Goal: Complete application form: Complete application form

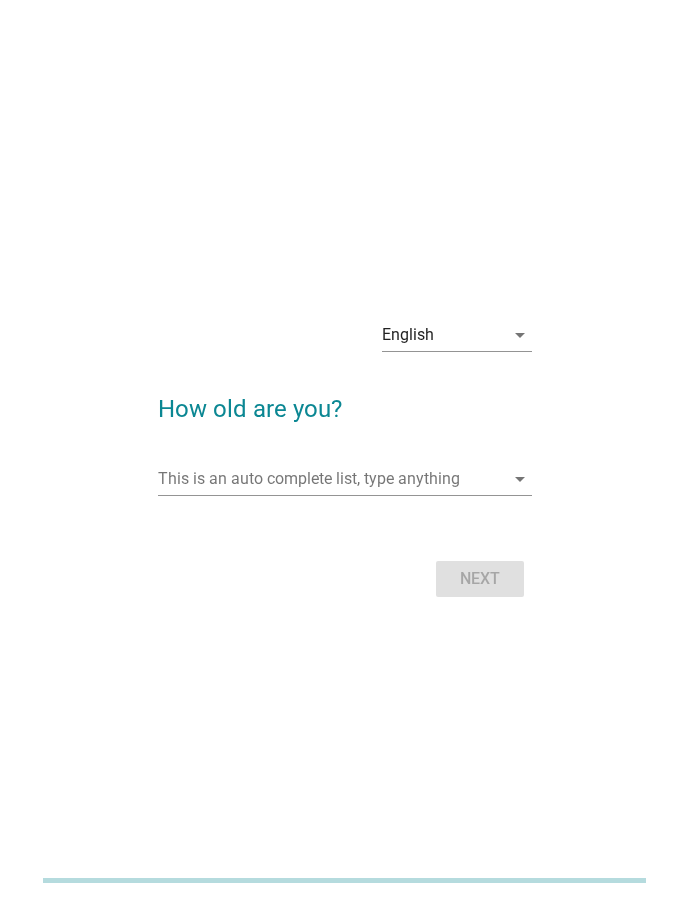
click at [102, 558] on div "English arrow_drop_down How old are you? This is an auto complete list, type an…" at bounding box center [344, 453] width 609 height 332
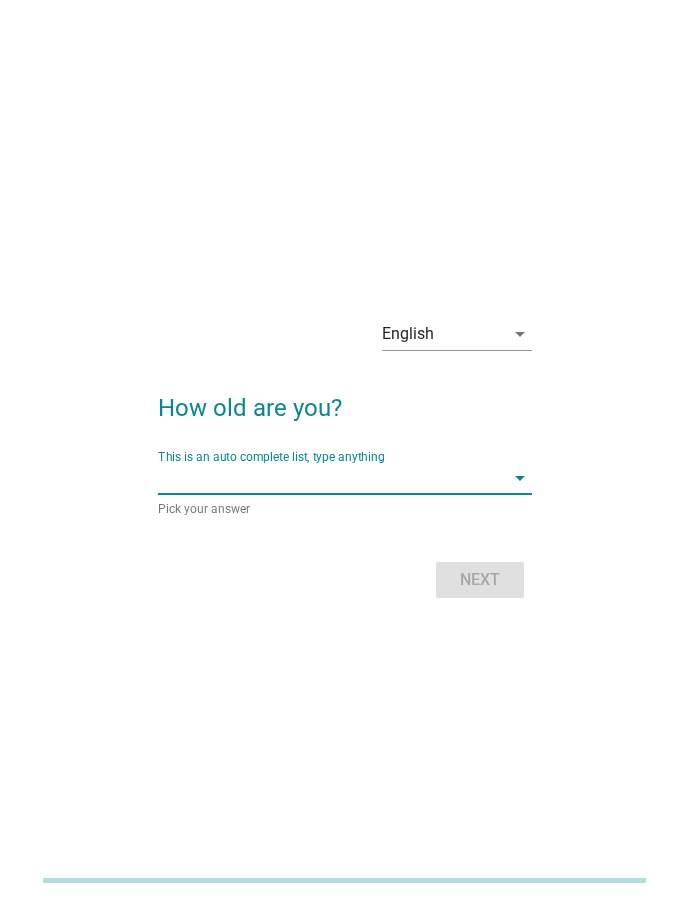
click at [292, 479] on input "This is an auto complete list, type anything" at bounding box center [331, 478] width 346 height 32
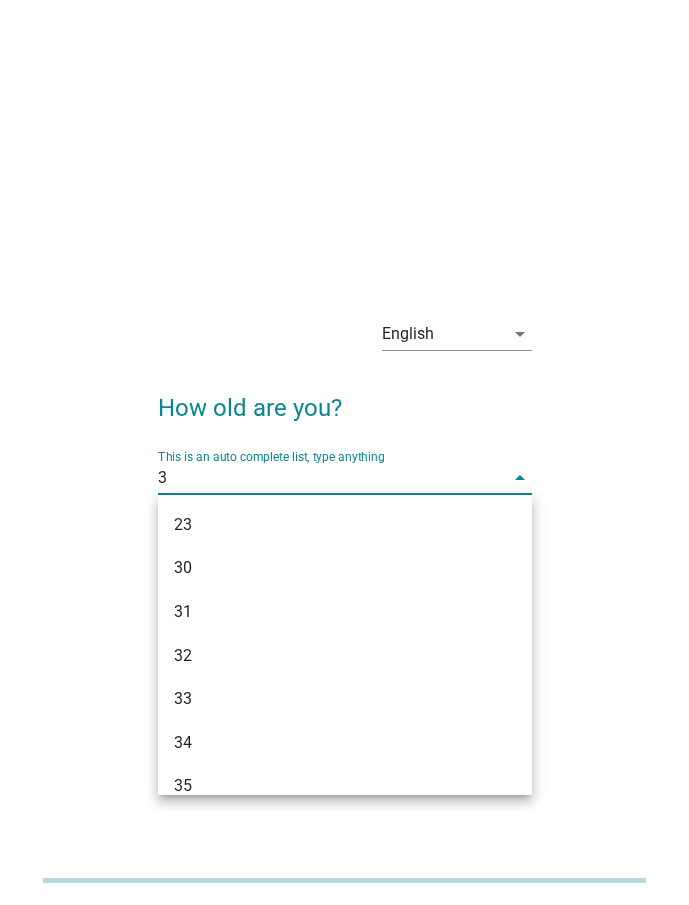
type input "34"
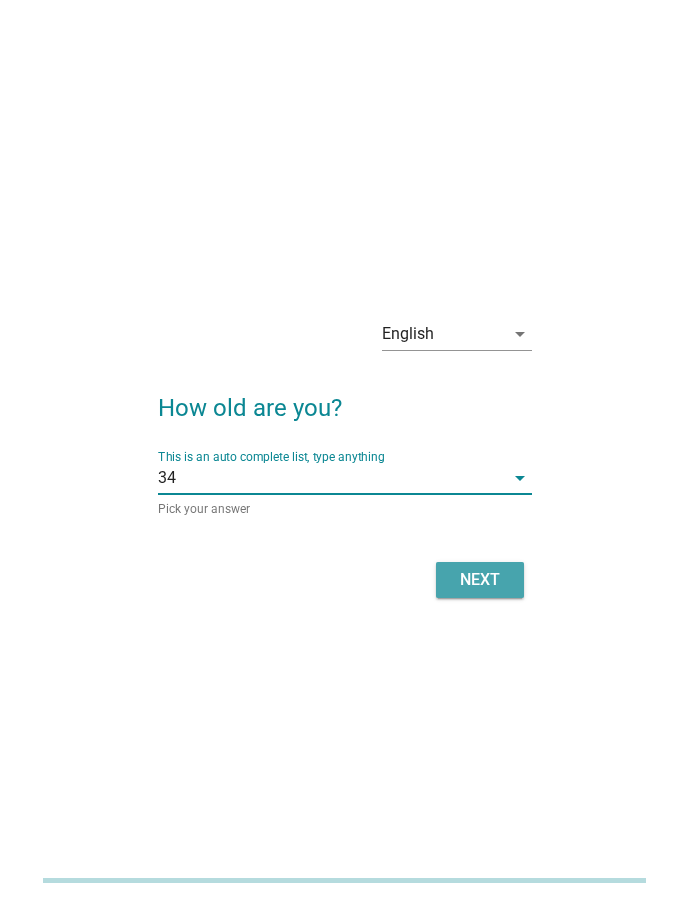
click at [466, 591] on div "Next" at bounding box center [480, 580] width 56 height 24
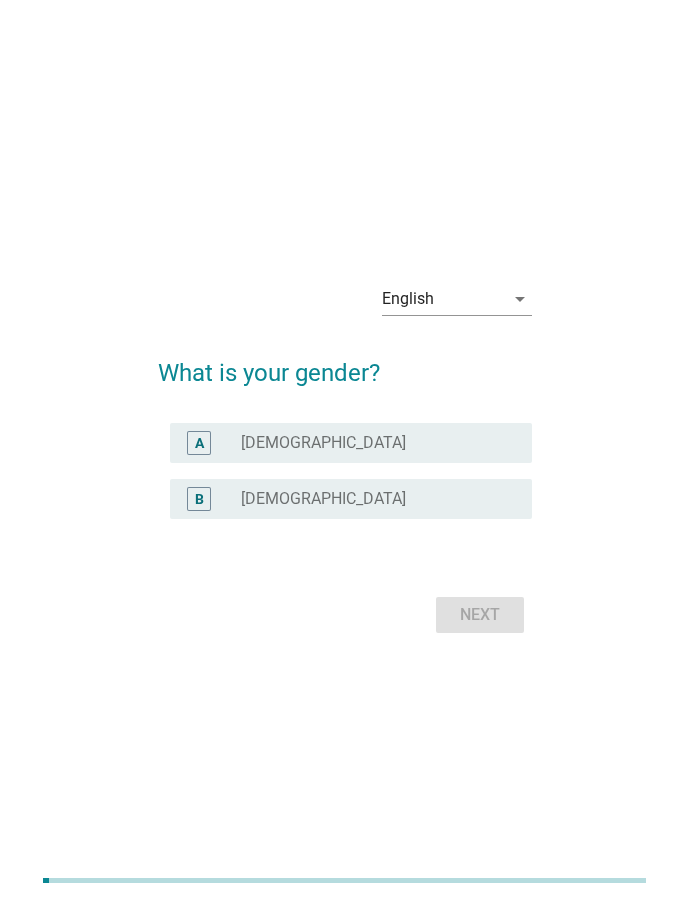
click at [107, 588] on div "English arrow_drop_down What is your gender? A radio_button_unchecked [DEMOGRAP…" at bounding box center [344, 453] width 609 height 404
click at [275, 452] on label "[DEMOGRAPHIC_DATA]" at bounding box center [323, 443] width 165 height 20
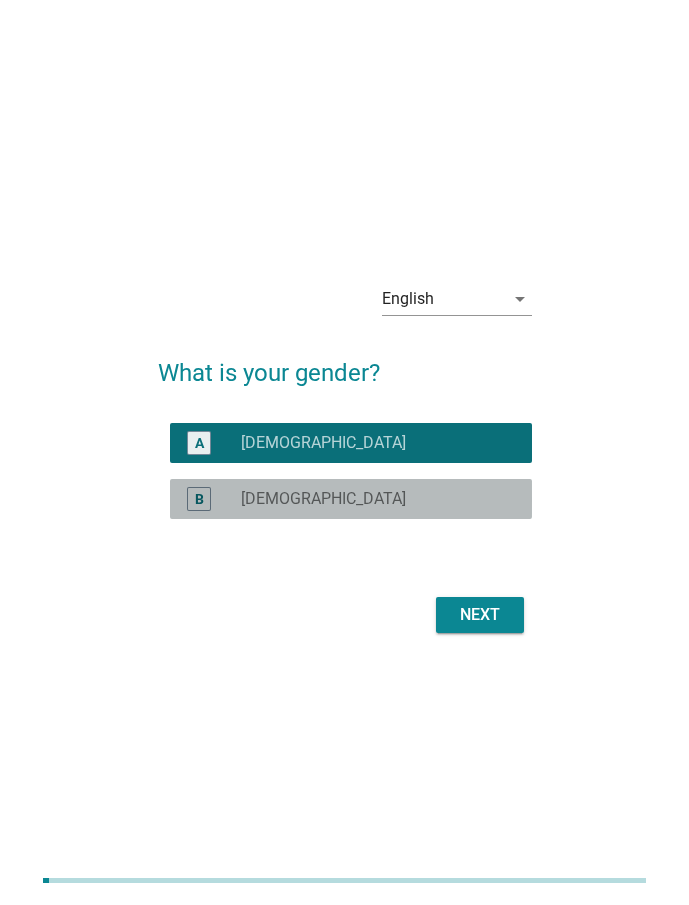
click at [294, 511] on div "B radio_button_unchecked [DEMOGRAPHIC_DATA]" at bounding box center [351, 499] width 362 height 40
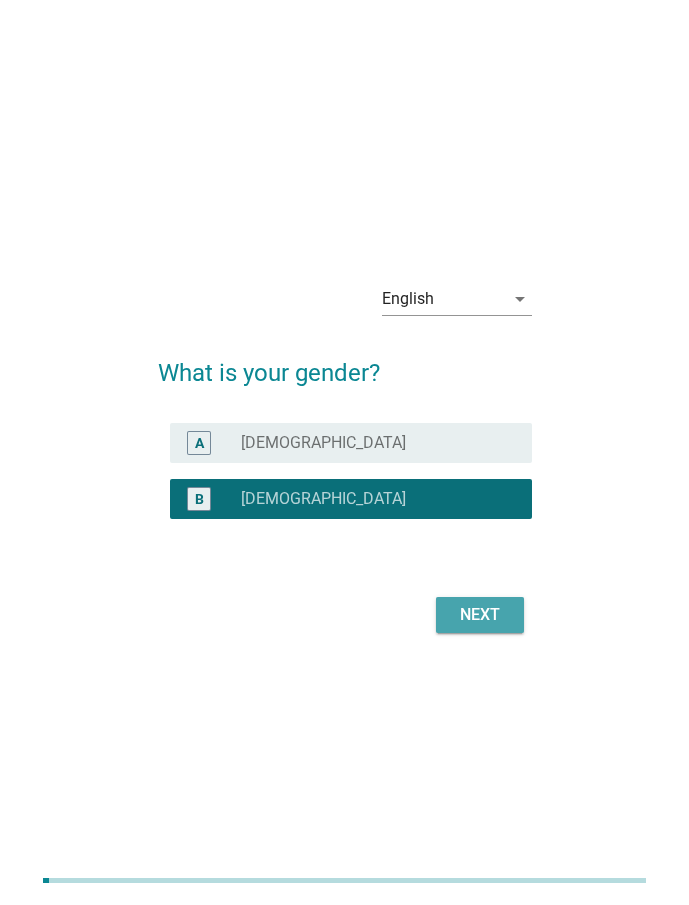
click at [480, 614] on div "Next" at bounding box center [480, 615] width 56 height 24
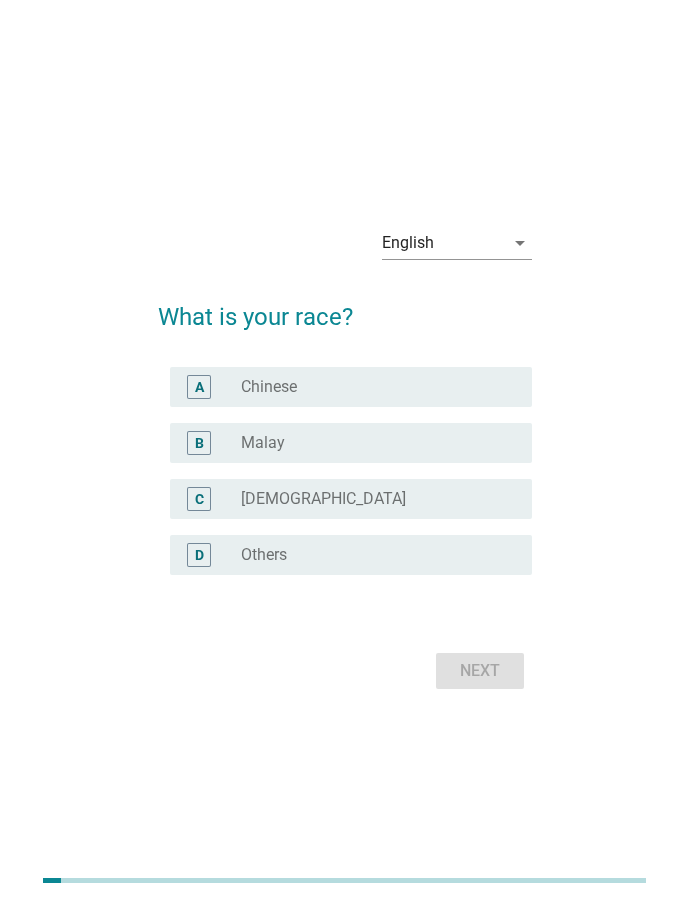
click at [113, 300] on div "English arrow_drop_down What is your race? A radio_button_unchecked Chinese B r…" at bounding box center [344, 453] width 609 height 516
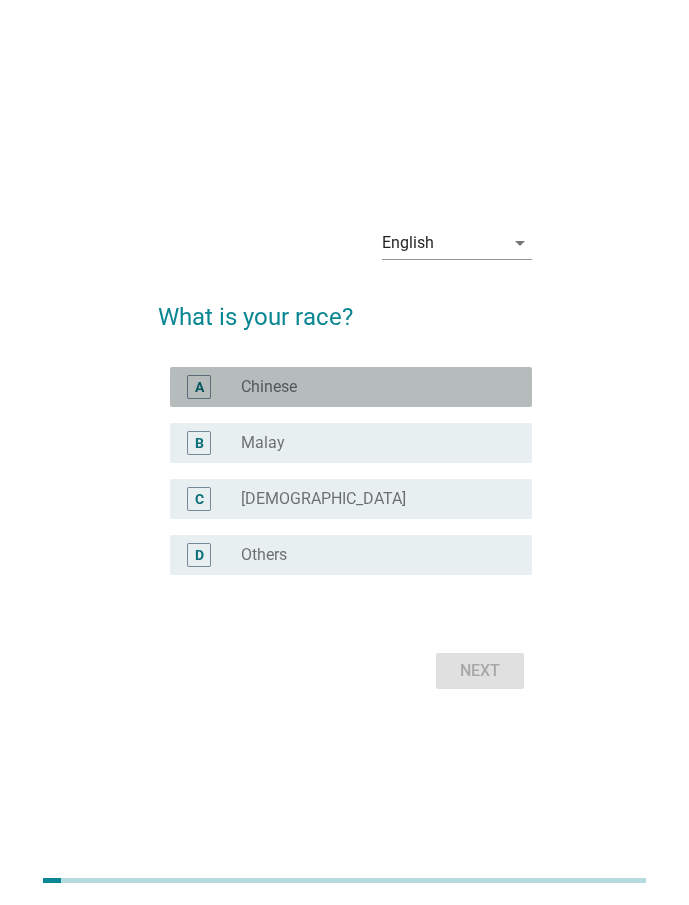
click at [326, 388] on div "radio_button_unchecked Chinese" at bounding box center [370, 387] width 259 height 20
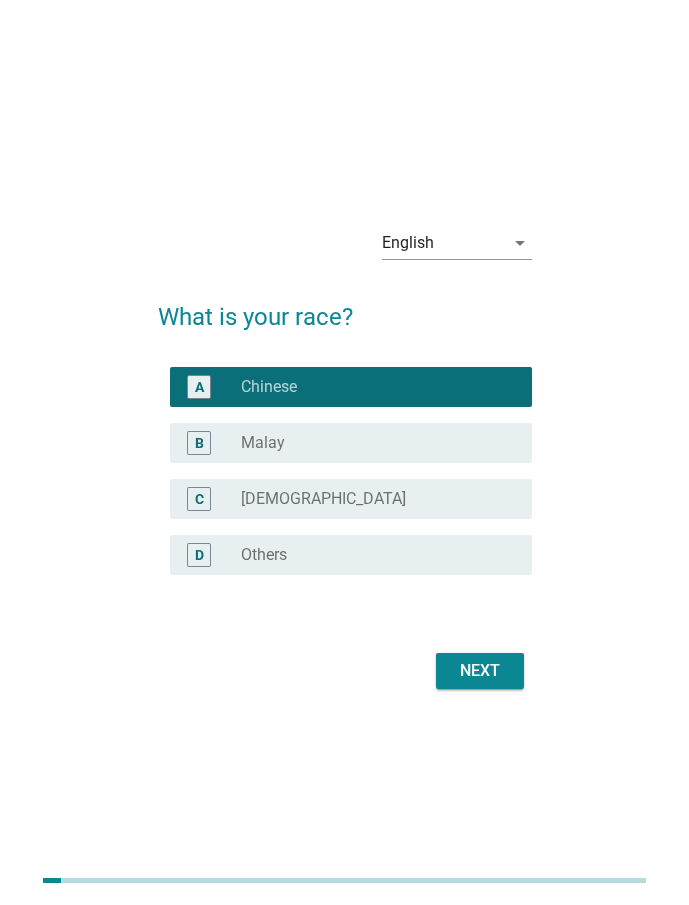
click at [462, 676] on div "Next" at bounding box center [480, 671] width 56 height 24
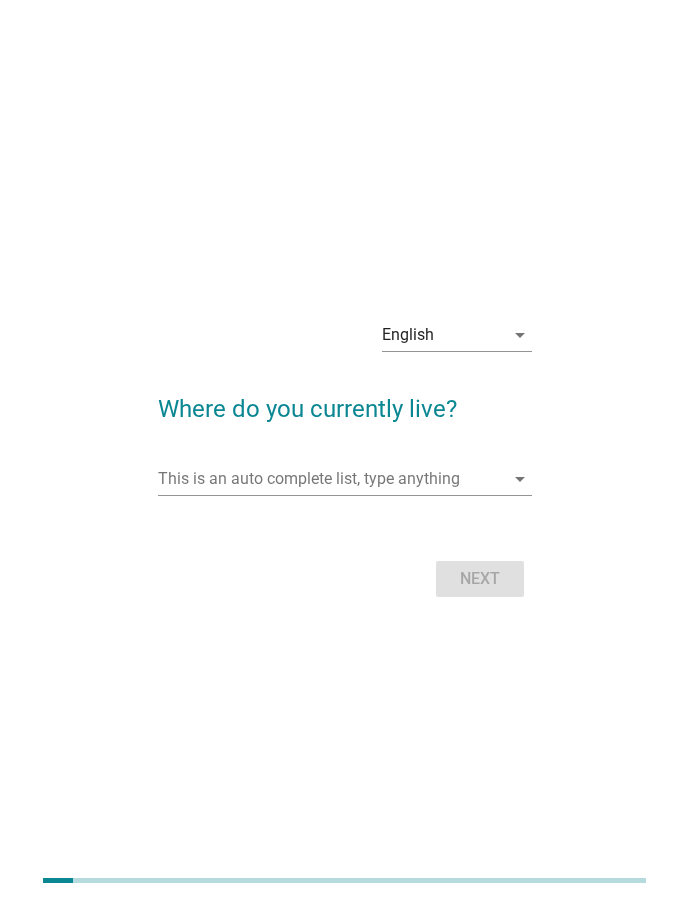
drag, startPoint x: 108, startPoint y: 633, endPoint x: 144, endPoint y: 578, distance: 65.7
click at [107, 633] on div "English arrow_drop_down Where do you currently live? This is an auto complete l…" at bounding box center [344, 453] width 641 height 364
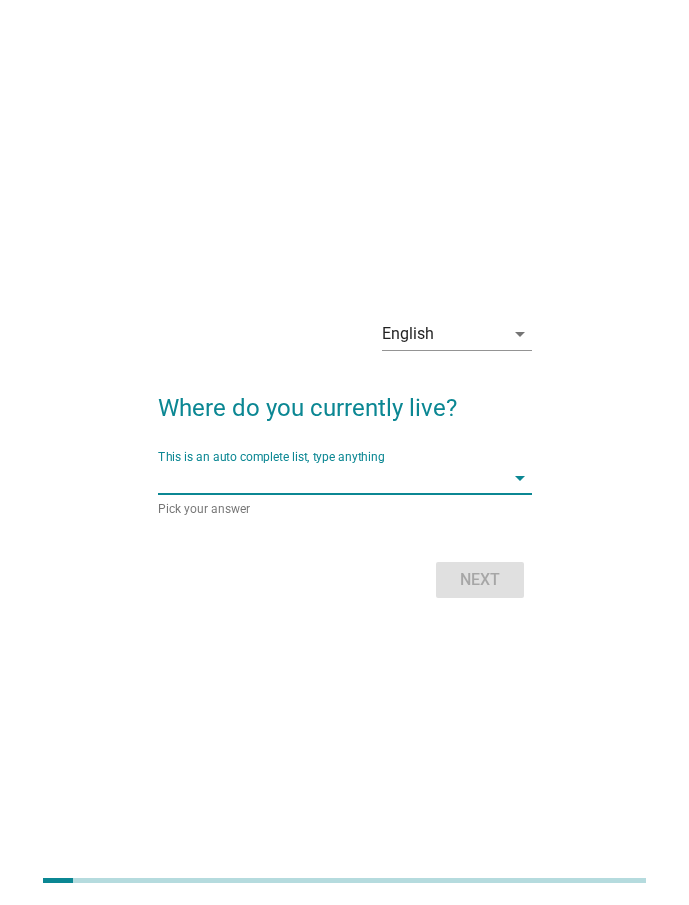
click at [247, 484] on input "This is an auto complete list, type anything" at bounding box center [331, 478] width 346 height 32
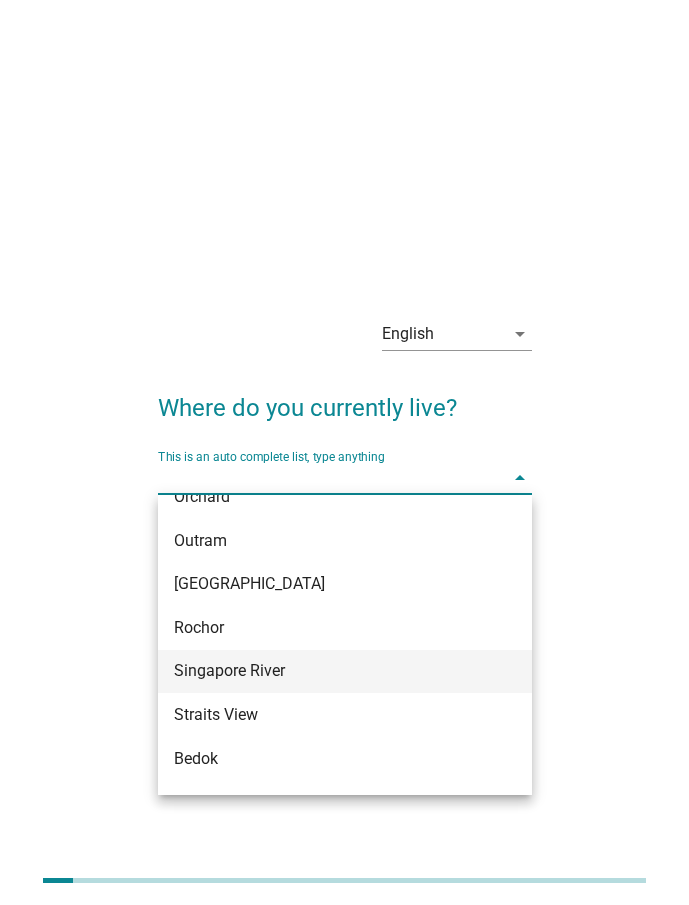
scroll to position [900, 0]
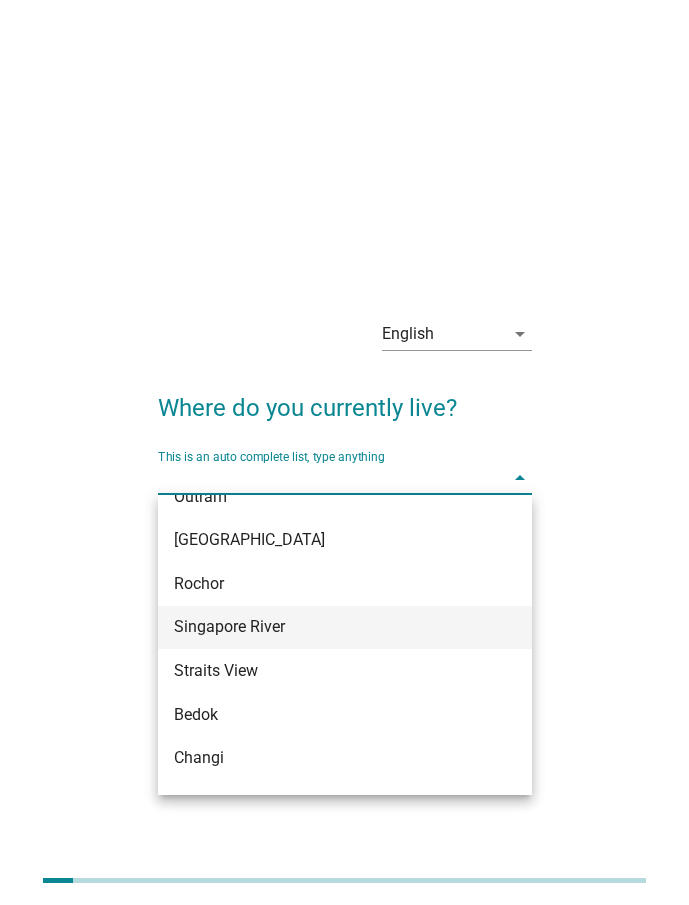
click at [266, 633] on div "Singapore River" at bounding box center [331, 627] width 314 height 24
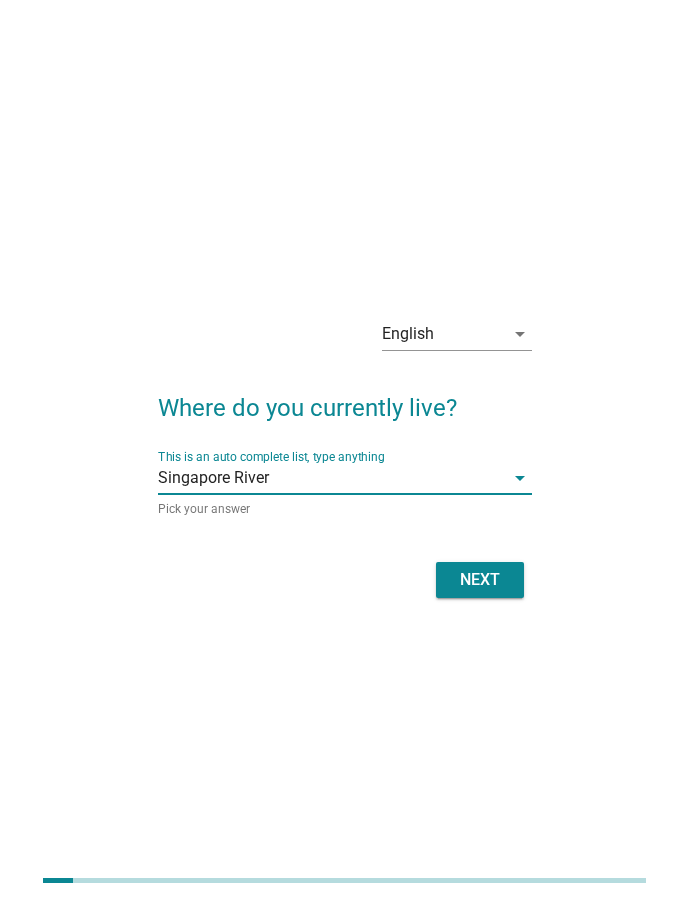
click at [354, 488] on input "This is an auto complete list, type anything" at bounding box center [386, 478] width 235 height 32
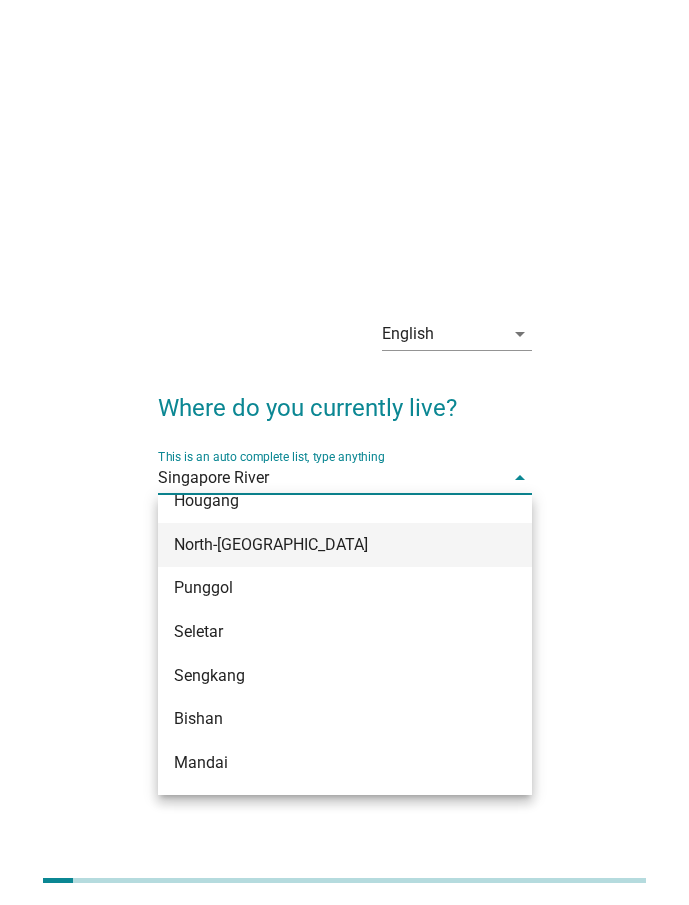
scroll to position [1399, 0]
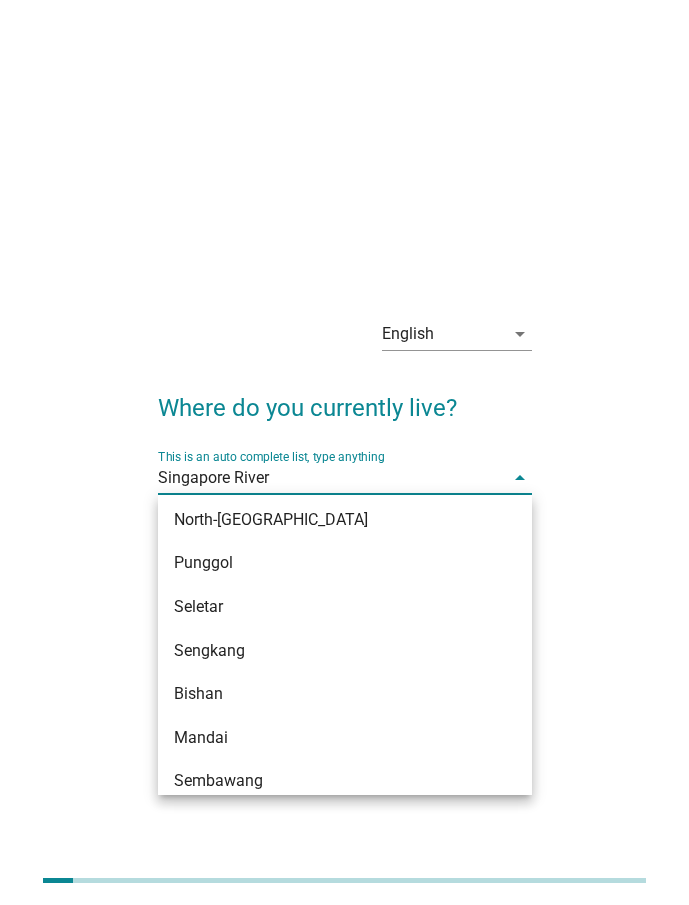
click at [646, 450] on div "English arrow_drop_down Where do you currently live? This is an auto complete l…" at bounding box center [344, 453] width 609 height 334
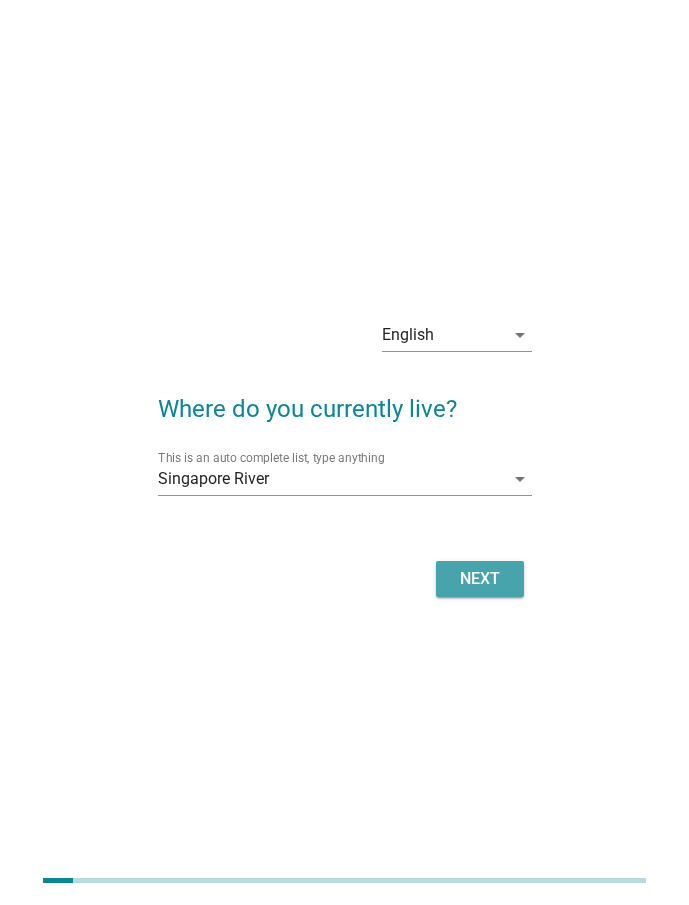
click at [496, 596] on button "Next" at bounding box center [480, 579] width 88 height 36
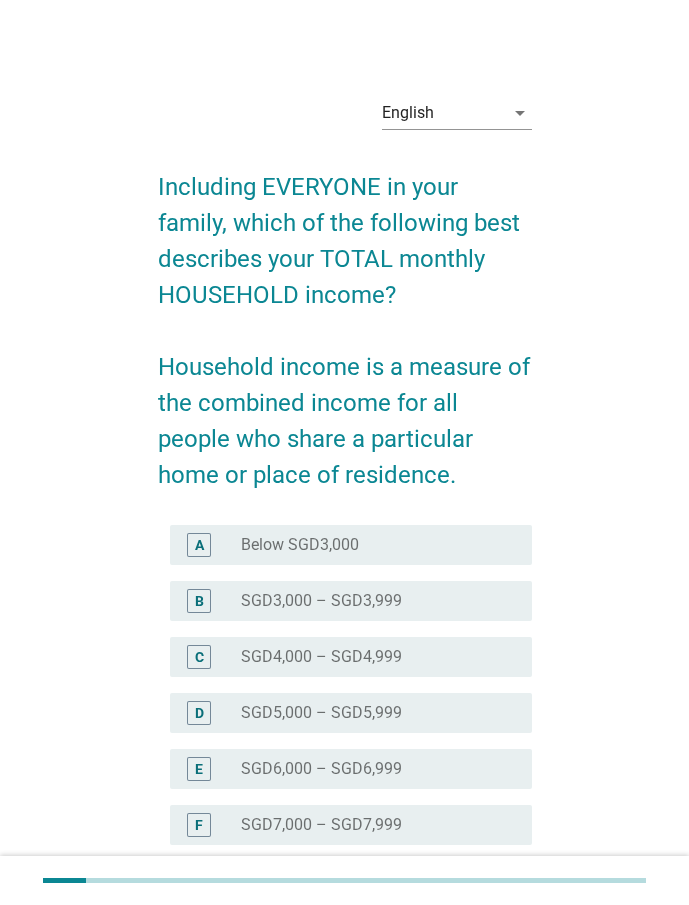
drag, startPoint x: 51, startPoint y: 508, endPoint x: 62, endPoint y: 503, distance: 12.1
click at [51, 506] on div "English arrow_drop_down Including EVERYONE in your family, which of the followi…" at bounding box center [344, 607] width 609 height 1084
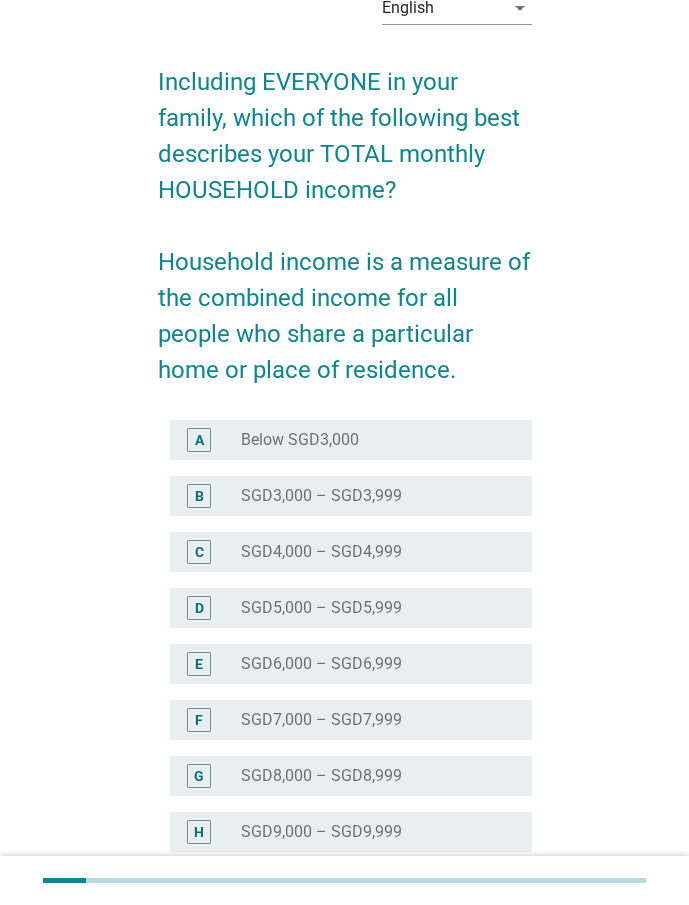
scroll to position [357, 0]
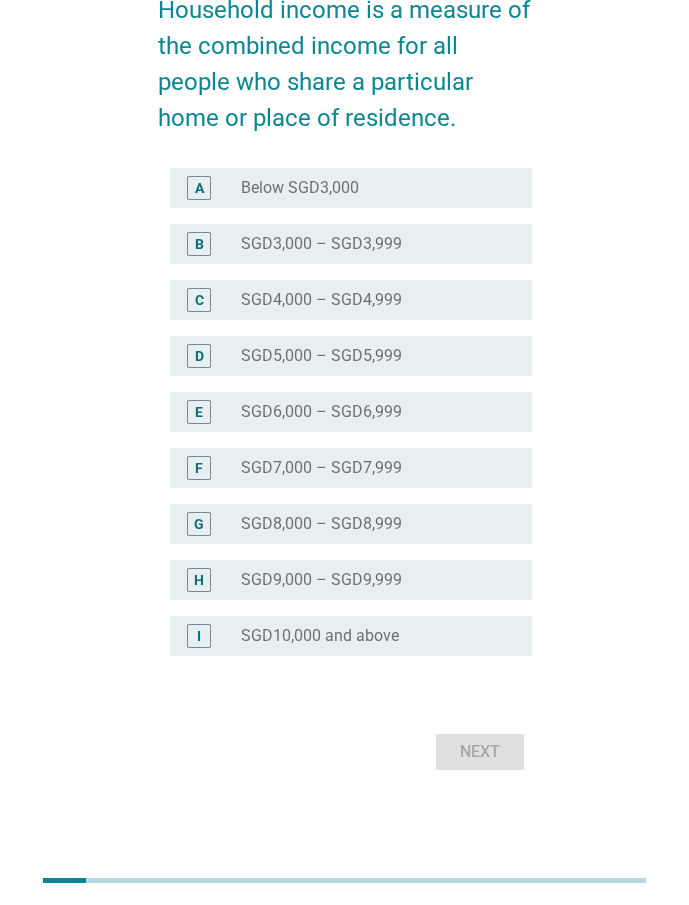
click at [348, 638] on label "SGD10,000 and above" at bounding box center [320, 636] width 158 height 20
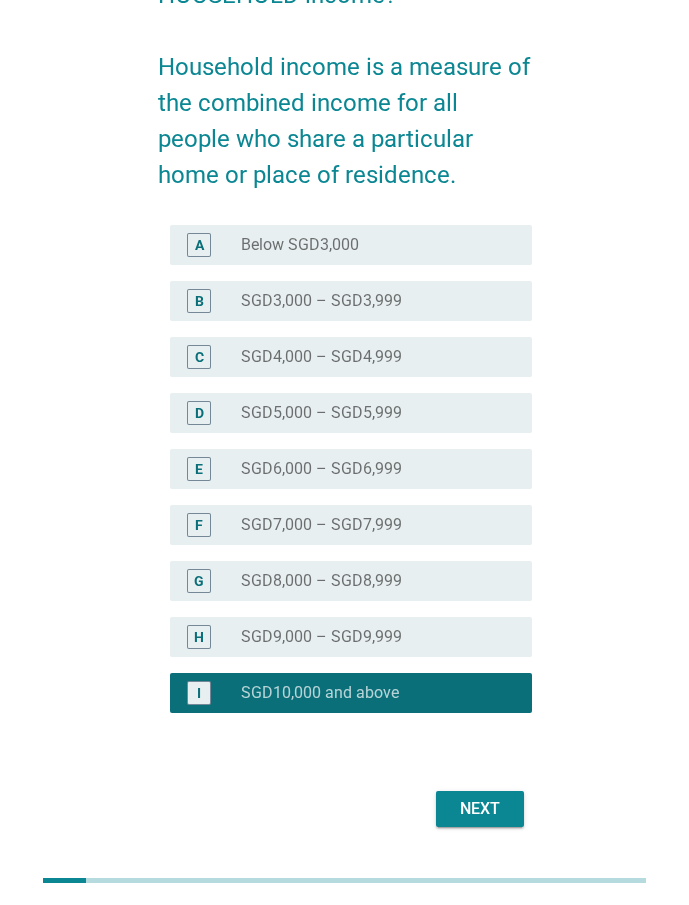
scroll to position [257, 0]
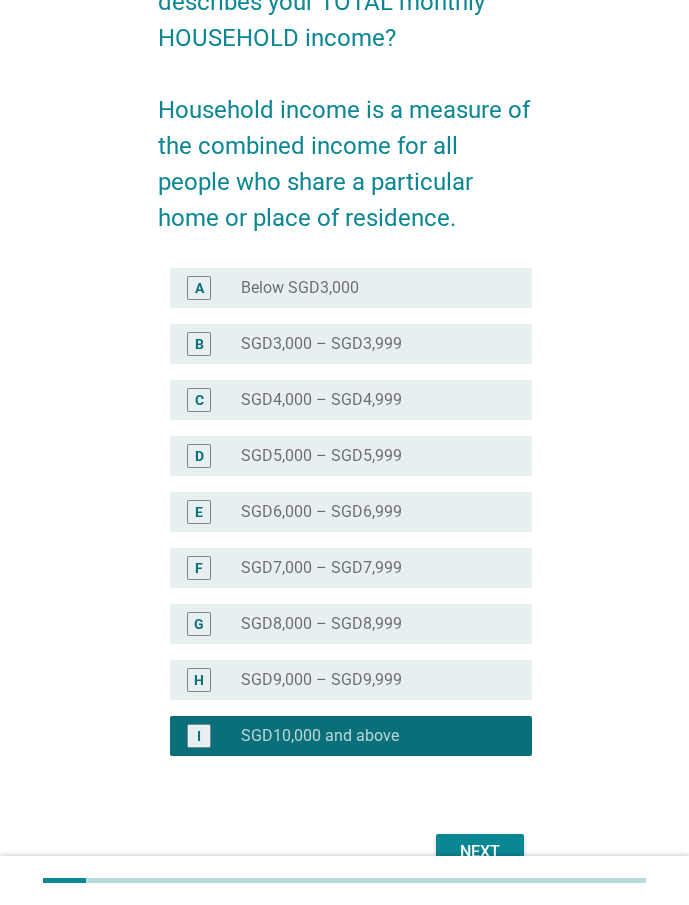
click at [474, 834] on button "Next" at bounding box center [480, 852] width 88 height 36
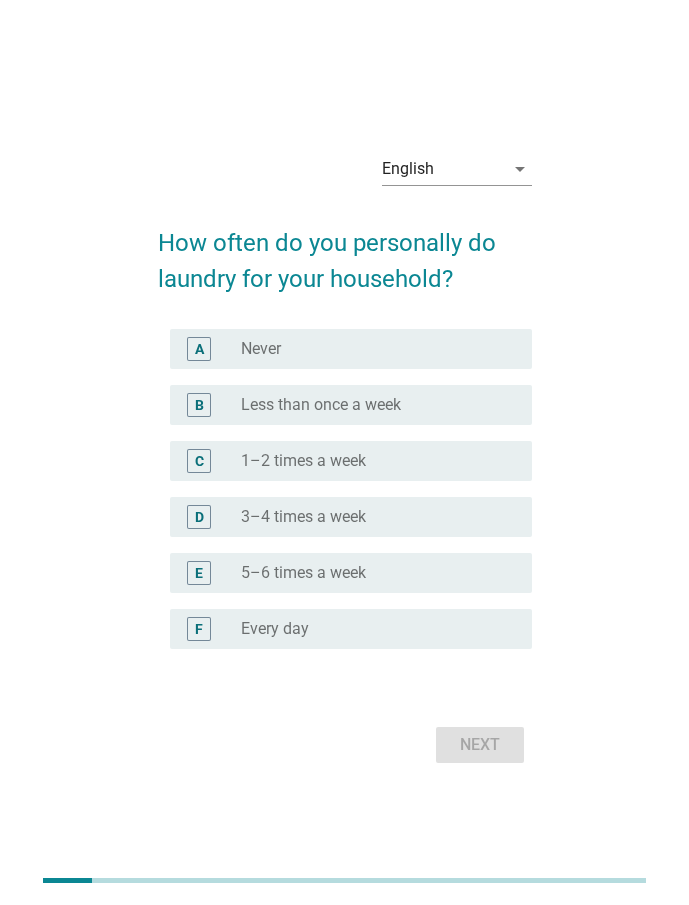
click at [123, 267] on div "English arrow_drop_down How often do you personally do laundry for your househo…" at bounding box center [344, 453] width 609 height 664
click at [395, 586] on div "E radio_button_unchecked 5–6 times a week" at bounding box center [351, 573] width 362 height 40
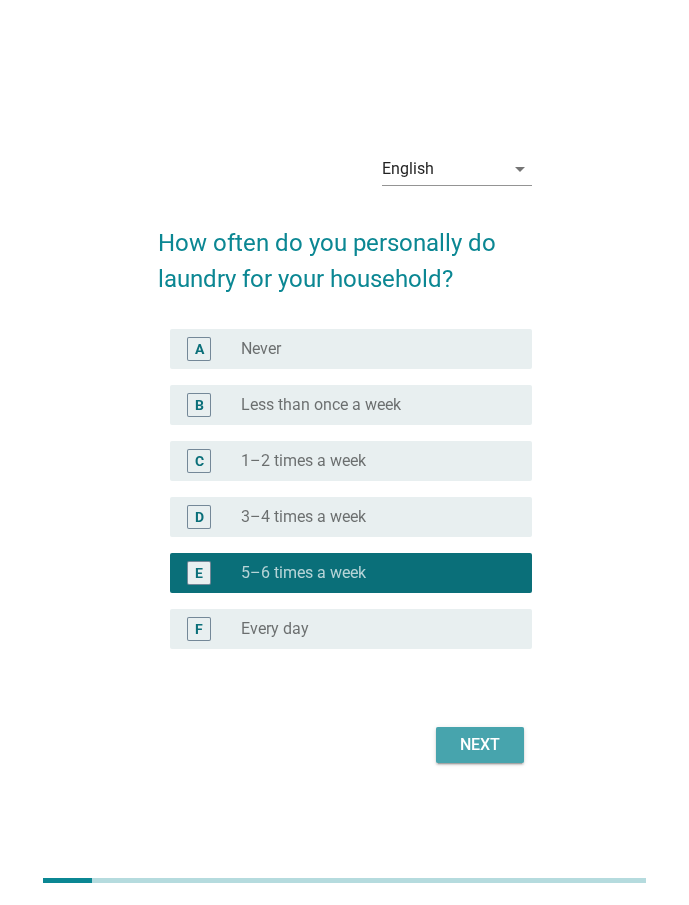
click at [473, 744] on div "Next" at bounding box center [480, 745] width 56 height 24
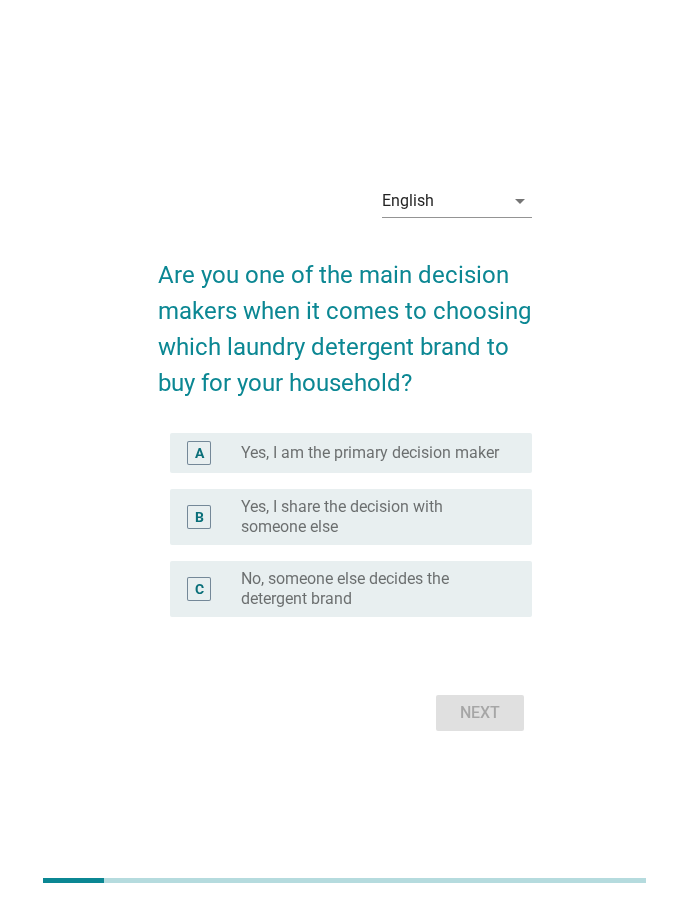
click at [49, 457] on div "English arrow_drop_down Are you one of the main decision makers when it comes t…" at bounding box center [344, 453] width 609 height 600
click at [206, 441] on div "A" at bounding box center [200, 453] width 28 height 24
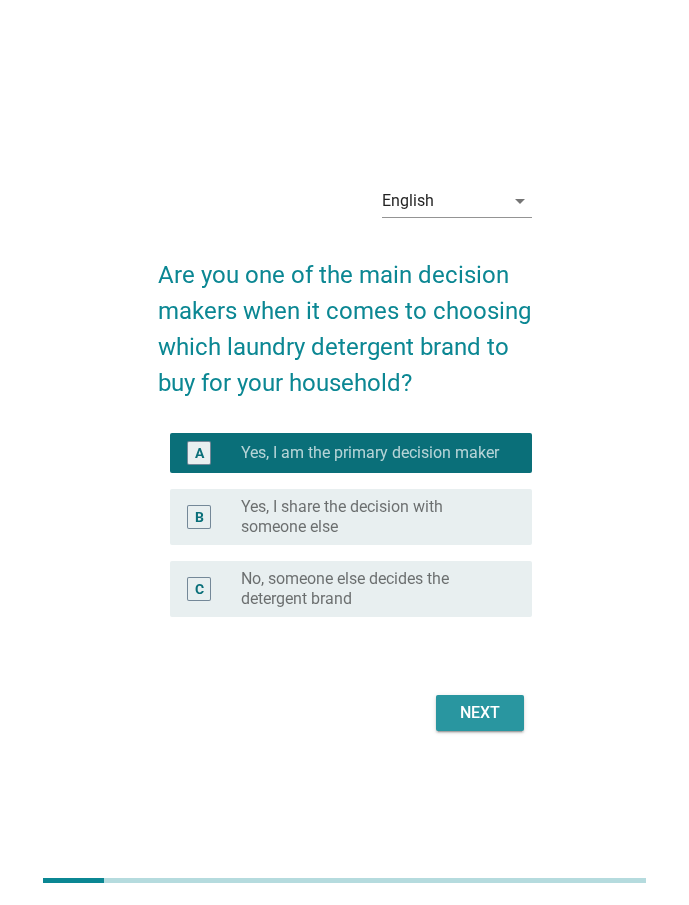
drag, startPoint x: 447, startPoint y: 715, endPoint x: 462, endPoint y: 715, distance: 15.0
click at [448, 715] on button "Next" at bounding box center [480, 713] width 88 height 36
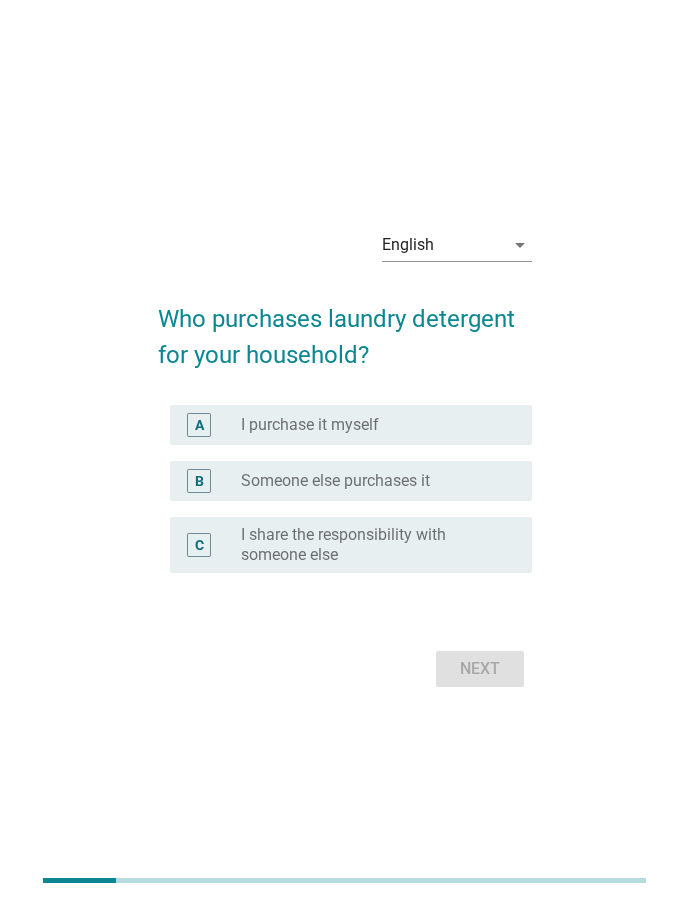
click at [112, 394] on div "English arrow_drop_down Who purchases laundry detergent for your household? A r…" at bounding box center [344, 453] width 609 height 512
click at [358, 439] on div "A radio_button_unchecked I purchase it myself" at bounding box center [351, 425] width 362 height 40
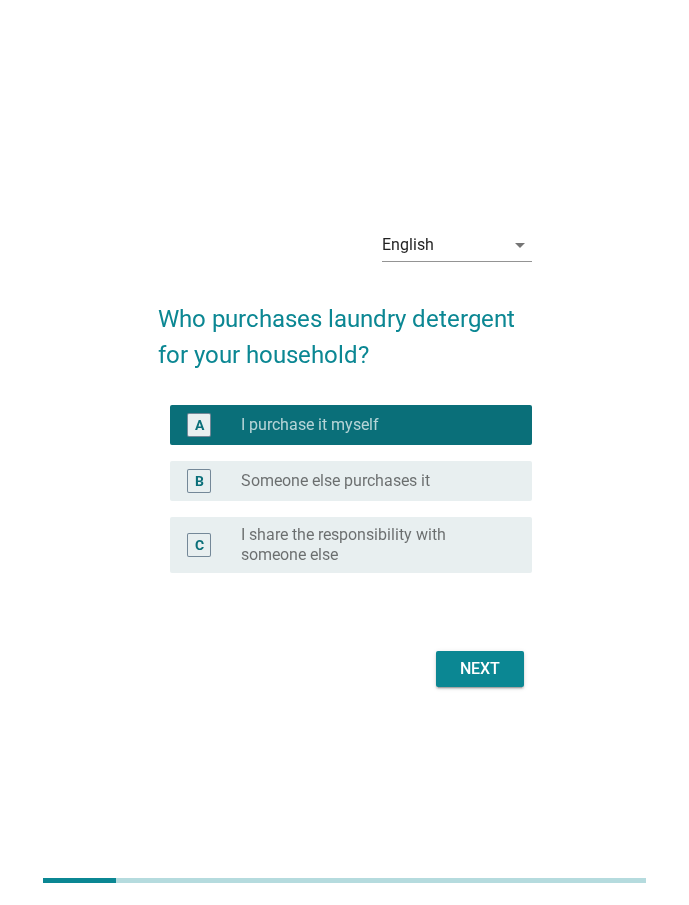
click at [491, 682] on button "Next" at bounding box center [480, 669] width 88 height 36
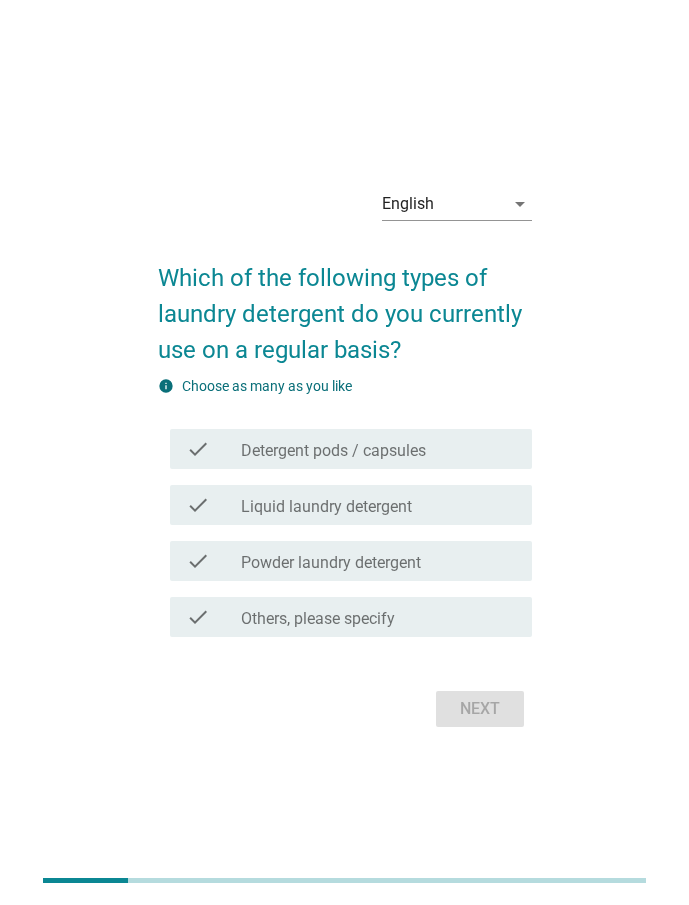
click at [68, 279] on div "English arrow_drop_down Which of the following types of laundry detergent do yo…" at bounding box center [344, 452] width 609 height 593
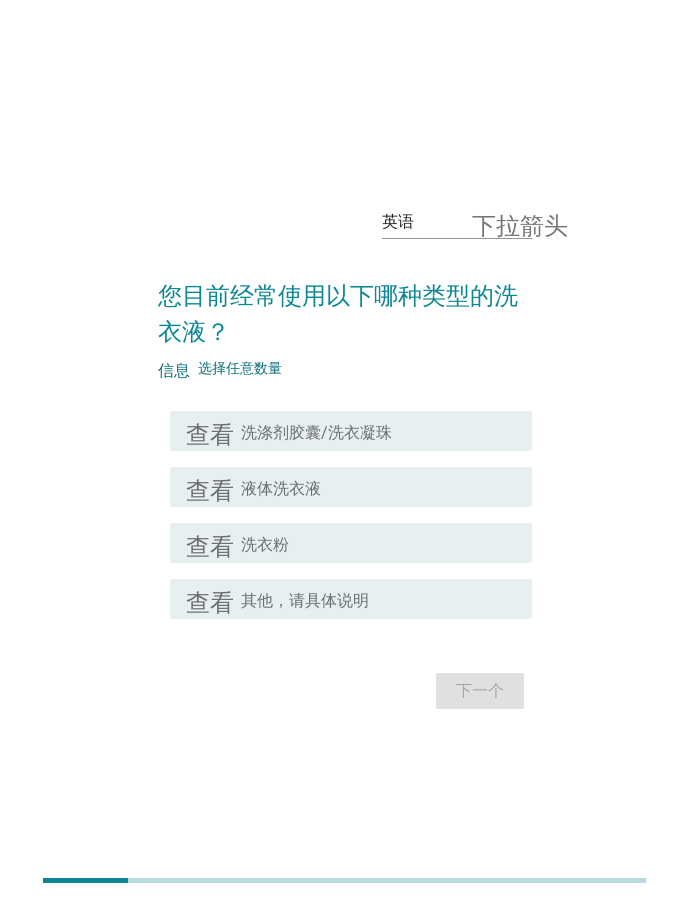
click at [387, 435] on font "洗涤剂胶囊/洗衣凝珠" at bounding box center [316, 432] width 151 height 19
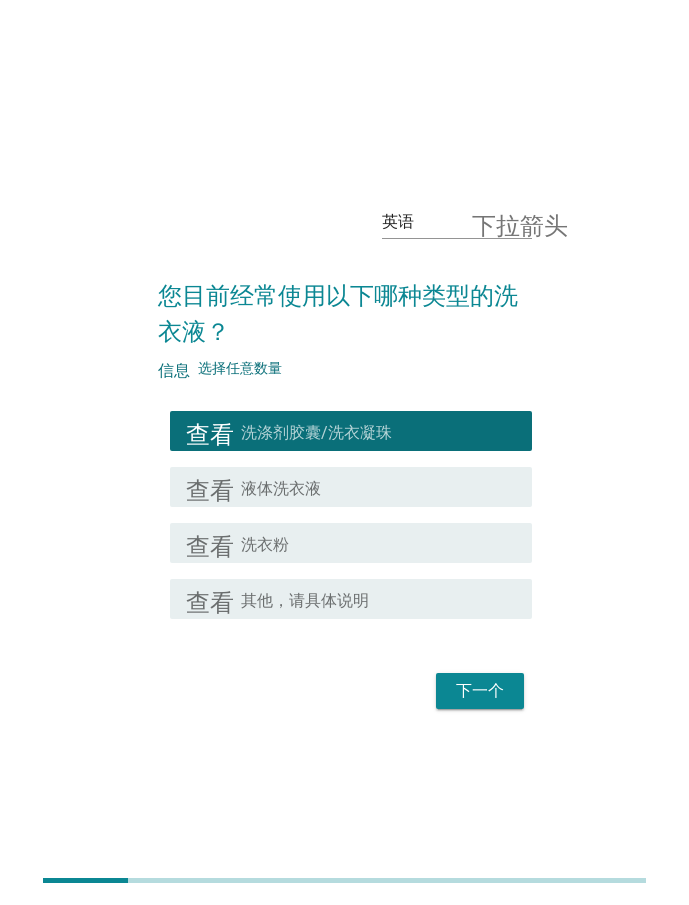
click at [371, 503] on div "查看 复选框轮廓空白 液体洗衣液" at bounding box center [351, 487] width 362 height 40
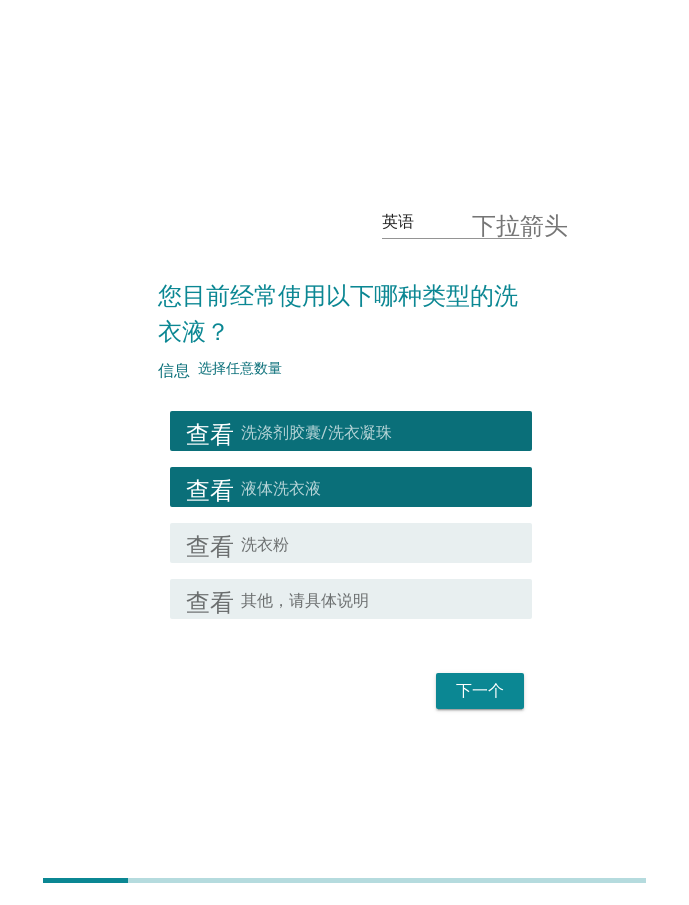
drag, startPoint x: 472, startPoint y: 697, endPoint x: 531, endPoint y: 697, distance: 59.0
click at [474, 697] on font "下一个" at bounding box center [480, 690] width 48 height 19
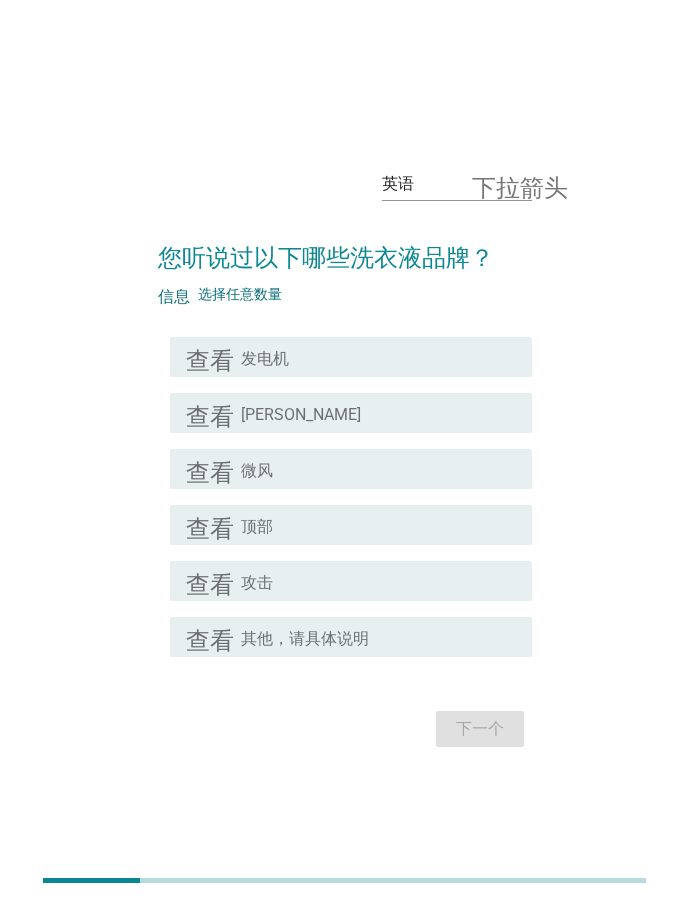
click at [63, 231] on div "英语 下拉箭头 您听说过以下哪些洗衣液品牌？ 信息 选择任意数量 查看 复选框轮廓空白 发电机 查看 复选框轮廓空白 达雅 查看 复选框轮廓空白 微风 查看 …" at bounding box center [344, 452] width 609 height 633
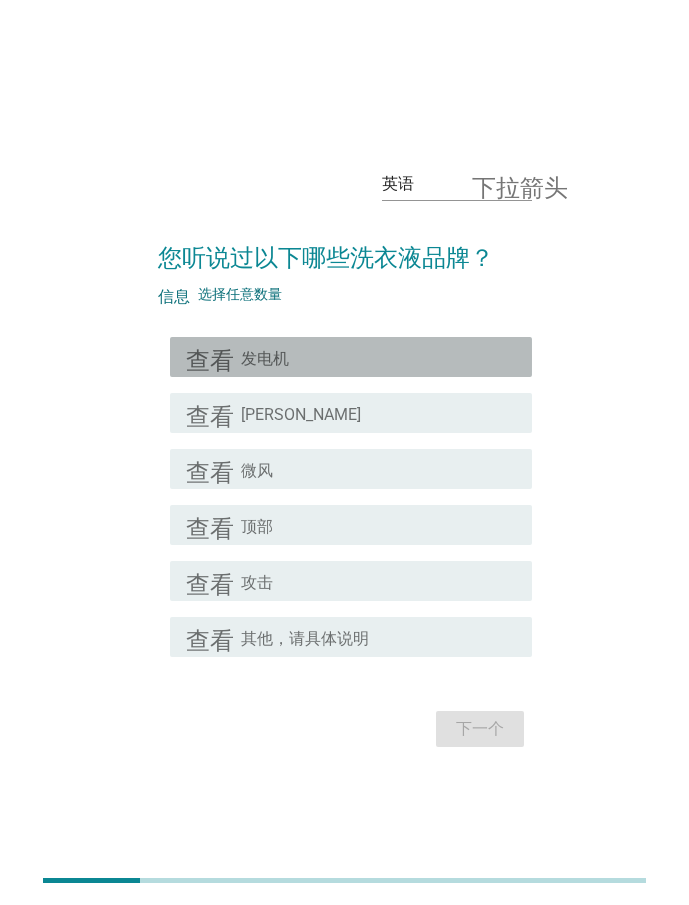
click at [267, 358] on font "发电机" at bounding box center [265, 358] width 48 height 19
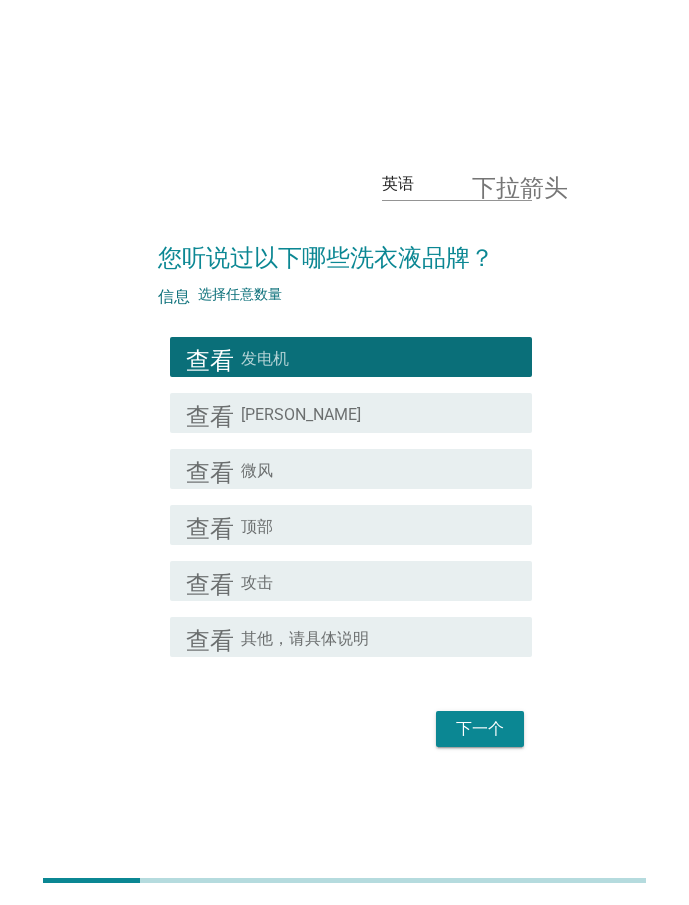
click at [296, 413] on div "复选框轮廓空白 达雅" at bounding box center [378, 413] width 275 height 24
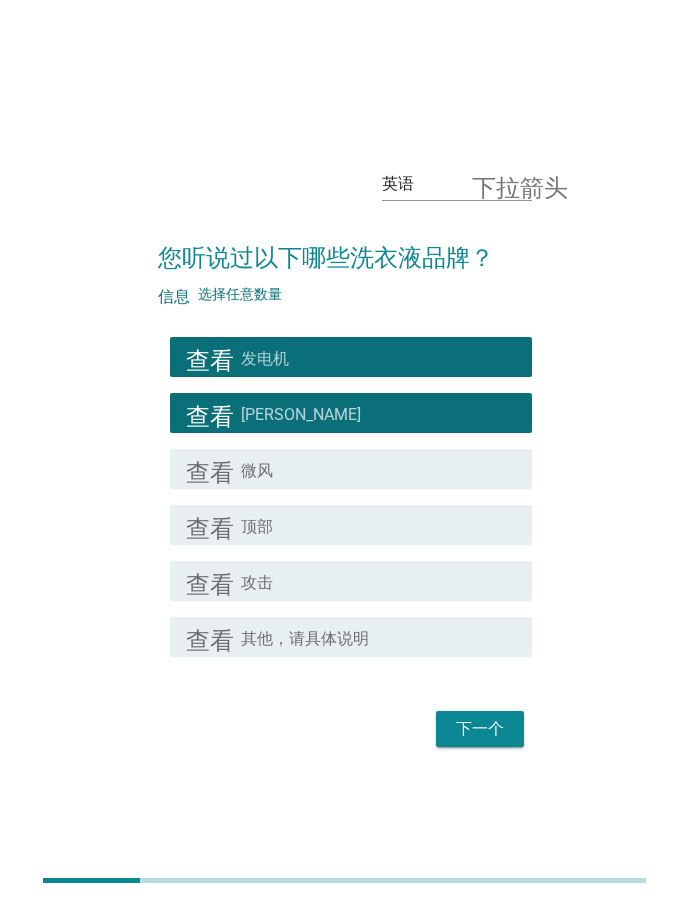
click at [463, 724] on font "下一个" at bounding box center [480, 728] width 48 height 19
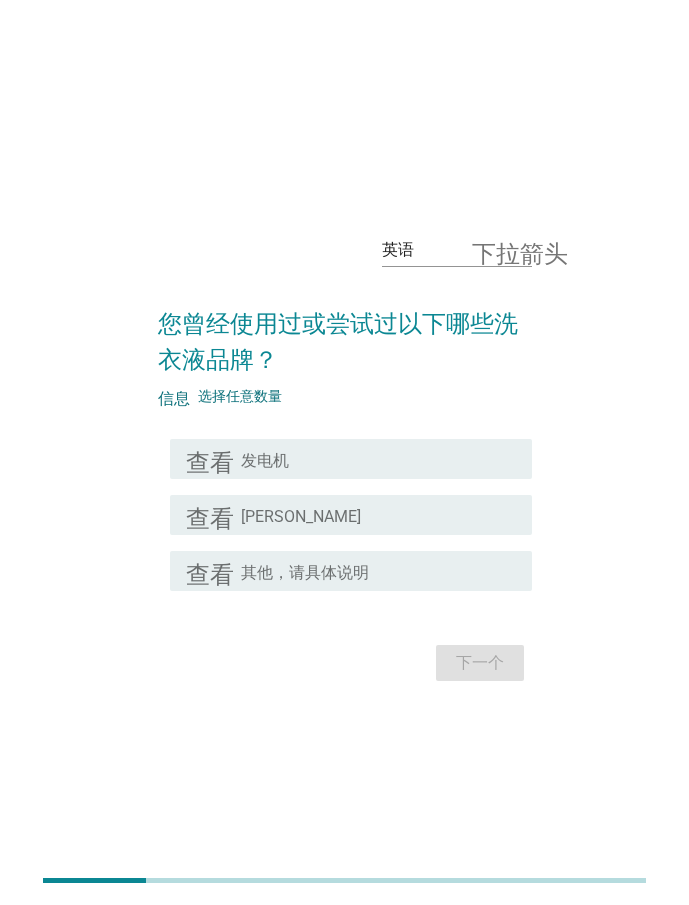
click at [89, 568] on div "英语 下拉箭头 您曾经使用过或尝试过以下哪些洗衣液品牌？ 信息 选择任意数量 查看 复选框轮廓空白 发电机 查看 复选框轮廓空白 达雅 查看 复选框轮廓空白 …" at bounding box center [344, 452] width 609 height 501
click at [269, 467] on font "发电机" at bounding box center [265, 460] width 48 height 19
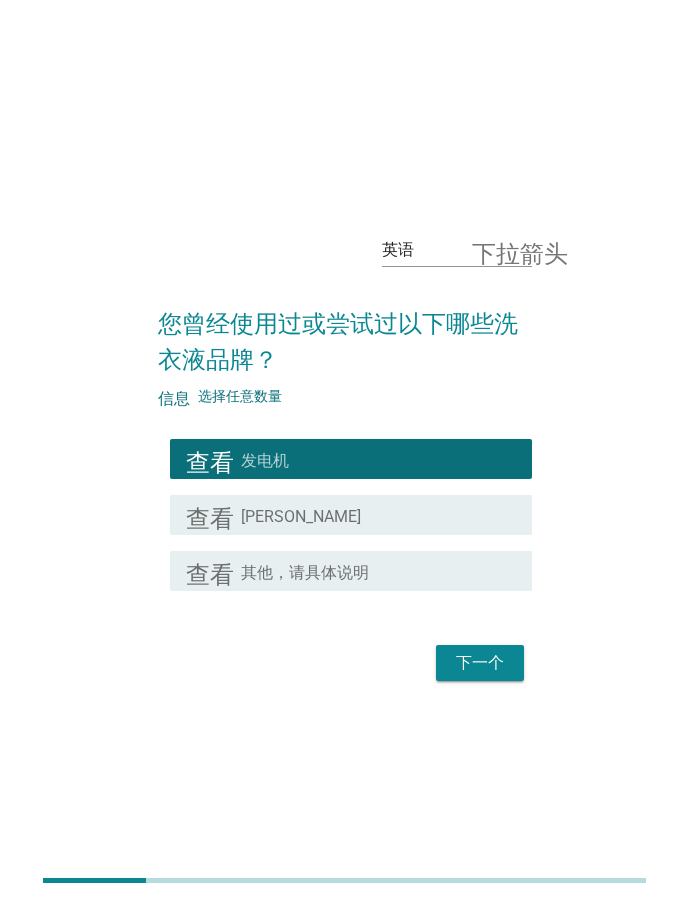
click at [396, 515] on div "复选框轮廓空白 达雅" at bounding box center [378, 515] width 275 height 24
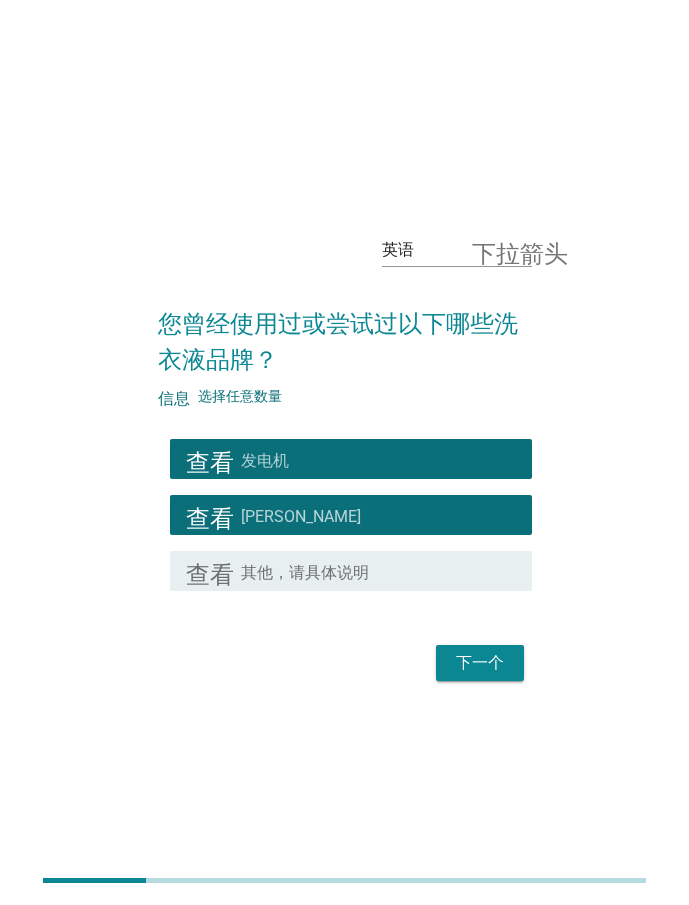
click at [493, 683] on div "下一个" at bounding box center [345, 663] width 374 height 48
drag, startPoint x: 471, startPoint y: 664, endPoint x: 674, endPoint y: 788, distance: 237.8
click at [473, 665] on font "下一个" at bounding box center [480, 662] width 48 height 19
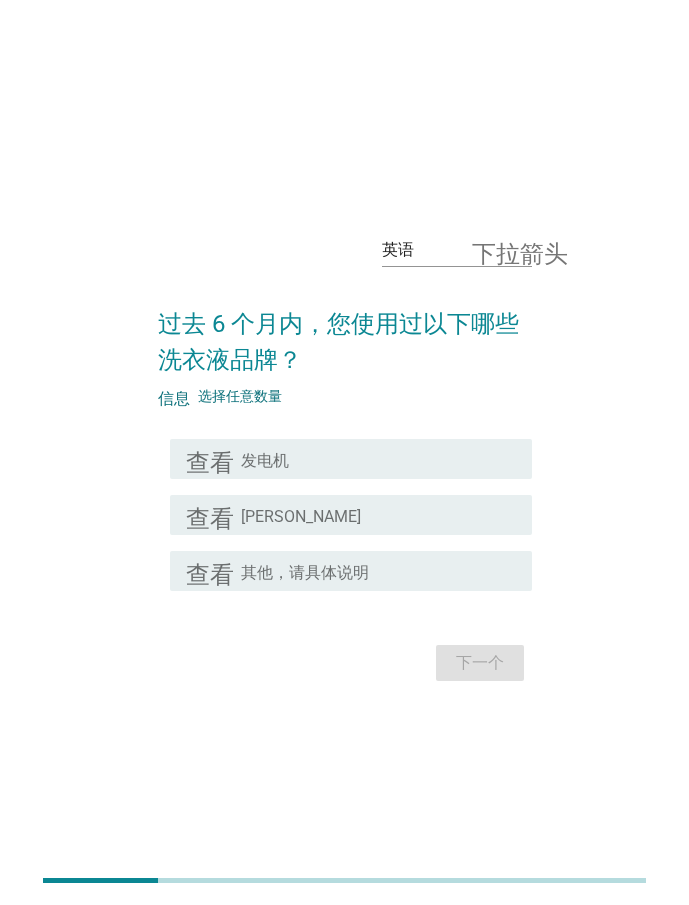
drag, startPoint x: 41, startPoint y: 229, endPoint x: 96, endPoint y: 292, distance: 83.6
click at [41, 229] on div "英语 下拉箭头 过去 6 个月内，您使用过以下哪些洗衣液品牌？ 信息 选择任意数量 查看 复选框轮廓空白 发电机 查看 复选框轮廓空白 达雅 查看 复选框轮廓…" at bounding box center [344, 452] width 609 height 501
click at [311, 471] on div "查看 复选框轮廓空白 发电机" at bounding box center [351, 459] width 362 height 40
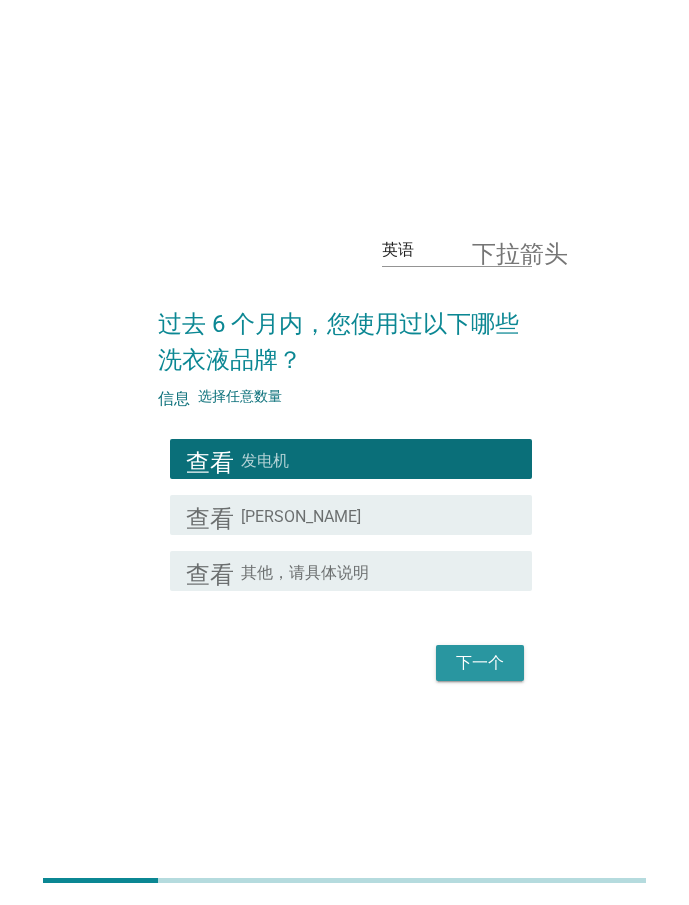
click at [478, 660] on font "下一个" at bounding box center [480, 662] width 48 height 19
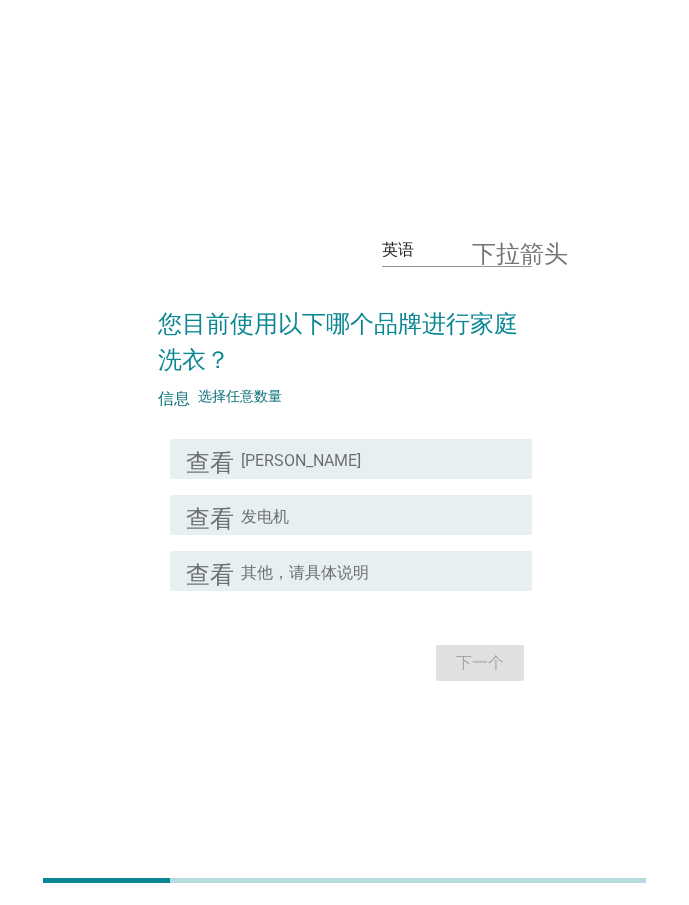
drag, startPoint x: 98, startPoint y: 675, endPoint x: 220, endPoint y: 602, distance: 142.1
click at [98, 675] on div "英语 下拉箭头 您目前使用以下哪个品牌进行家庭洗衣？ 信息 选择任意数量 查看 复选框轮廓空白 达雅 查看 复选框轮廓空白 发电机 查看 复选框轮廓空白 其他…" at bounding box center [344, 452] width 609 height 501
click at [277, 482] on div "查看 复选框轮廓空白 达雅" at bounding box center [345, 459] width 374 height 56
click at [291, 459] on div "复选框轮廓空白 达雅" at bounding box center [378, 459] width 275 height 24
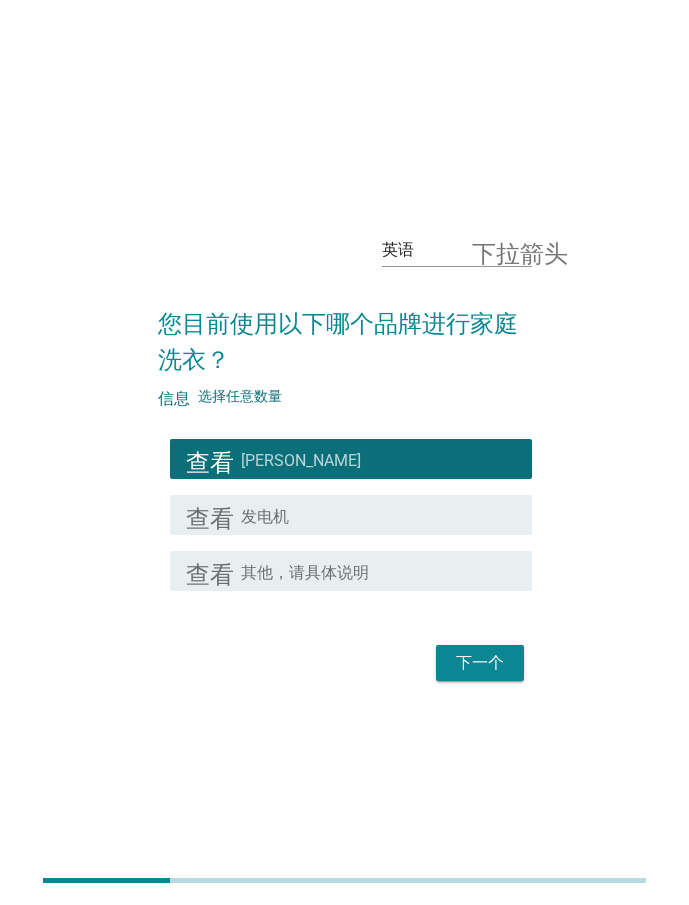
click at [465, 673] on font "下一个" at bounding box center [480, 663] width 48 height 24
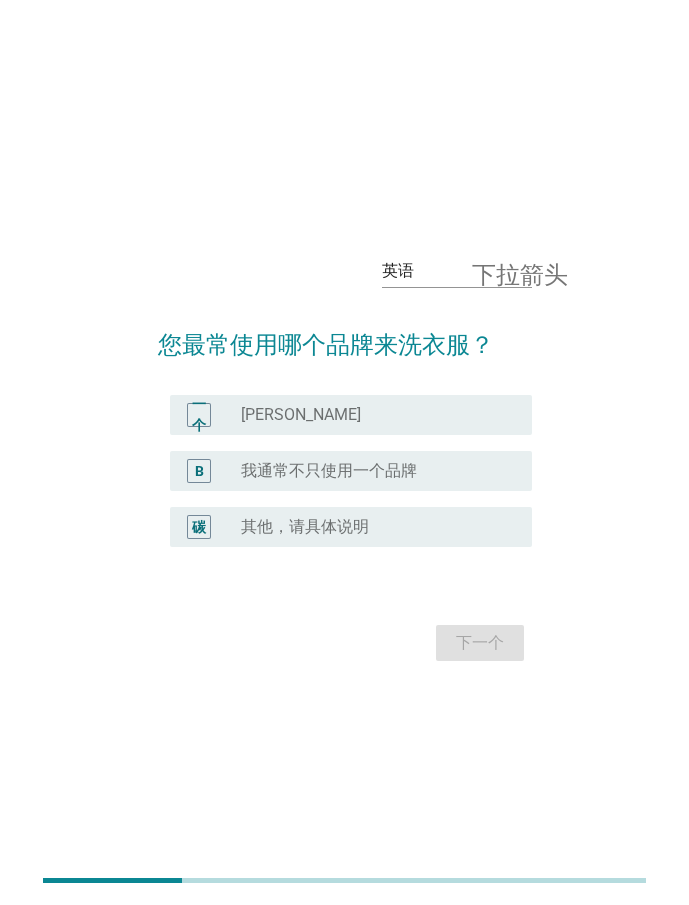
click at [107, 629] on div "英语 下拉箭头 您最常使用哪个品牌来洗衣服？ 一个 radio_button_unchecked 达雅 B radio_button_unchecked 我通…" at bounding box center [344, 453] width 609 height 460
click at [244, 414] on font "[PERSON_NAME]" at bounding box center [301, 414] width 120 height 19
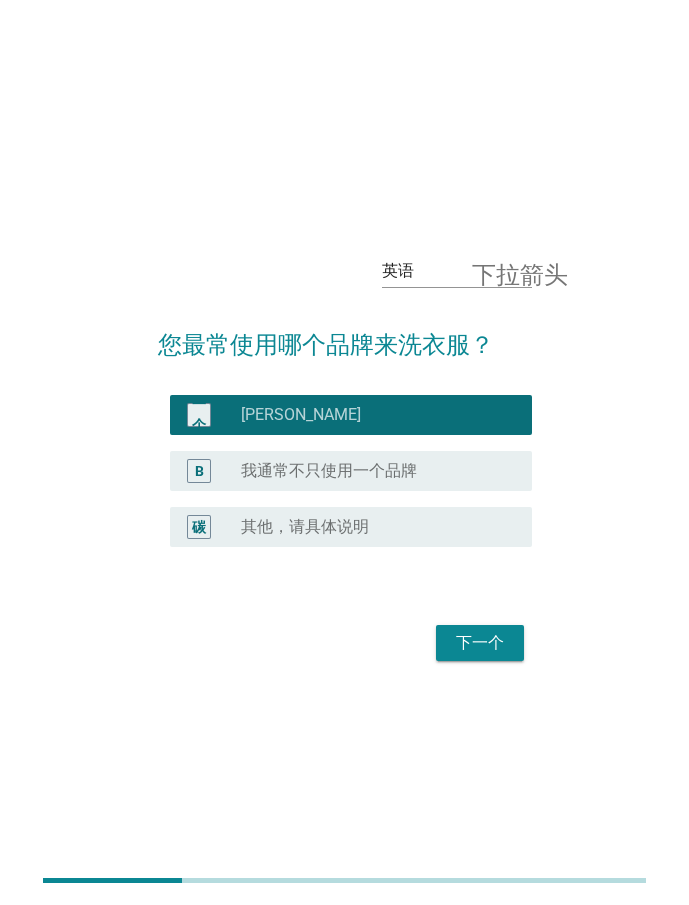
click at [474, 647] on font "下一个" at bounding box center [480, 642] width 48 height 19
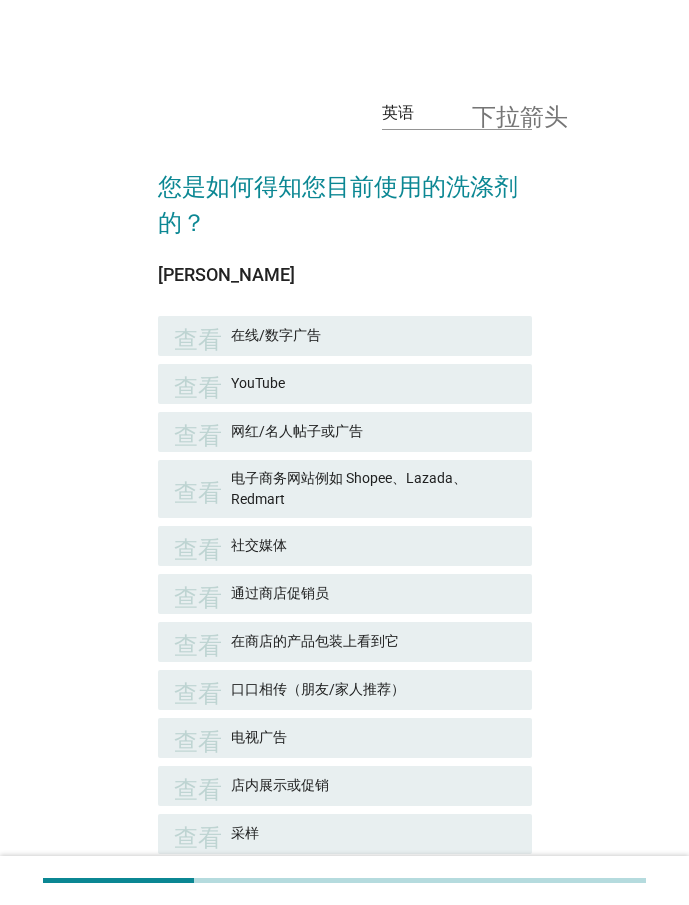
click at [64, 275] on div "英语 下拉箭头 您是如何得知您目前使用的洗涤剂的？ 达雅 查看 在线/数字广告 查看 YouTube 查看 网红/名人帖子或广告 查看 电子商务网站例如 Sh…" at bounding box center [344, 579] width 609 height 1029
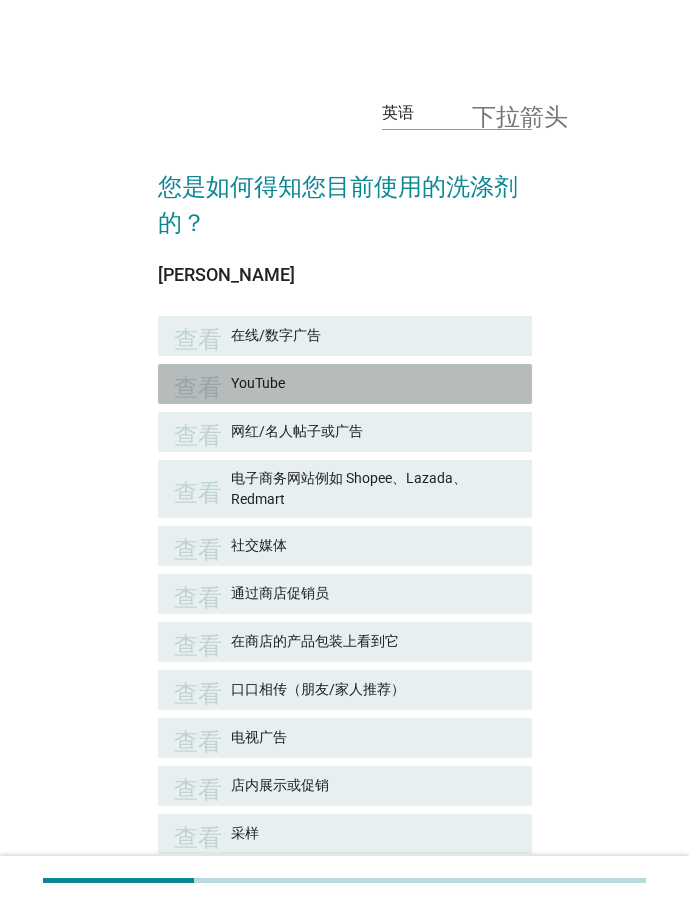
click at [272, 381] on font "YouTube" at bounding box center [258, 383] width 54 height 16
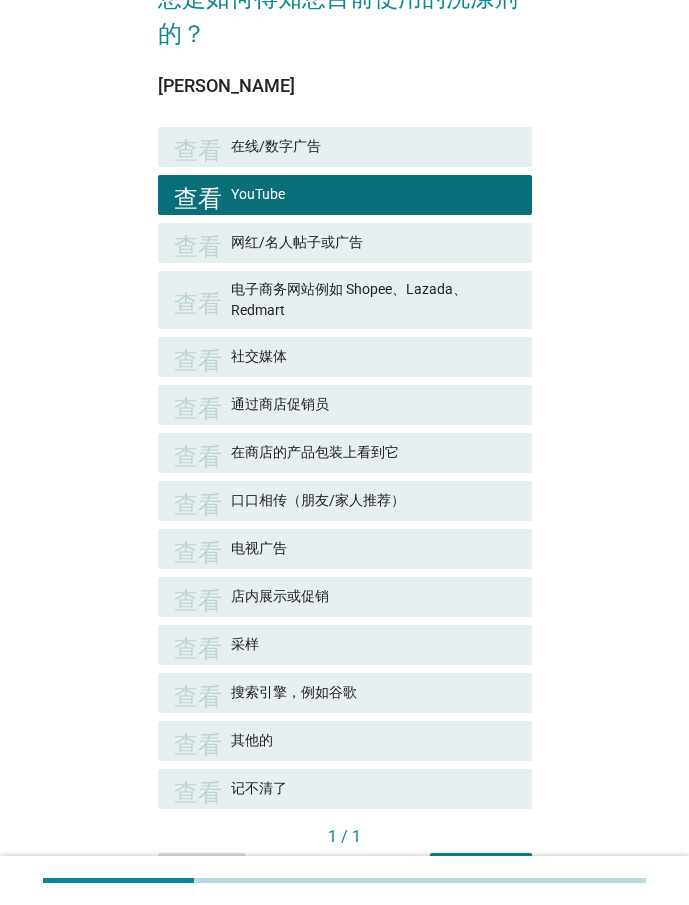
scroll to position [200, 0]
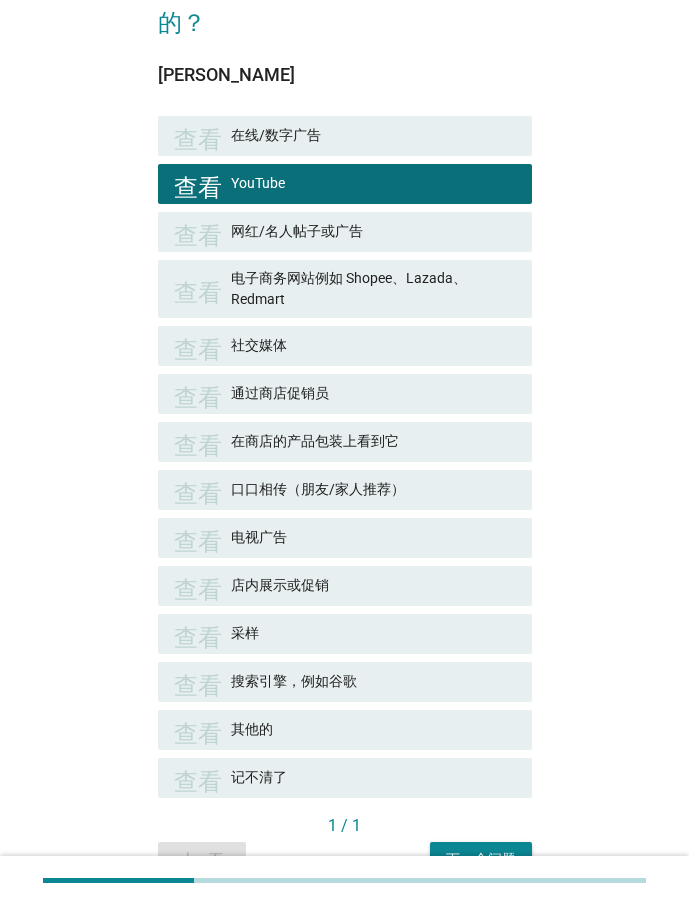
click at [306, 239] on font "网红/名人帖子或广告" at bounding box center [297, 231] width 132 height 16
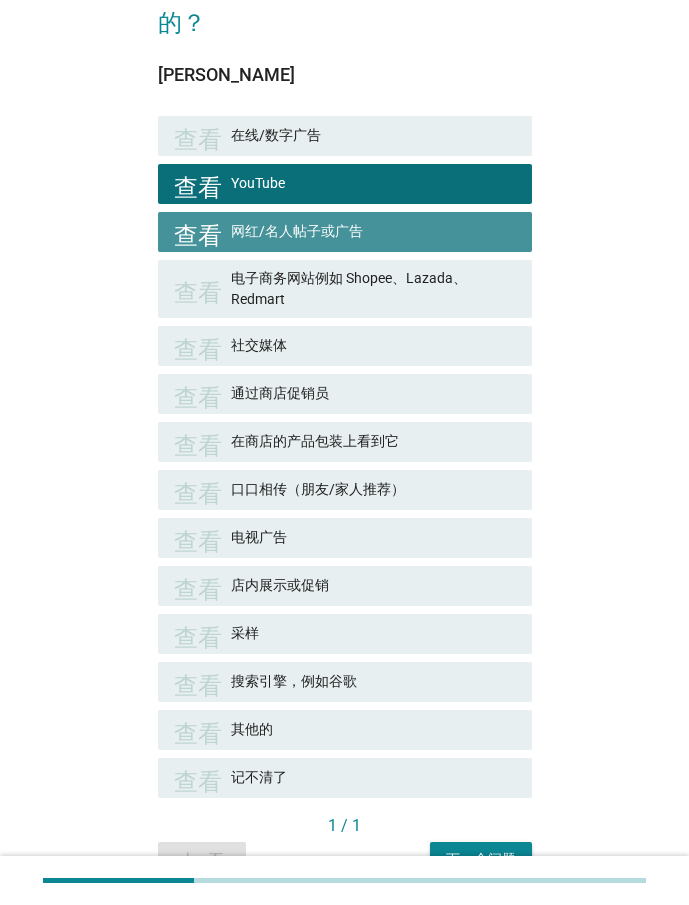
drag, startPoint x: 303, startPoint y: 273, endPoint x: 303, endPoint y: 305, distance: 32.0
click at [303, 275] on font "电子商务网站例如 Shopee、Lazada、Redmart" at bounding box center [349, 288] width 236 height 37
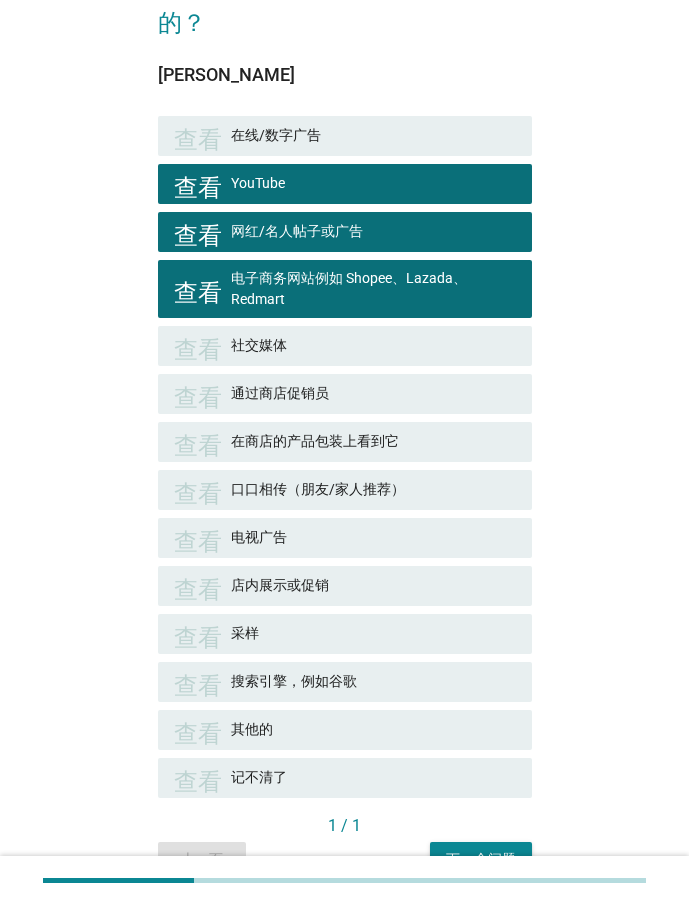
click at [308, 355] on font "社交媒体" at bounding box center [373, 345] width 285 height 21
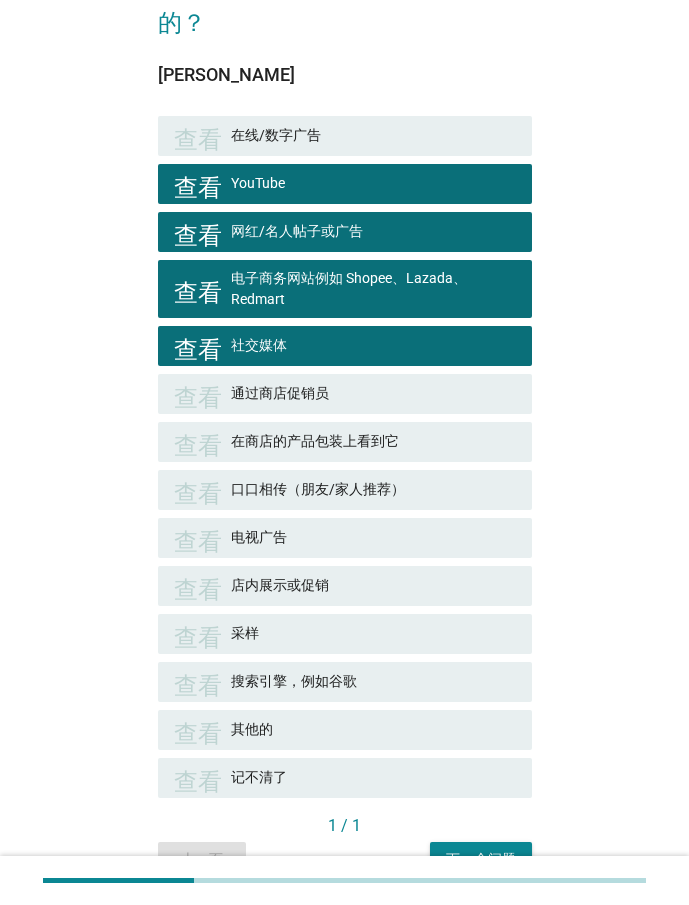
click at [341, 392] on font "通过商店促销员" at bounding box center [373, 393] width 285 height 21
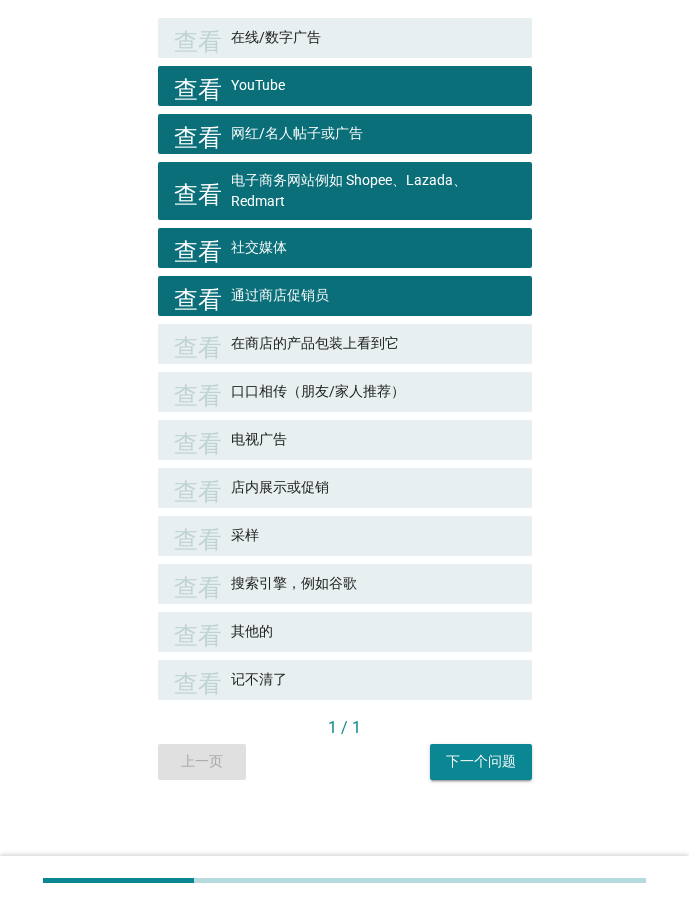
scroll to position [302, 0]
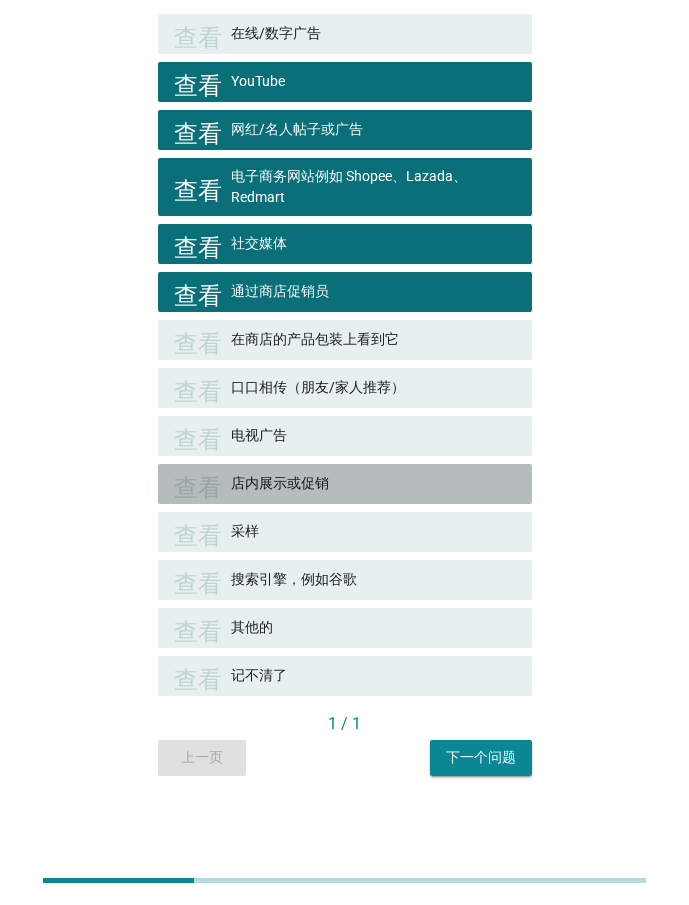
click at [364, 499] on div "查看 店内展示或促销" at bounding box center [345, 484] width 374 height 40
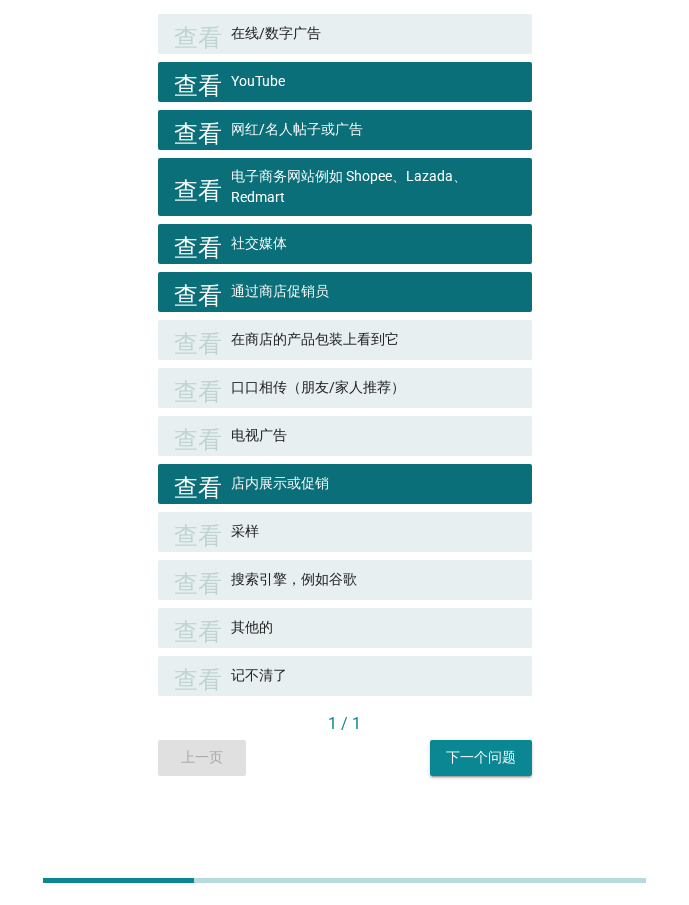
click at [480, 763] on font "下一个问题" at bounding box center [481, 757] width 70 height 16
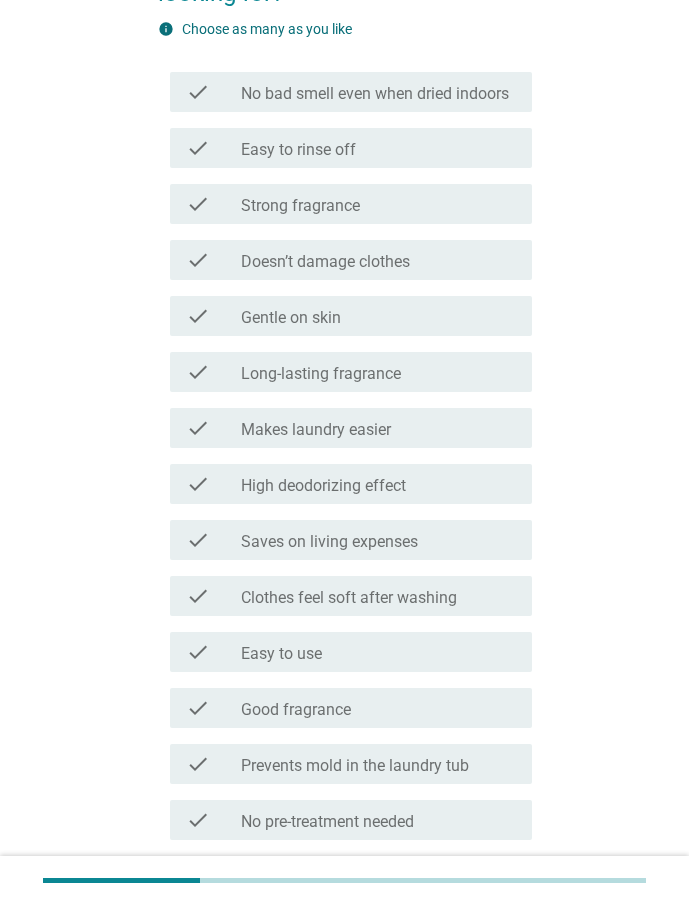
scroll to position [0, 0]
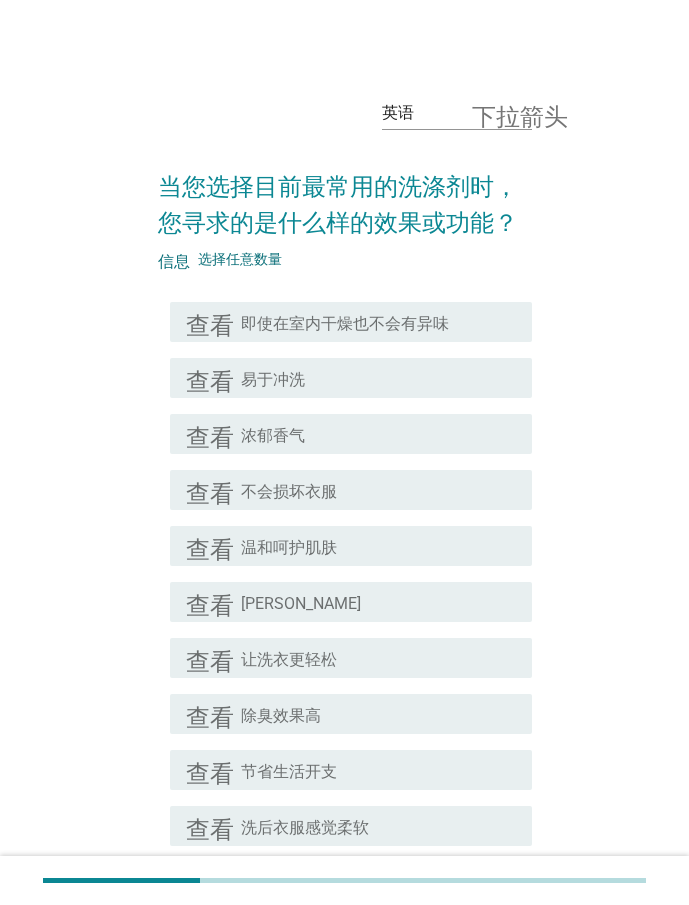
click at [579, 269] on div "英语 下拉箭头 当您选择目前最常用的洗涤剂时，您寻求的是什么样的效果或功能？ 信息 选择任意数量 查看 复选框轮廓空白 即使在室内干燥也不会有异味 查看 复选…" at bounding box center [344, 791] width 609 height 1452
click at [321, 381] on div "复选框轮廓空白 易于冲洗" at bounding box center [378, 378] width 275 height 24
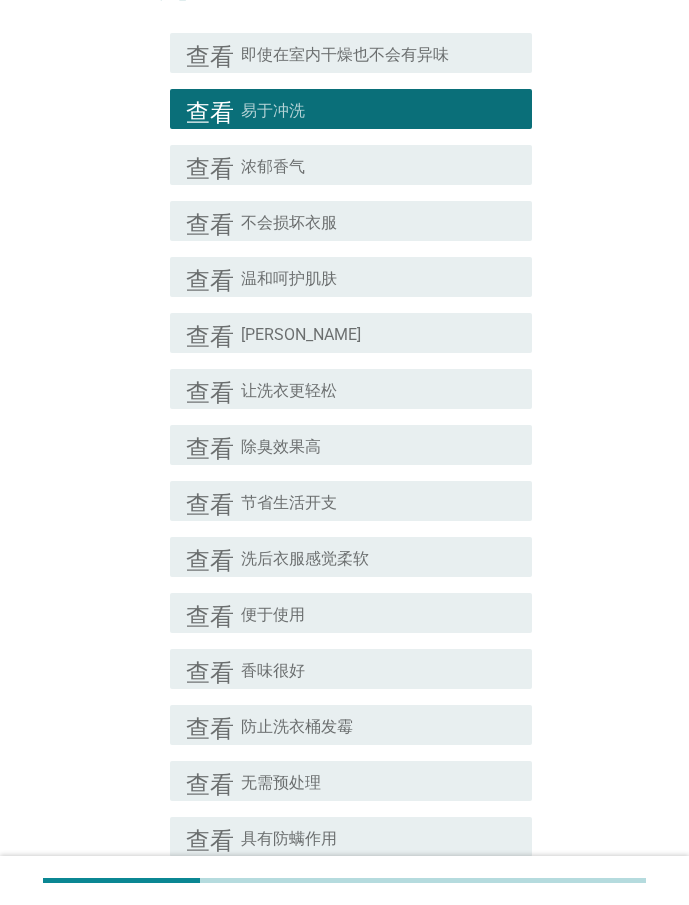
scroll to position [300, 0]
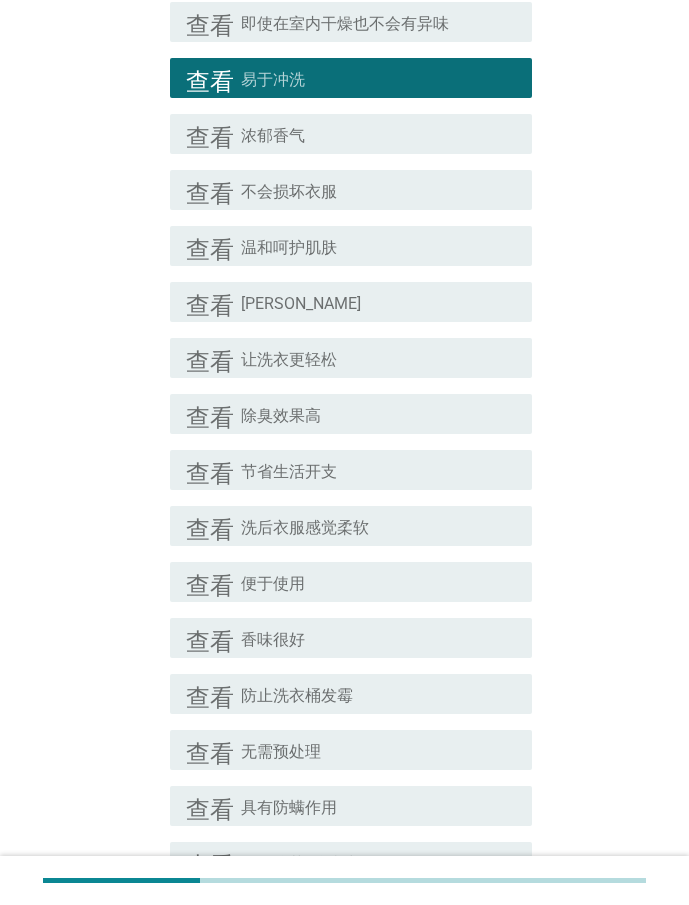
click at [306, 138] on div "复选框轮廓空白 浓郁香气" at bounding box center [378, 134] width 275 height 24
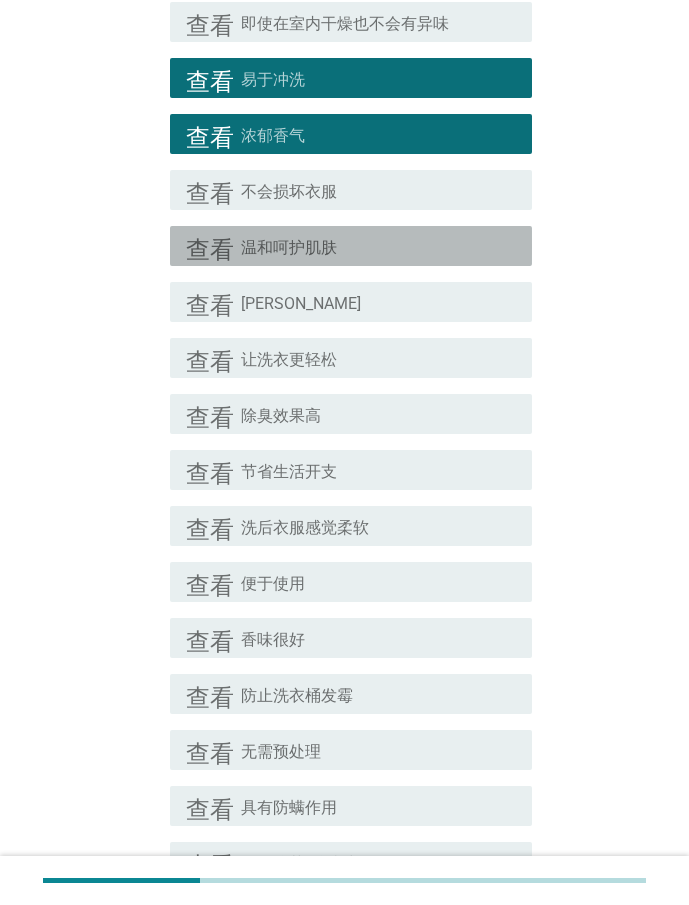
click at [299, 248] on font "温和呵护肌肤" at bounding box center [289, 247] width 96 height 19
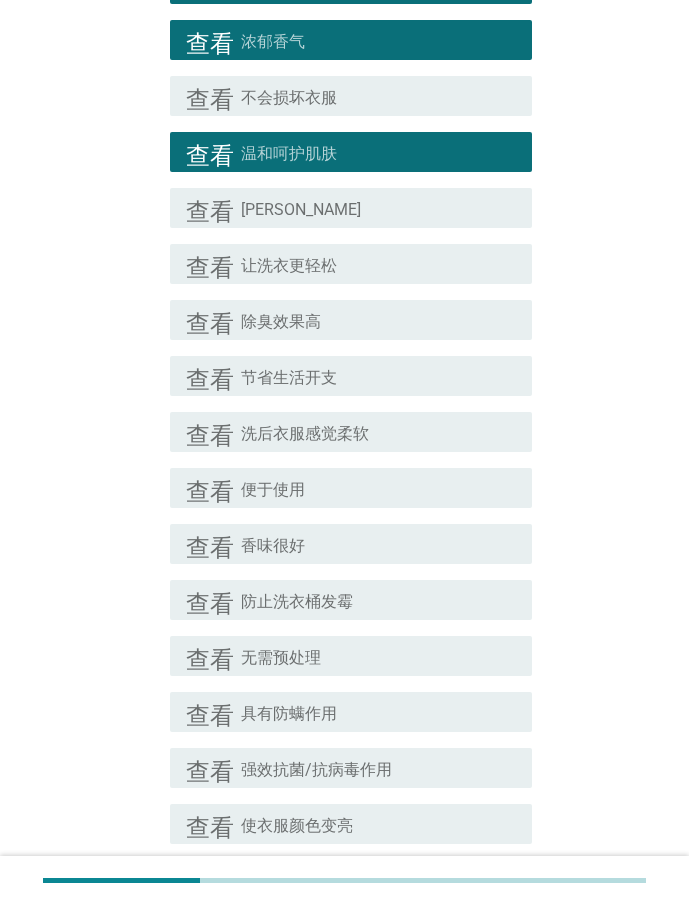
scroll to position [500, 0]
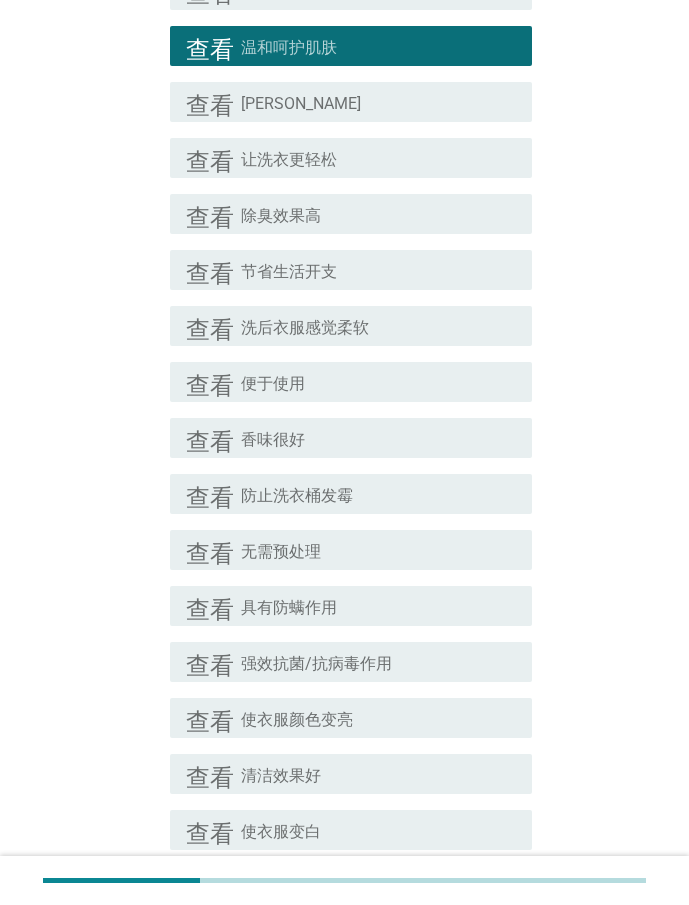
click at [295, 101] on font "[PERSON_NAME]" at bounding box center [301, 103] width 120 height 19
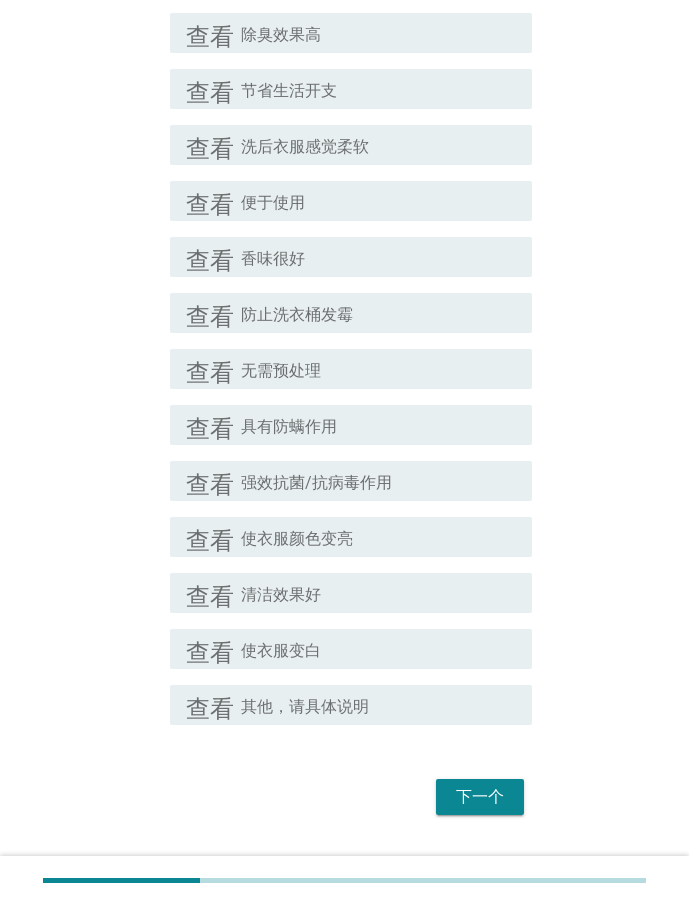
scroll to position [700, 0]
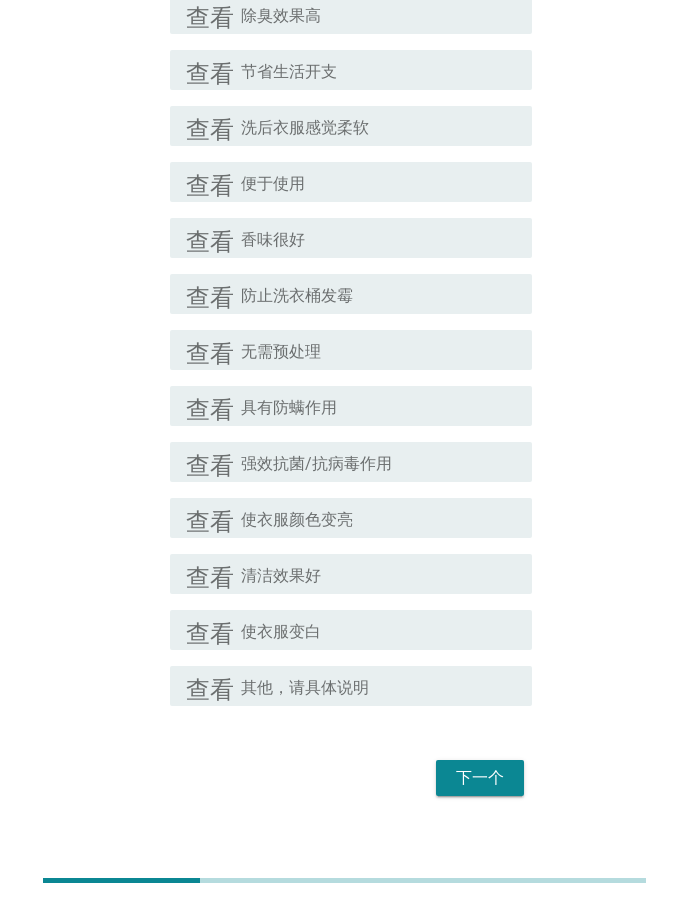
click at [328, 462] on font "强效抗菌/抗病毒作用" at bounding box center [316, 463] width 151 height 19
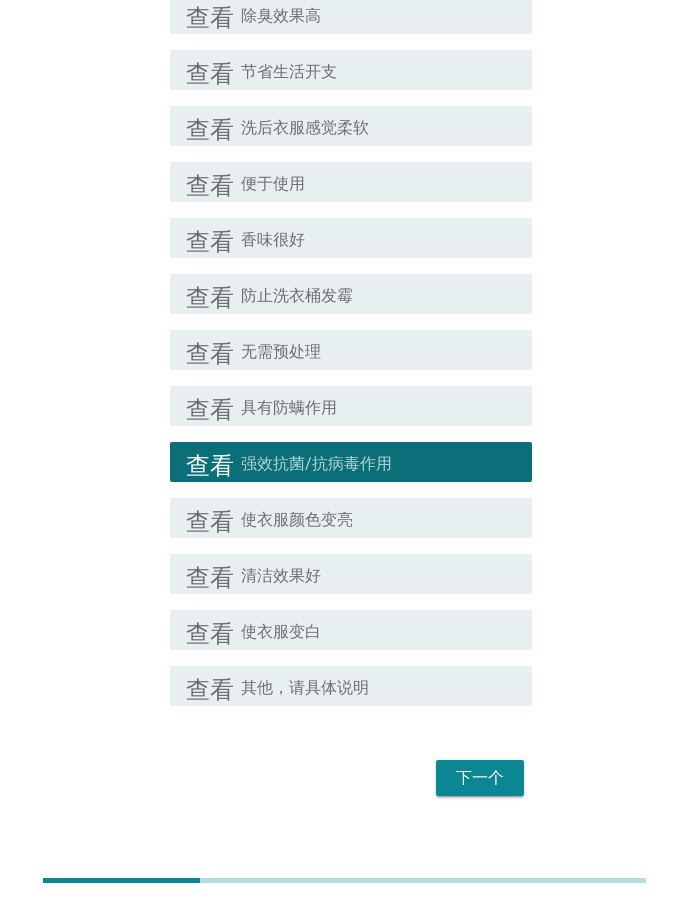
click at [331, 528] on font "使衣服颜色变亮" at bounding box center [297, 519] width 112 height 19
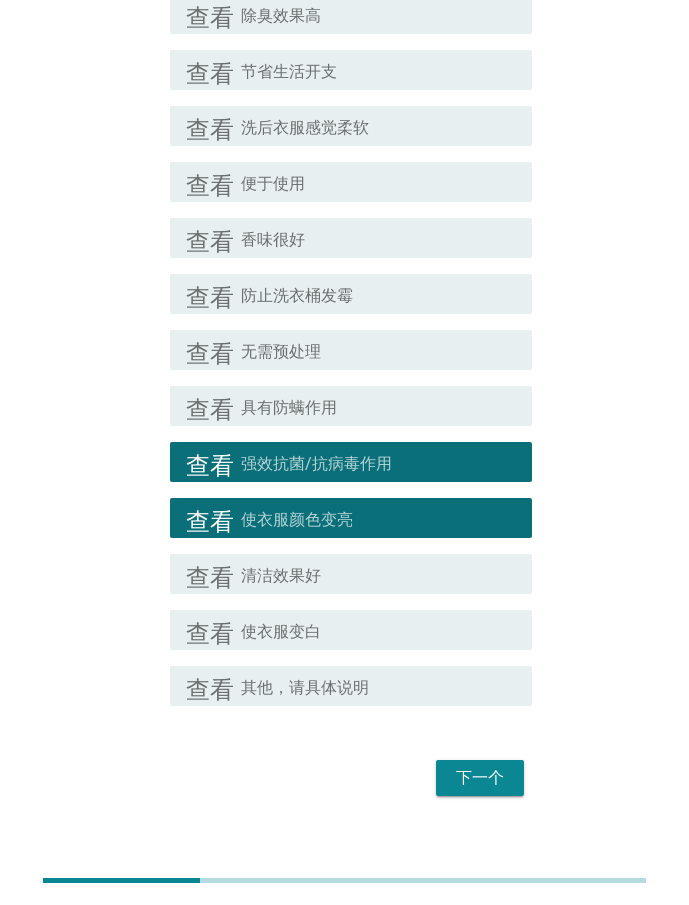
click at [447, 780] on button "下一个" at bounding box center [480, 778] width 88 height 36
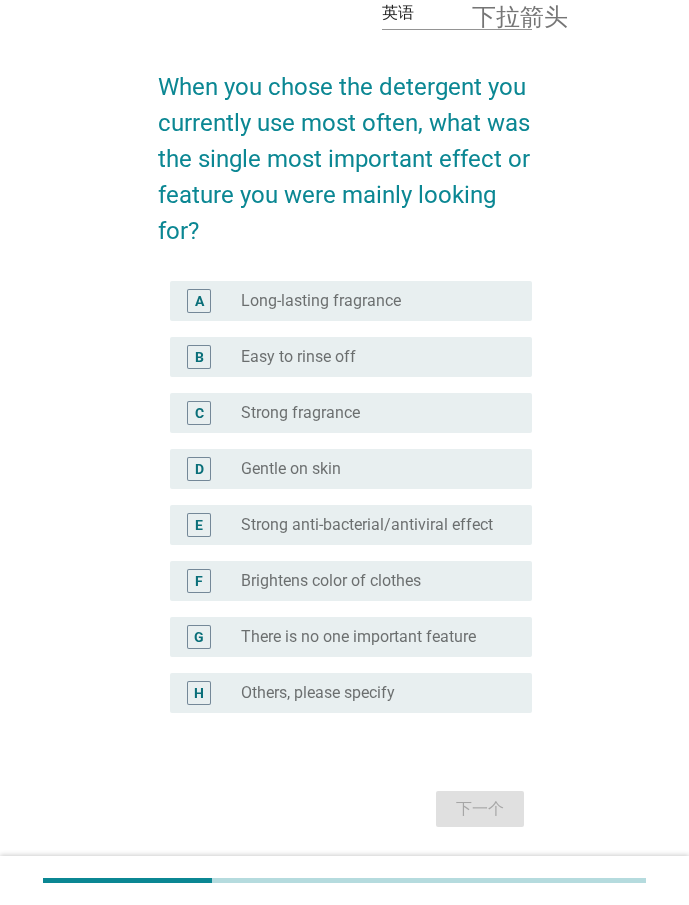
scroll to position [85, 0]
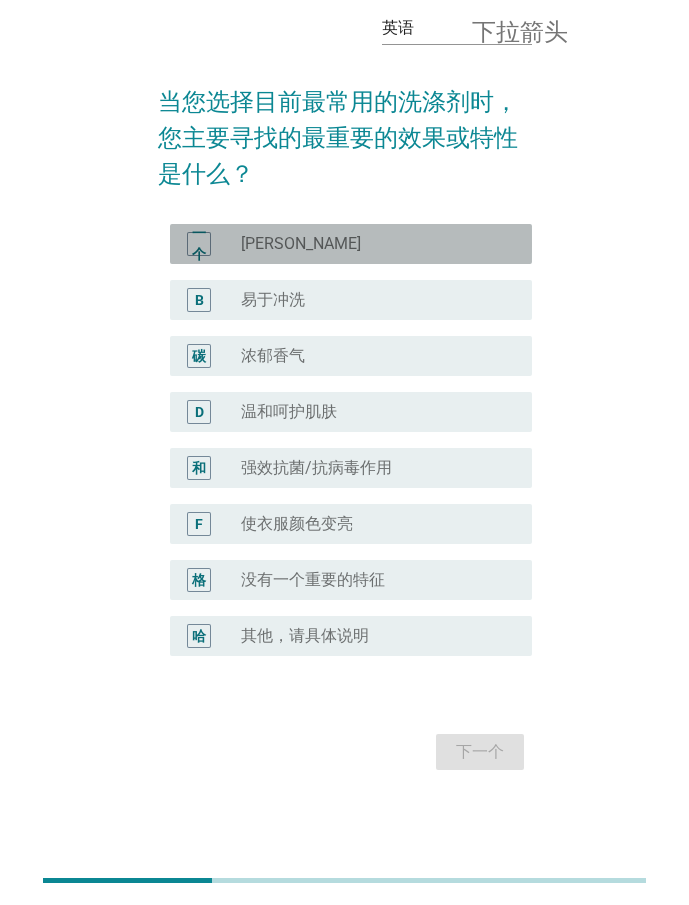
click at [299, 250] on font "[PERSON_NAME]" at bounding box center [301, 243] width 120 height 19
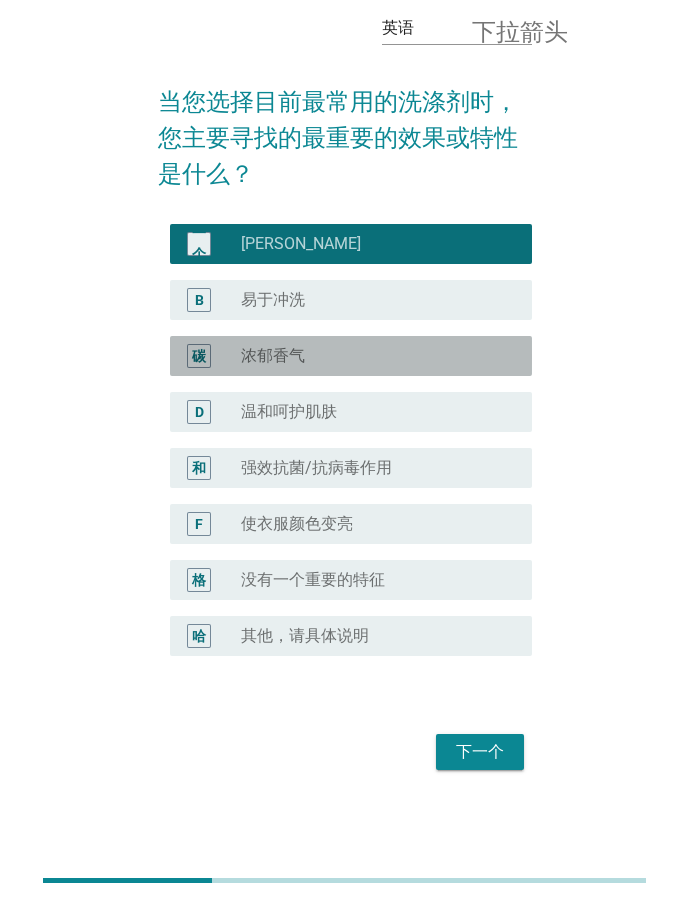
click at [279, 362] on font "浓郁香气" at bounding box center [273, 355] width 64 height 19
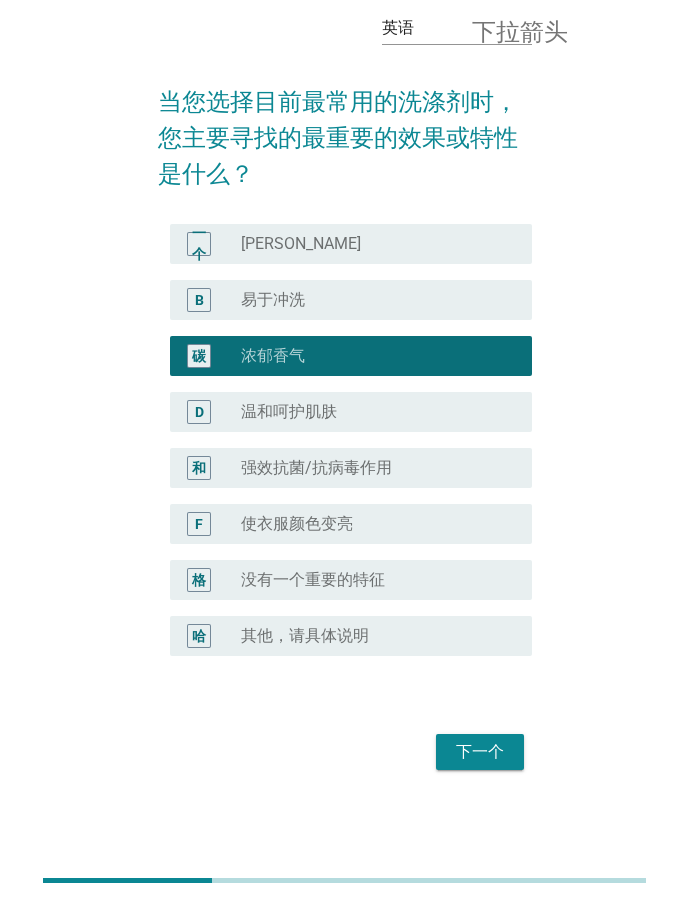
click at [281, 406] on font "温和呵护肌肤" at bounding box center [289, 411] width 96 height 19
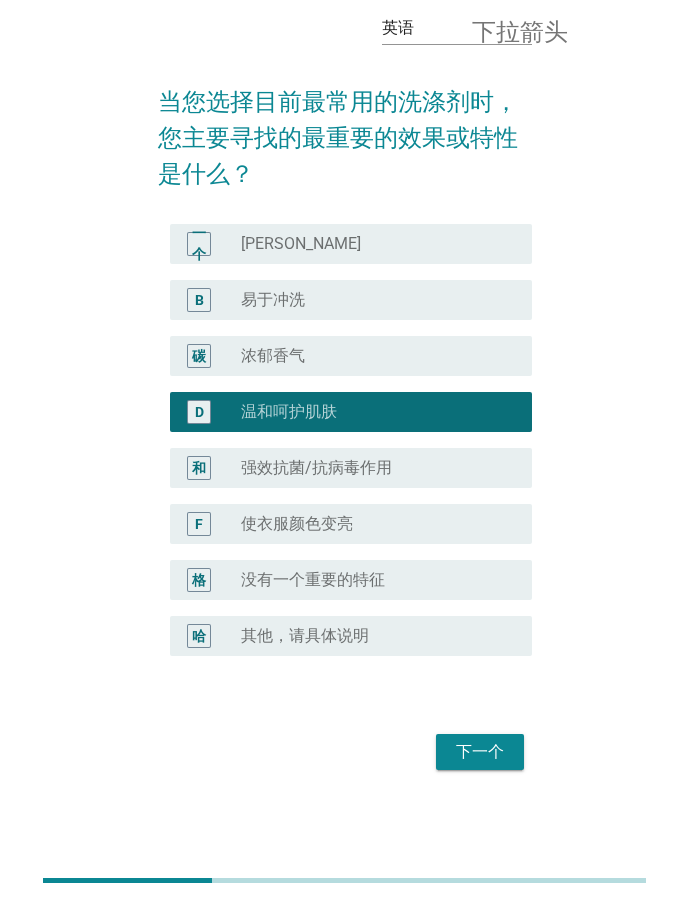
click at [326, 464] on font "强效抗菌/抗病毒作用" at bounding box center [316, 467] width 151 height 19
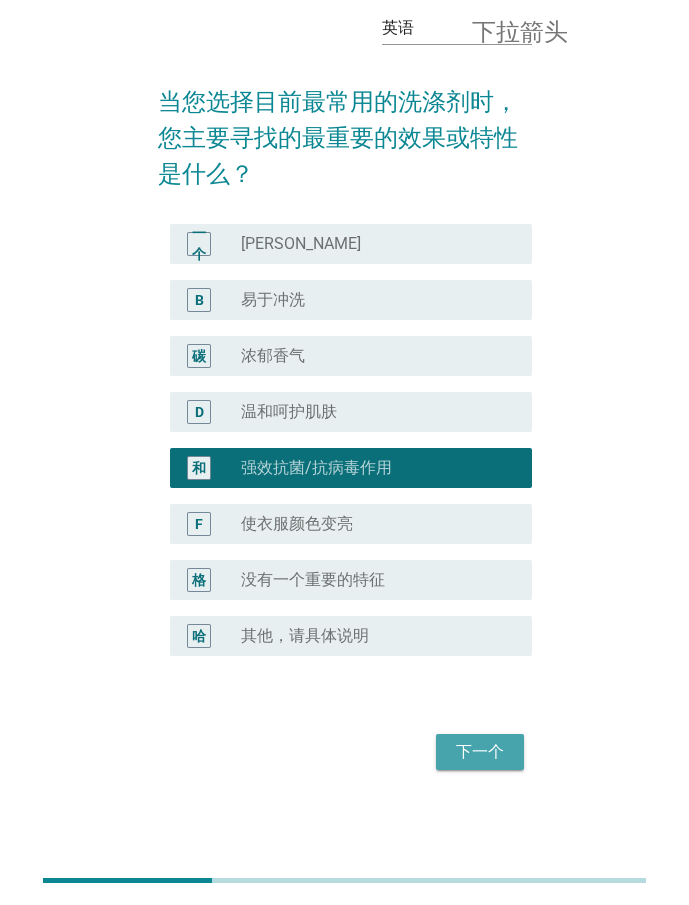
click at [456, 767] on button "下一个" at bounding box center [480, 752] width 88 height 36
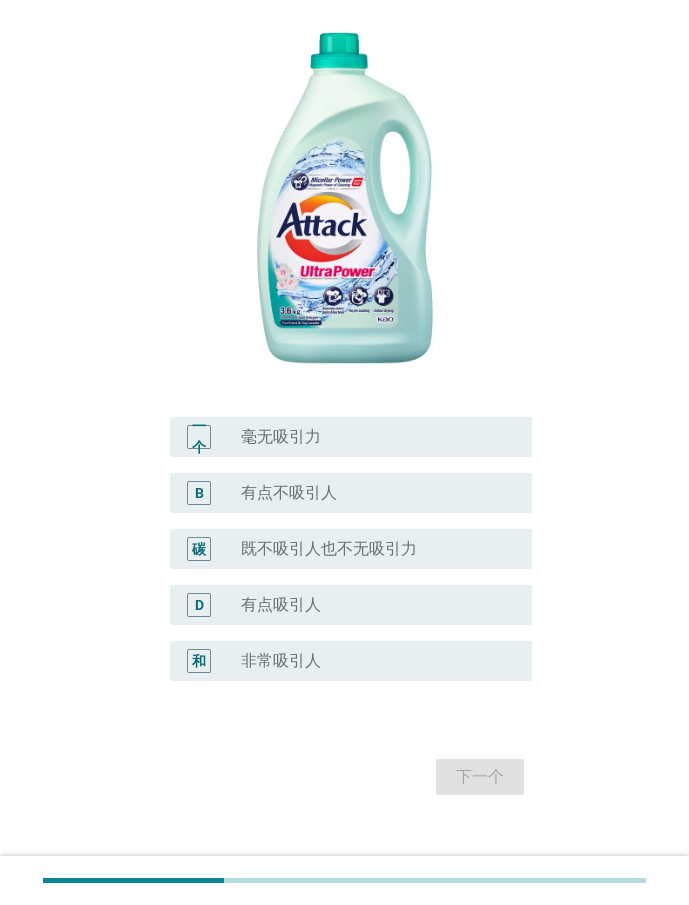
scroll to position [307, 0]
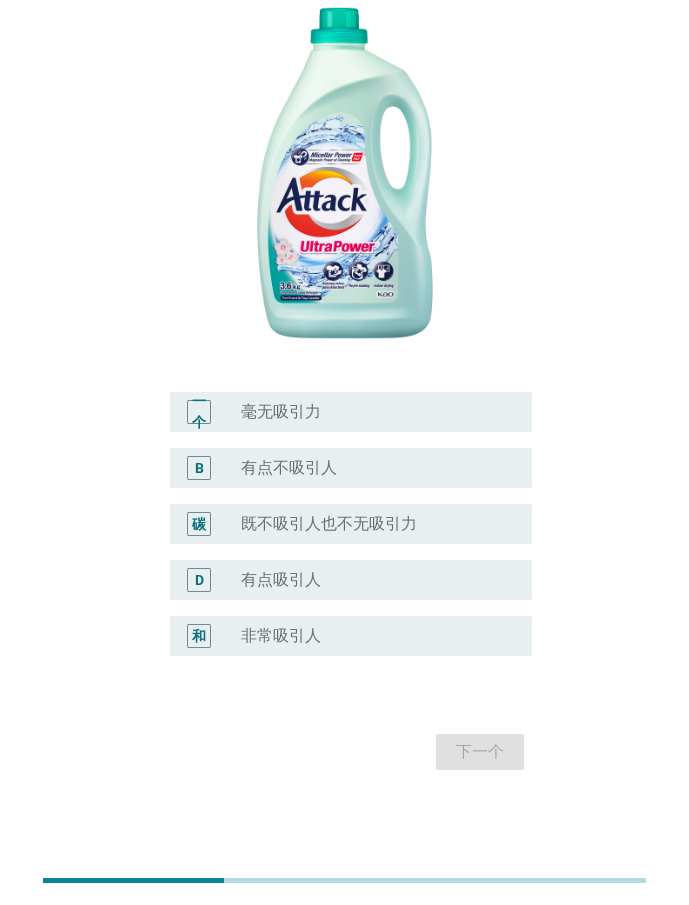
click at [326, 471] on font "有点不吸引人" at bounding box center [289, 467] width 96 height 19
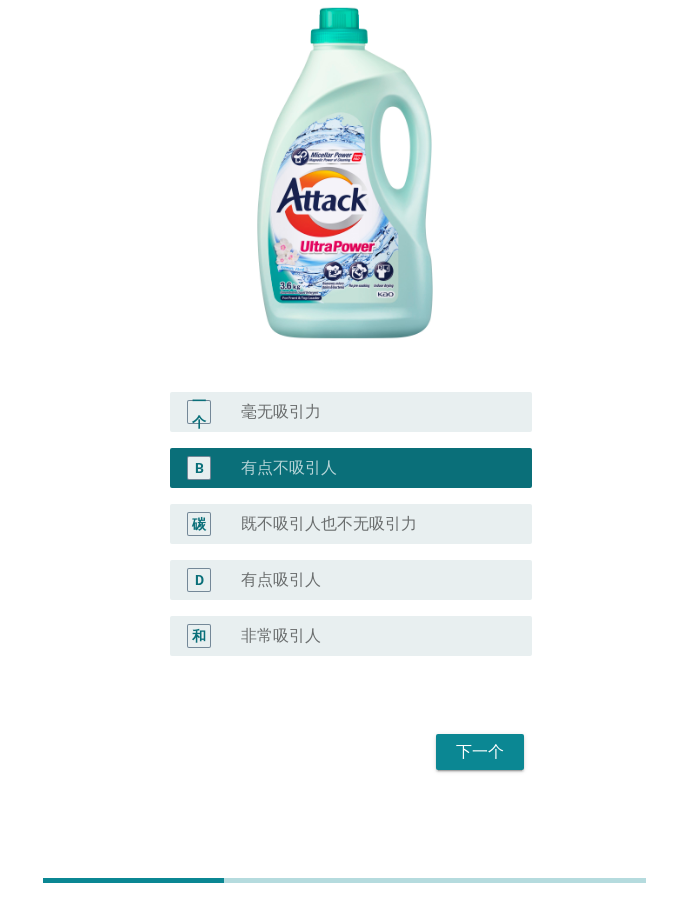
click at [350, 589] on div "radio_button_unchecked 有点吸引人" at bounding box center [370, 580] width 259 height 20
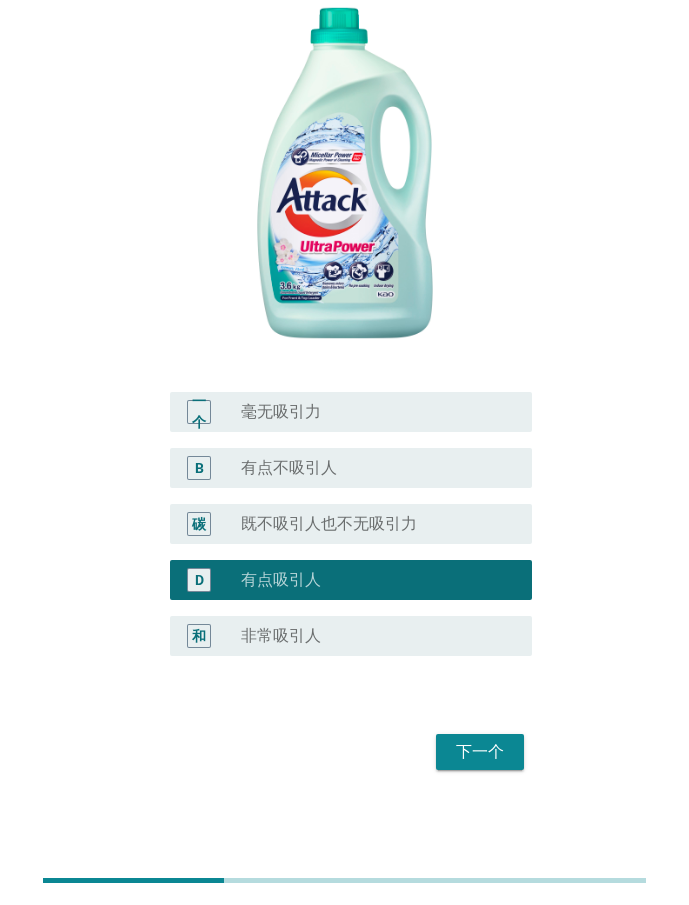
click at [478, 757] on font "下一个" at bounding box center [480, 751] width 48 height 19
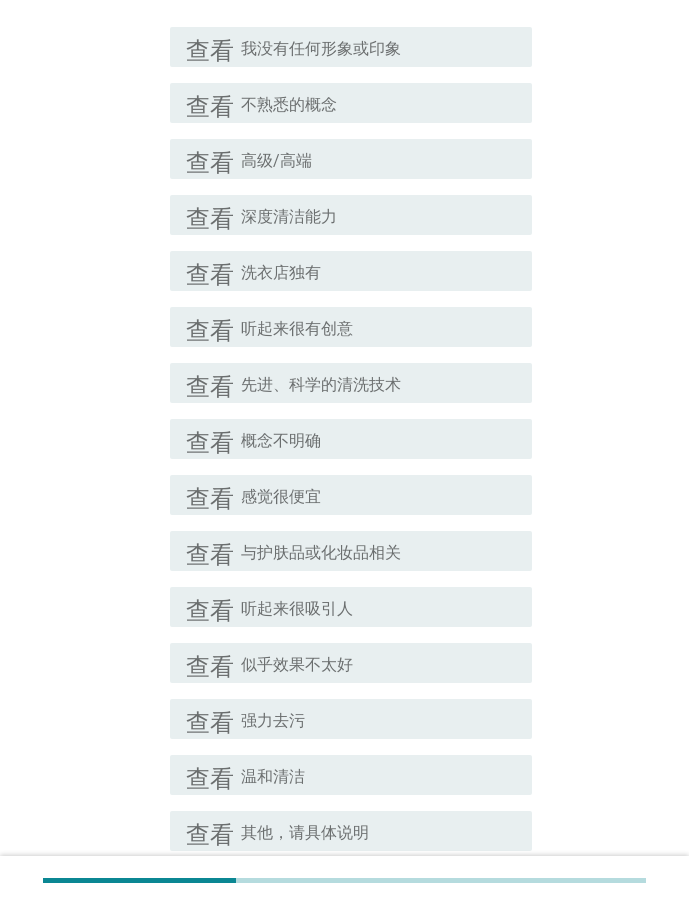
scroll to position [300, 0]
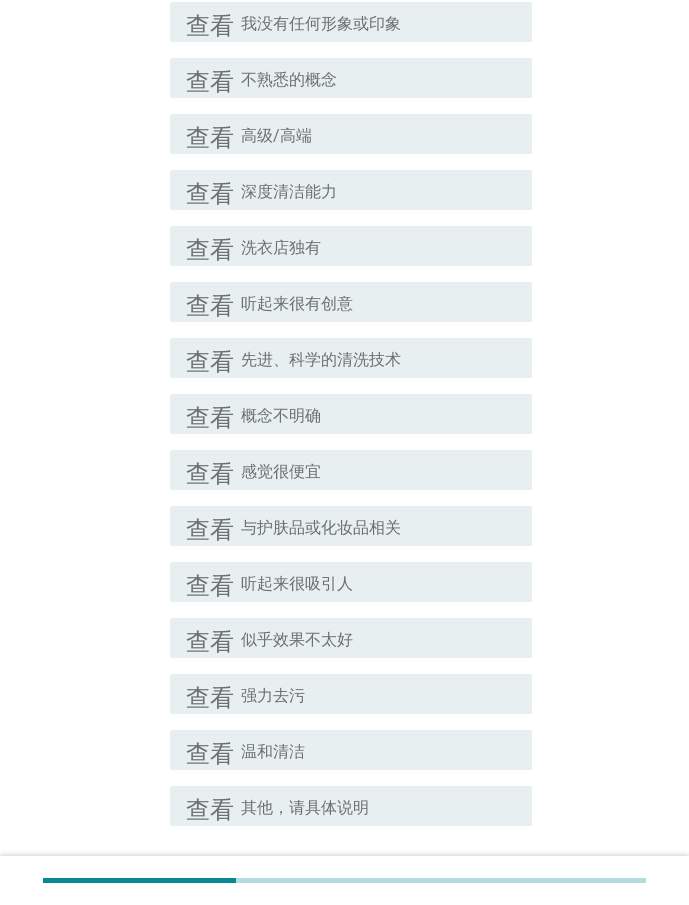
click at [349, 587] on font "听起来很吸引人" at bounding box center [297, 583] width 112 height 19
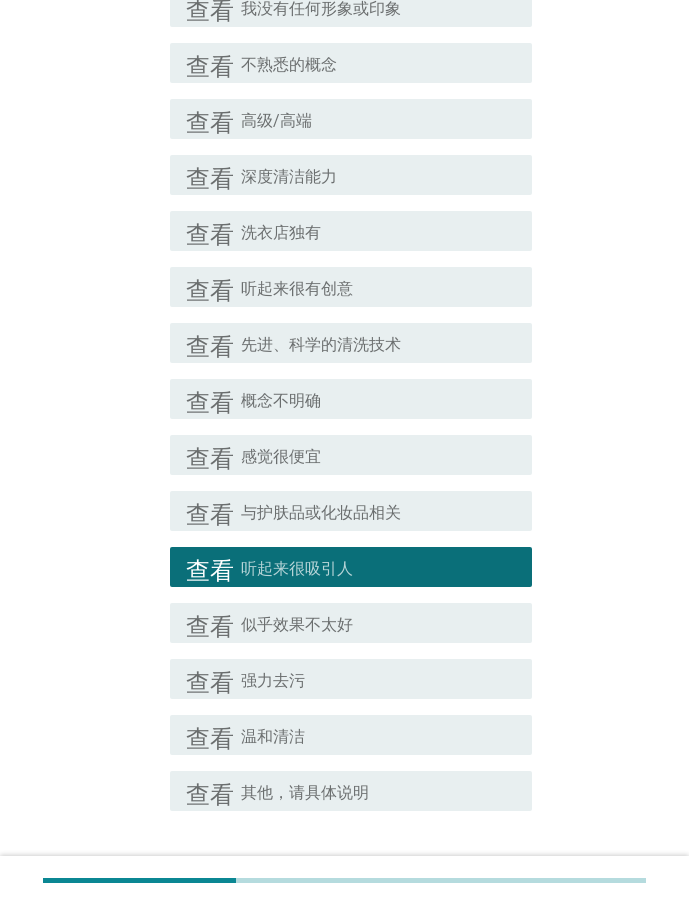
scroll to position [446, 0]
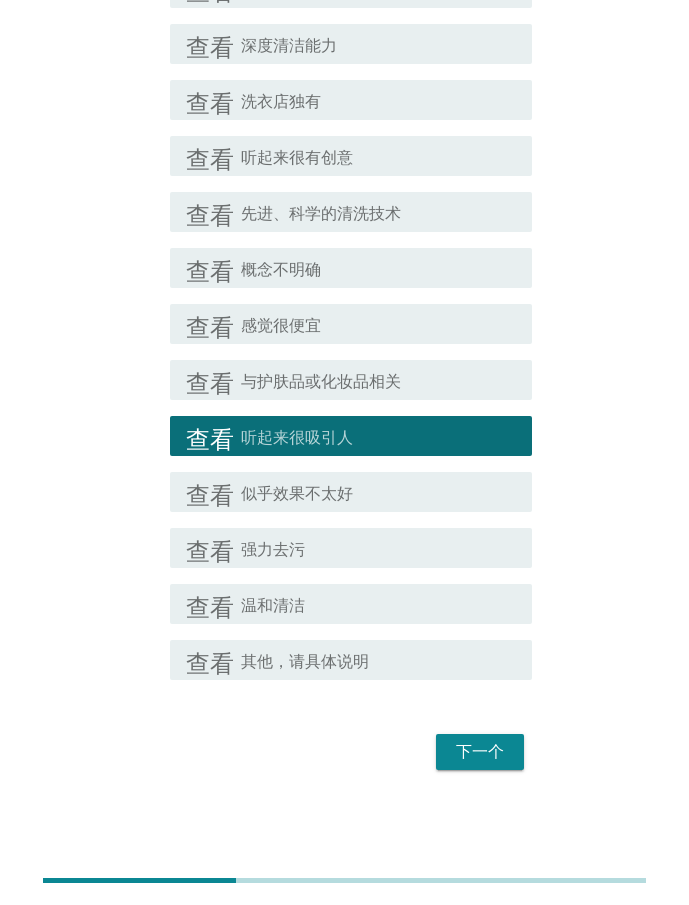
click at [473, 747] on font "下一个" at bounding box center [480, 751] width 48 height 19
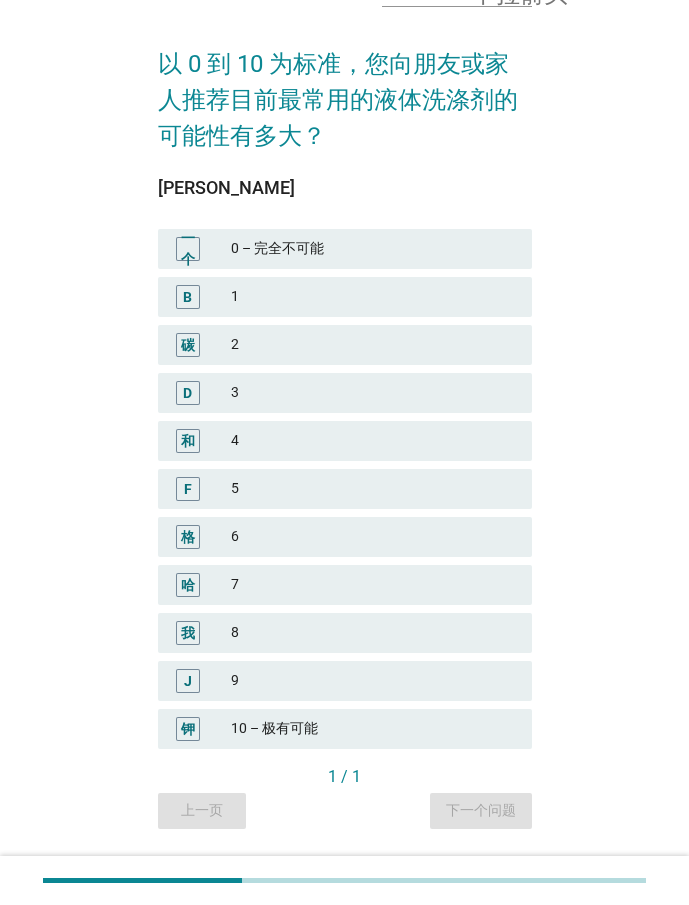
scroll to position [176, 0]
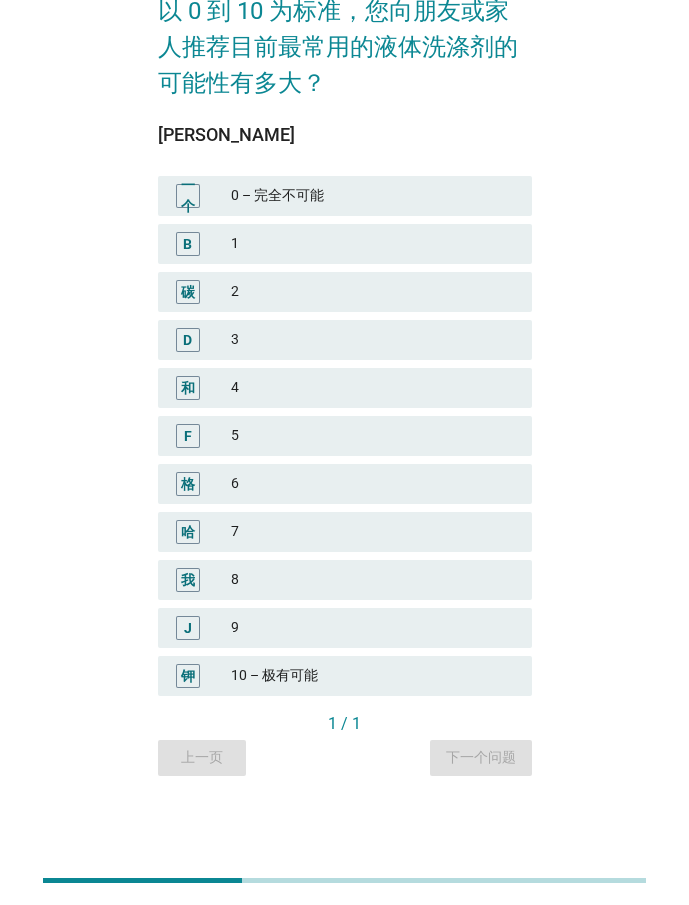
click at [253, 671] on font "10 – 极有可能" at bounding box center [274, 675] width 87 height 16
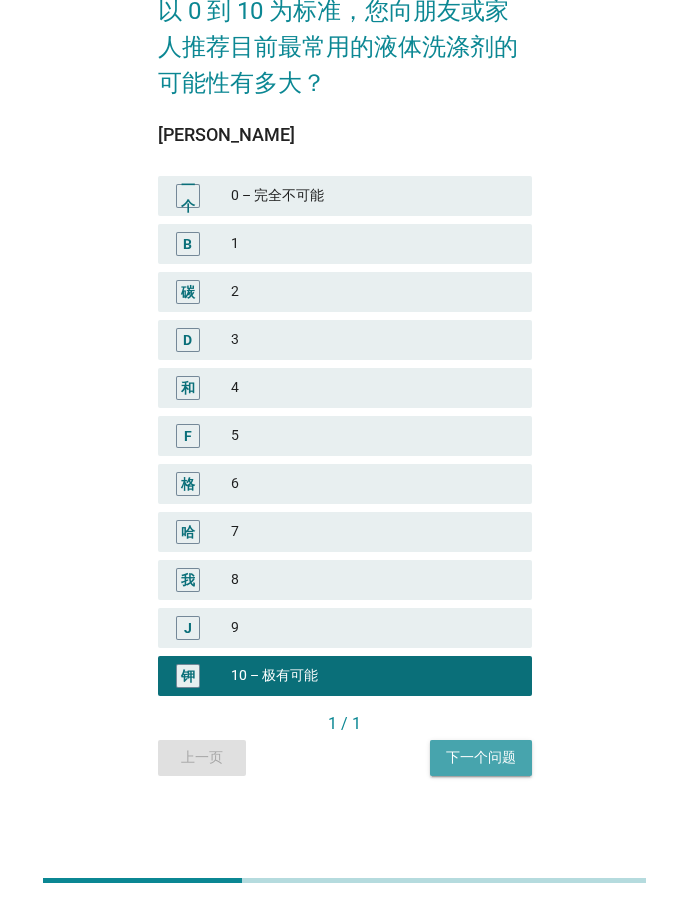
click at [467, 758] on font "下一个问题" at bounding box center [481, 757] width 70 height 16
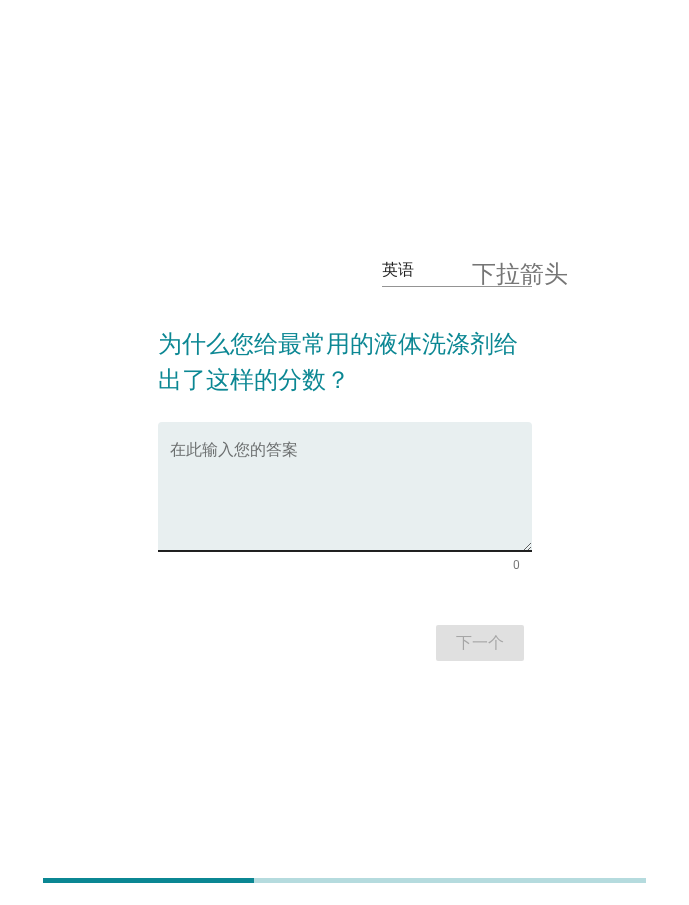
click at [237, 466] on textarea "在此输入您的答案" at bounding box center [351, 498] width 362 height 105
click at [211, 439] on div "在此输入您的答案" at bounding box center [351, 486] width 362 height 129
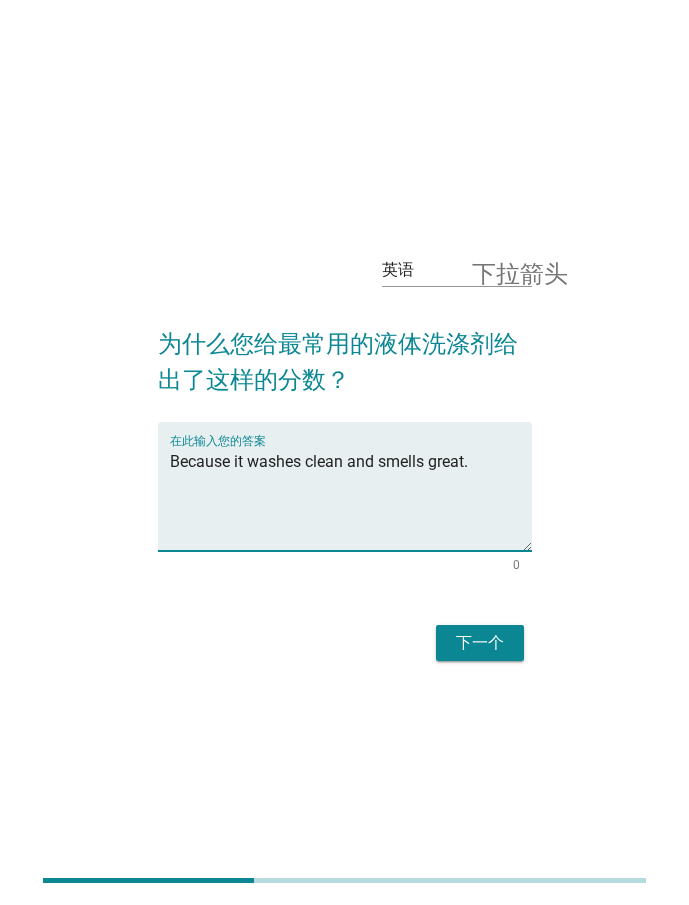
type textarea "Because it washes clean and smells great."
click at [508, 634] on button "下一个" at bounding box center [480, 643] width 88 height 36
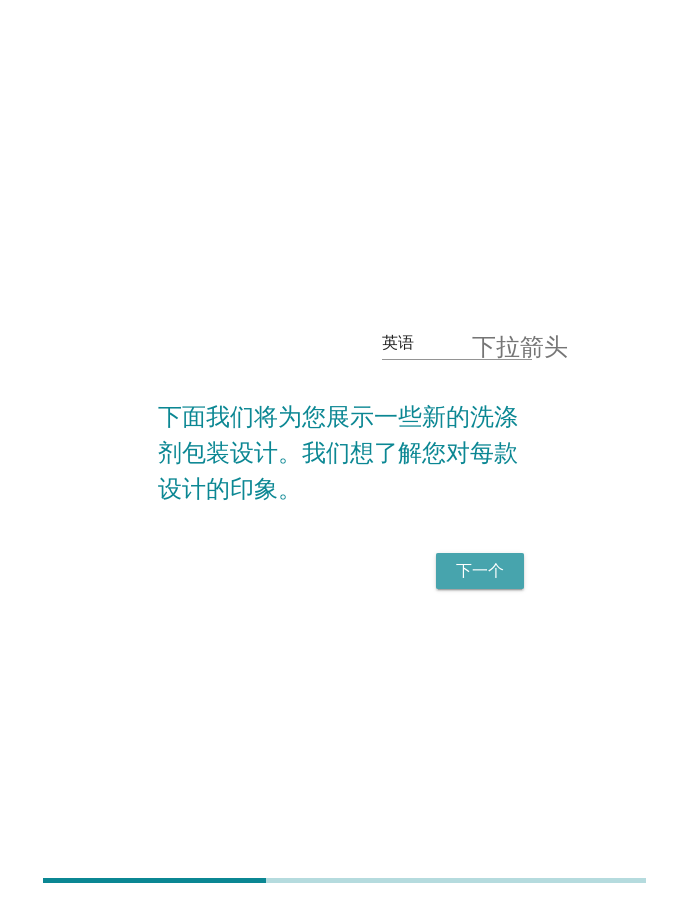
click at [473, 572] on font "下一个" at bounding box center [480, 570] width 48 height 19
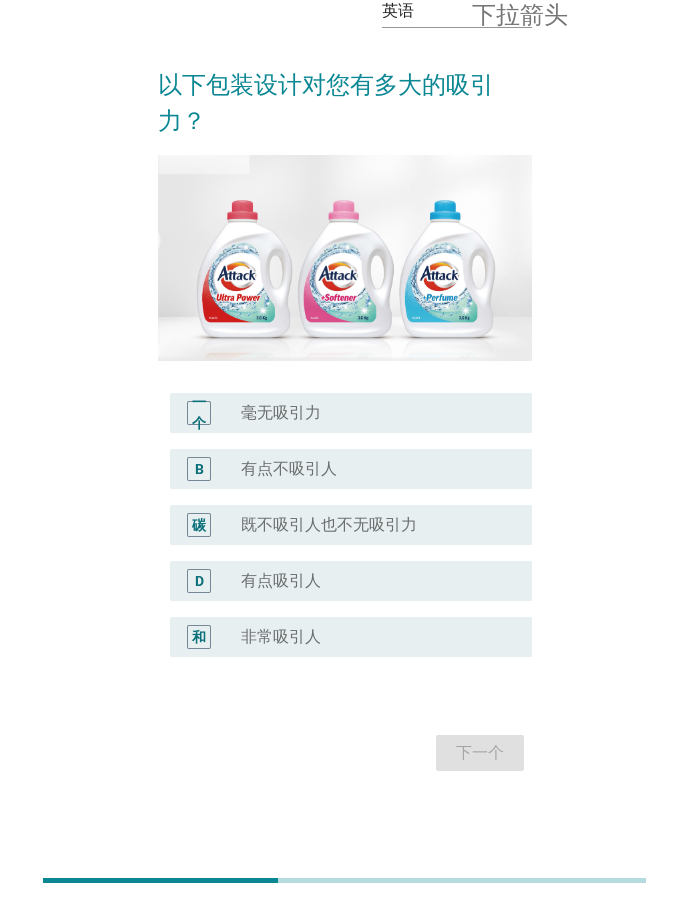
scroll to position [103, 0]
click at [369, 522] on font "既不吸引人也不无吸引力" at bounding box center [329, 523] width 176 height 19
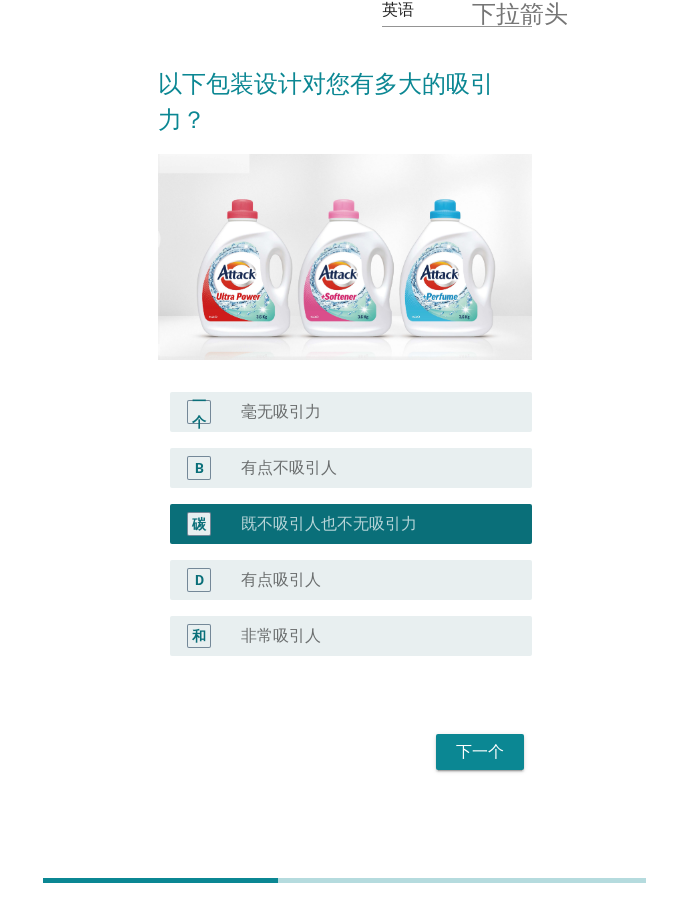
click at [481, 764] on button "下一个" at bounding box center [480, 752] width 88 height 36
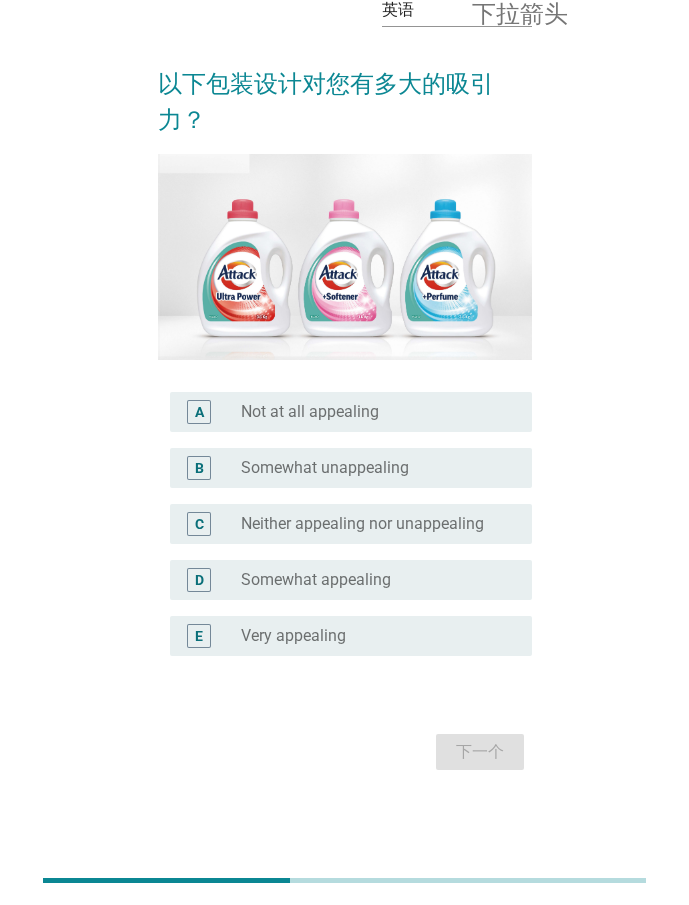
scroll to position [0, 0]
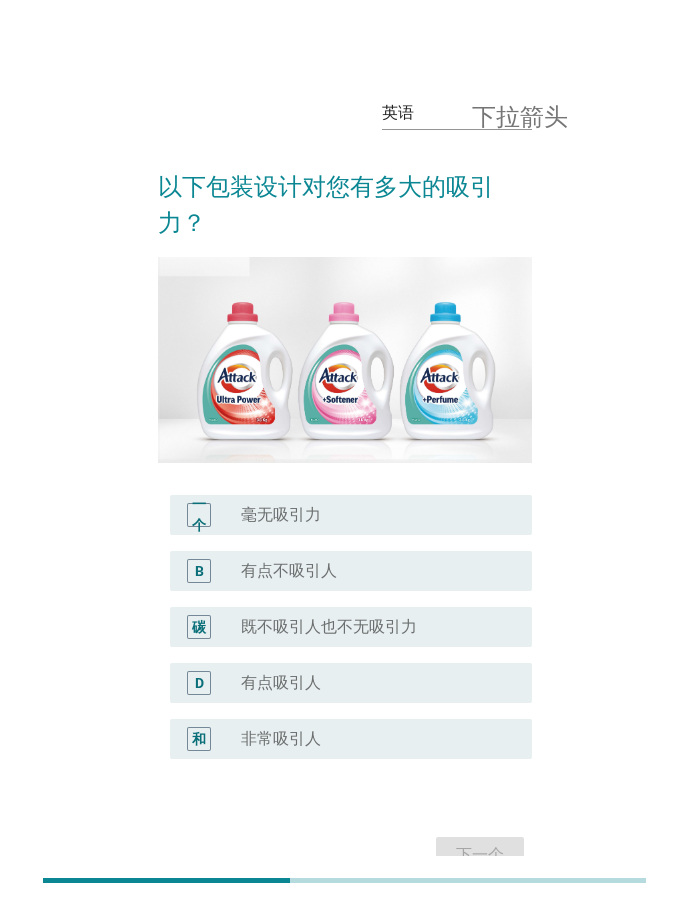
click at [312, 575] on font "有点不吸引人" at bounding box center [289, 570] width 96 height 19
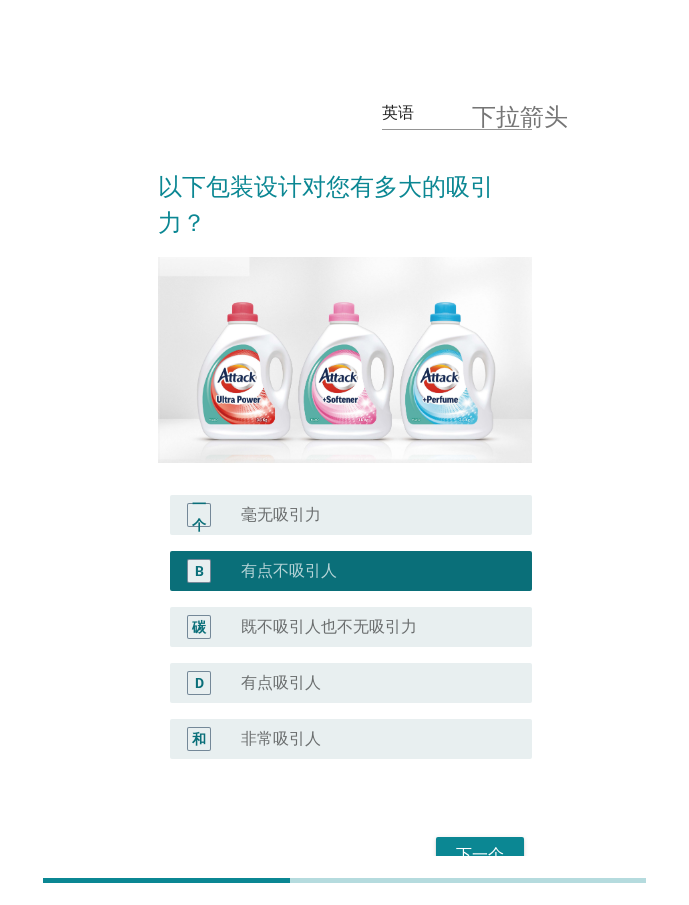
click at [461, 848] on font "下一个" at bounding box center [480, 854] width 48 height 19
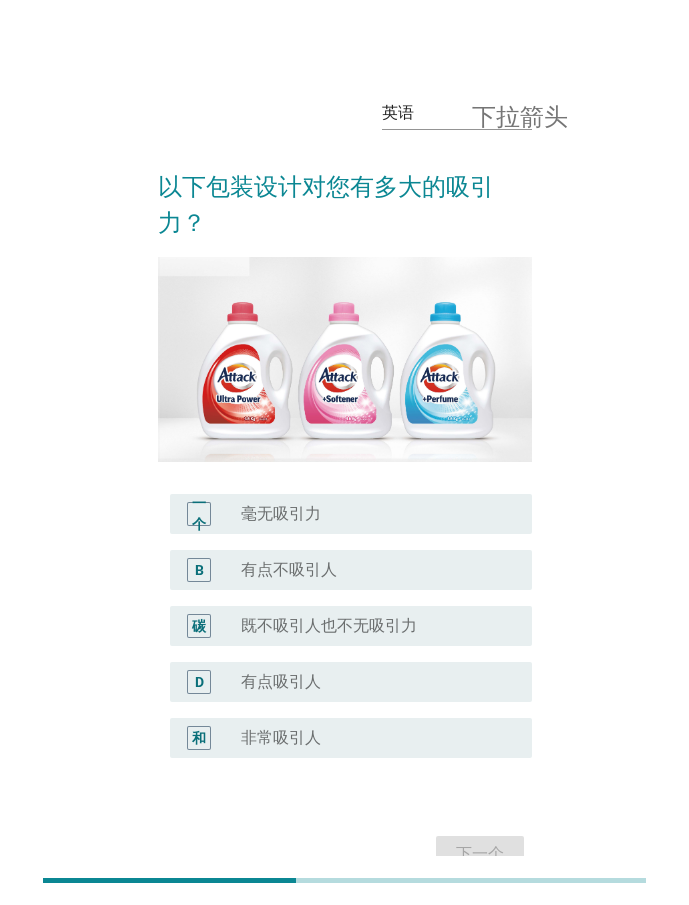
click at [315, 678] on font "有点吸引人" at bounding box center [281, 681] width 80 height 19
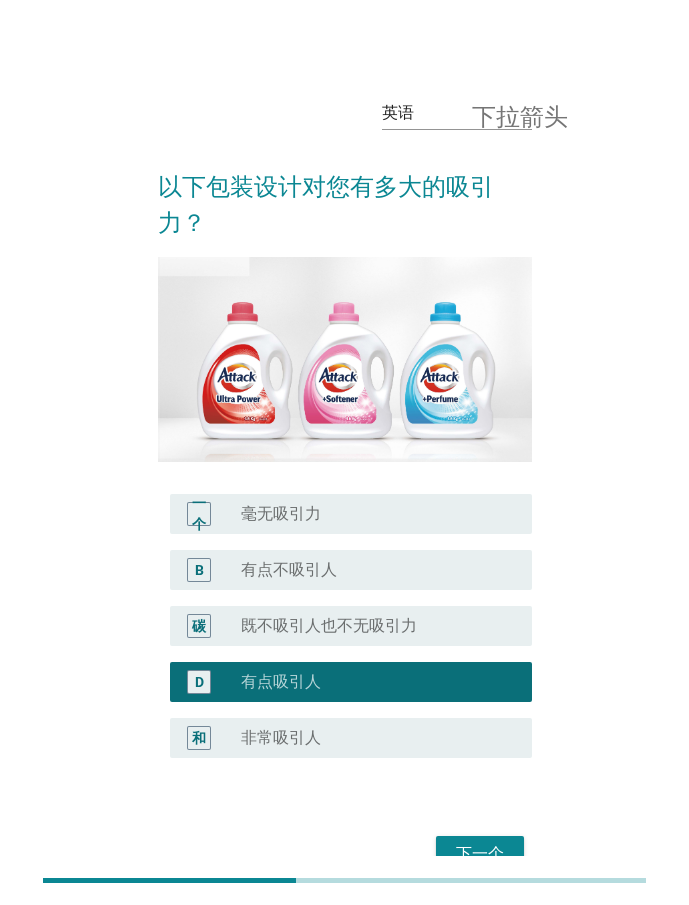
click at [492, 839] on button "下一个" at bounding box center [480, 854] width 88 height 36
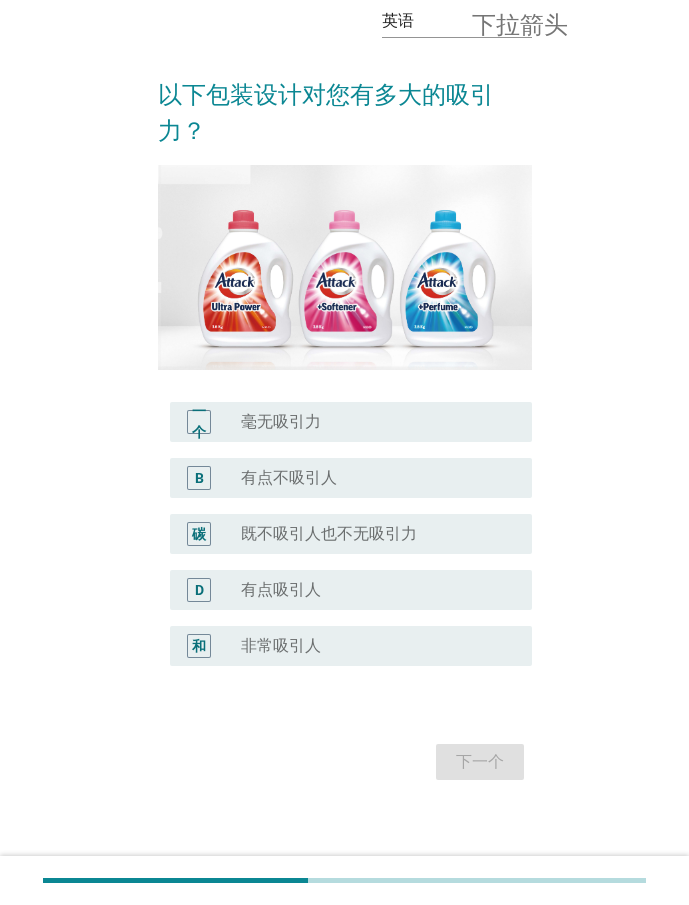
scroll to position [100, 0]
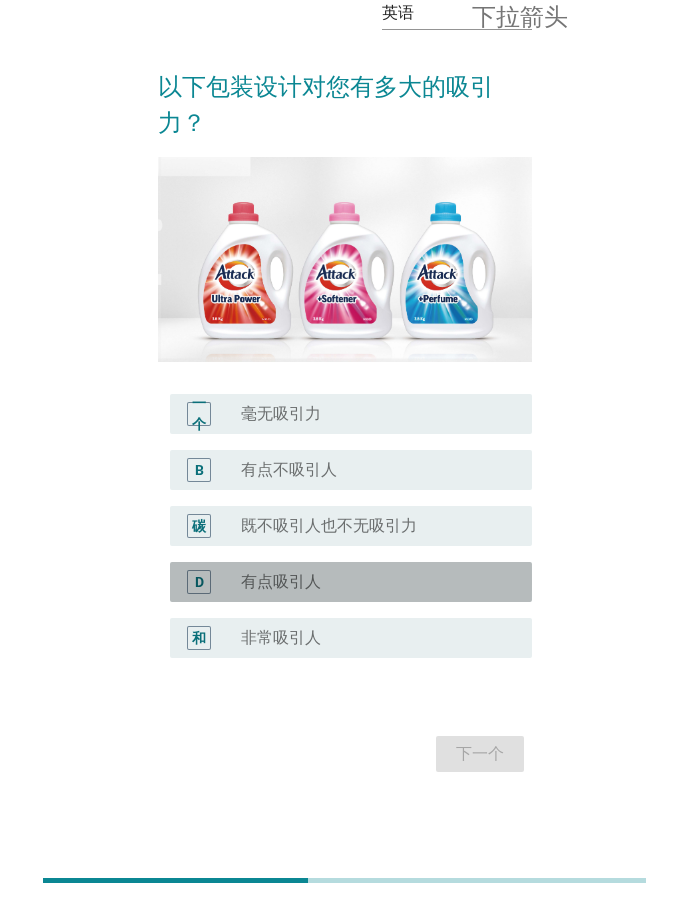
click at [336, 577] on div "radio_button_unchecked 有点吸引人" at bounding box center [370, 582] width 259 height 20
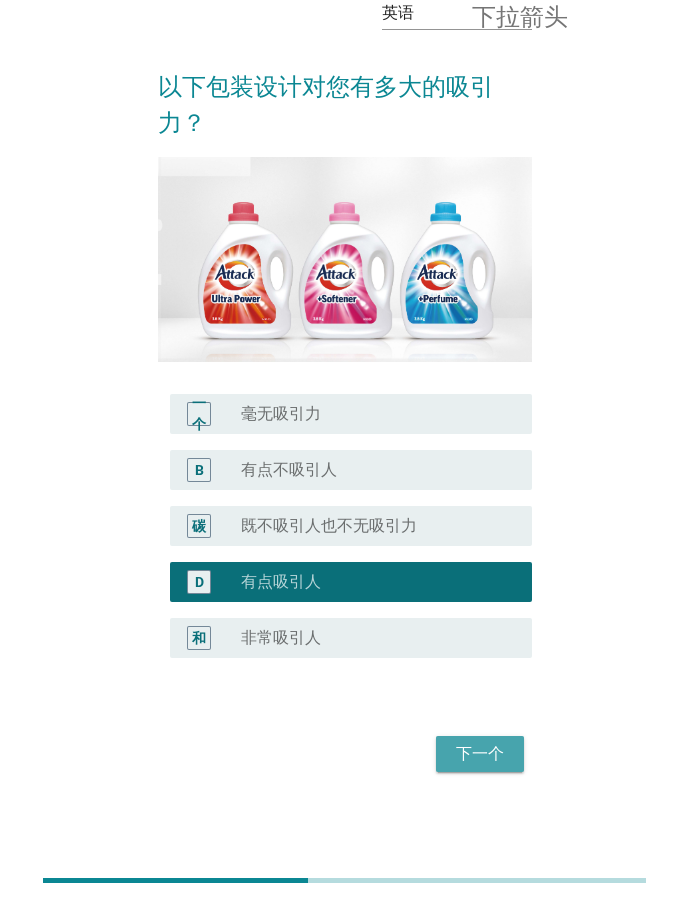
click at [487, 758] on font "下一个" at bounding box center [480, 753] width 48 height 19
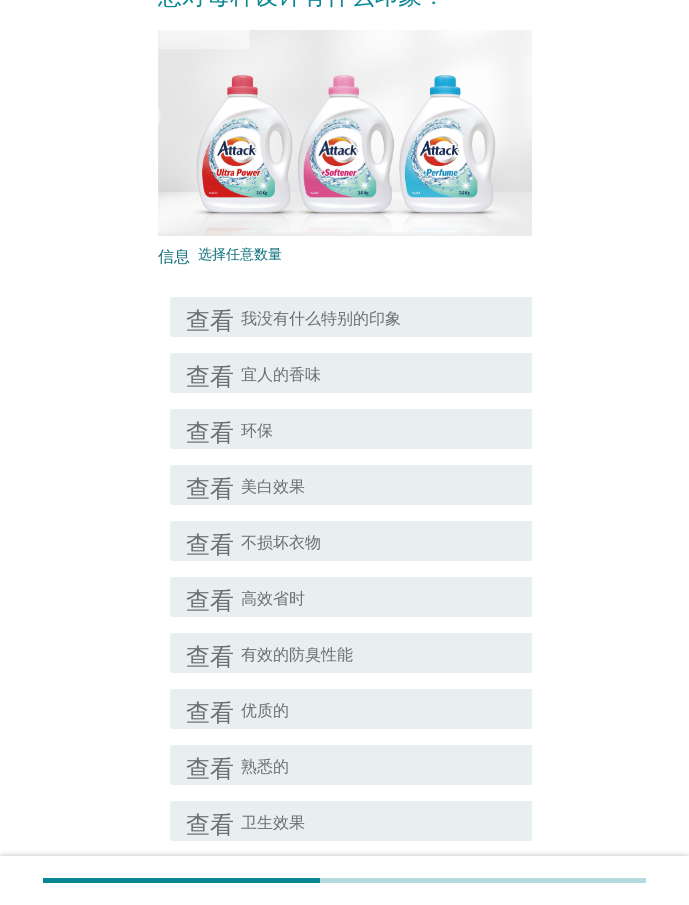
scroll to position [200, 0]
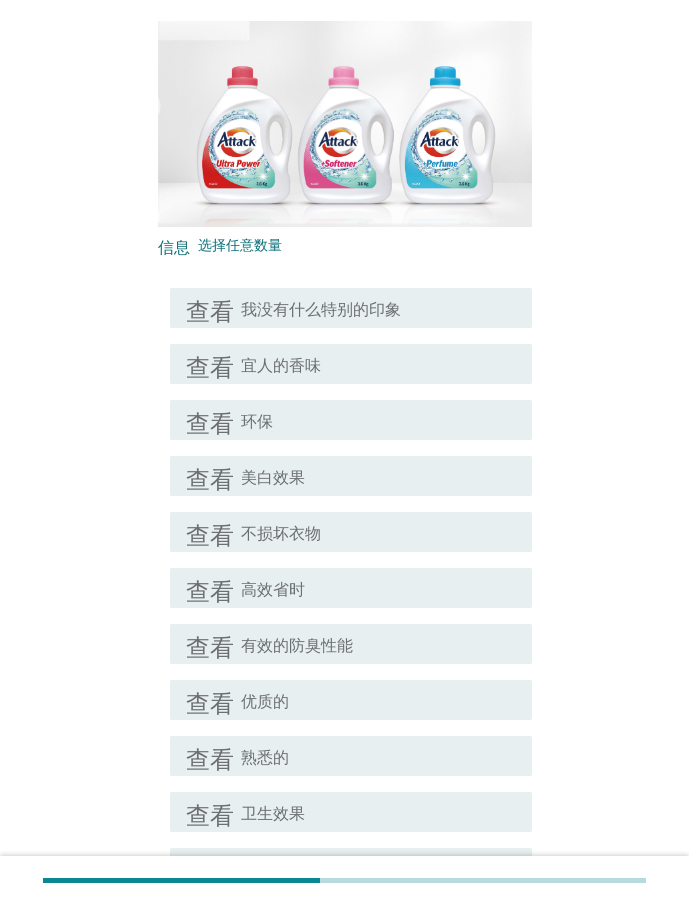
click at [369, 528] on div "复选框轮廓空白 不损坏衣物" at bounding box center [378, 532] width 275 height 24
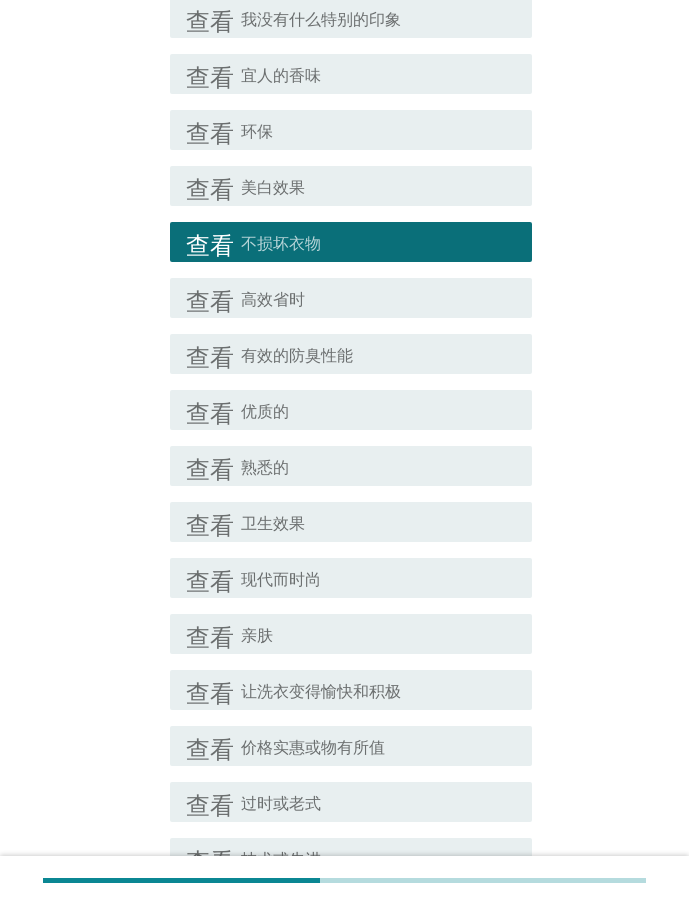
scroll to position [500, 0]
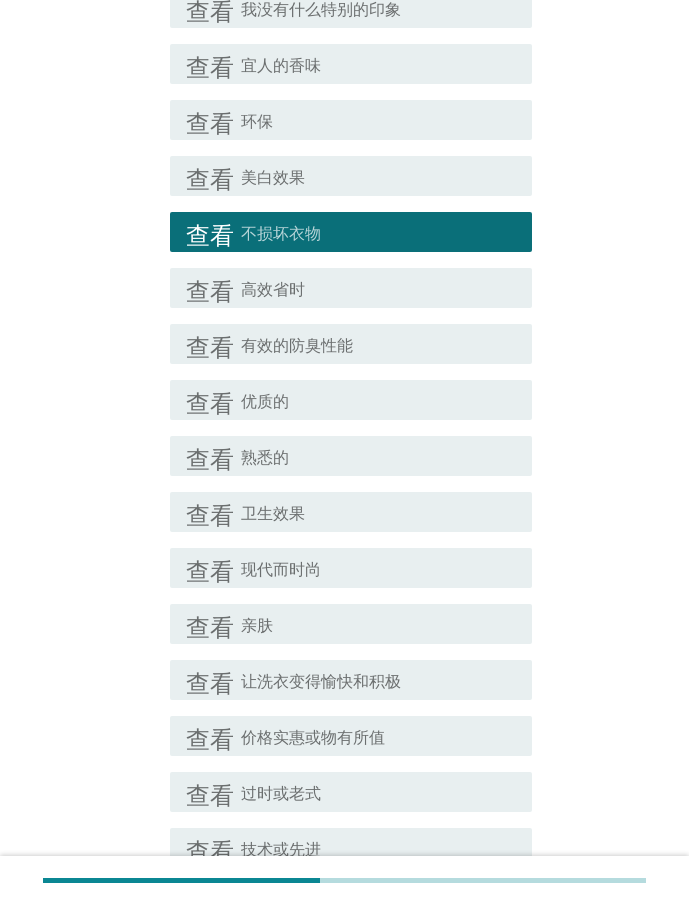
click at [318, 417] on div "查看 复选框轮廓空白 优质的" at bounding box center [351, 400] width 362 height 40
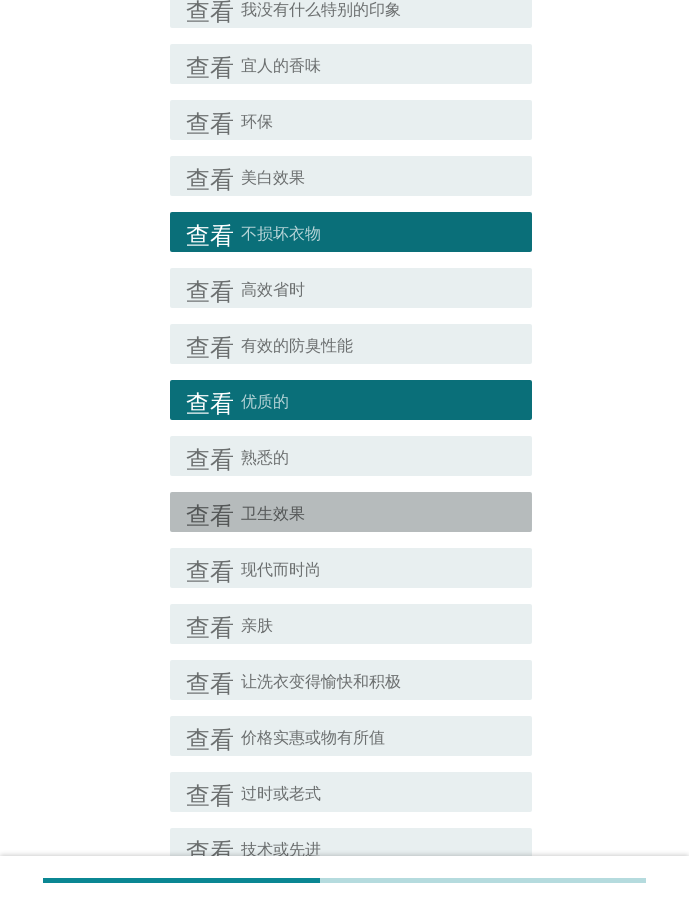
click at [310, 502] on div "复选框轮廓空白 卫生效果" at bounding box center [378, 512] width 275 height 24
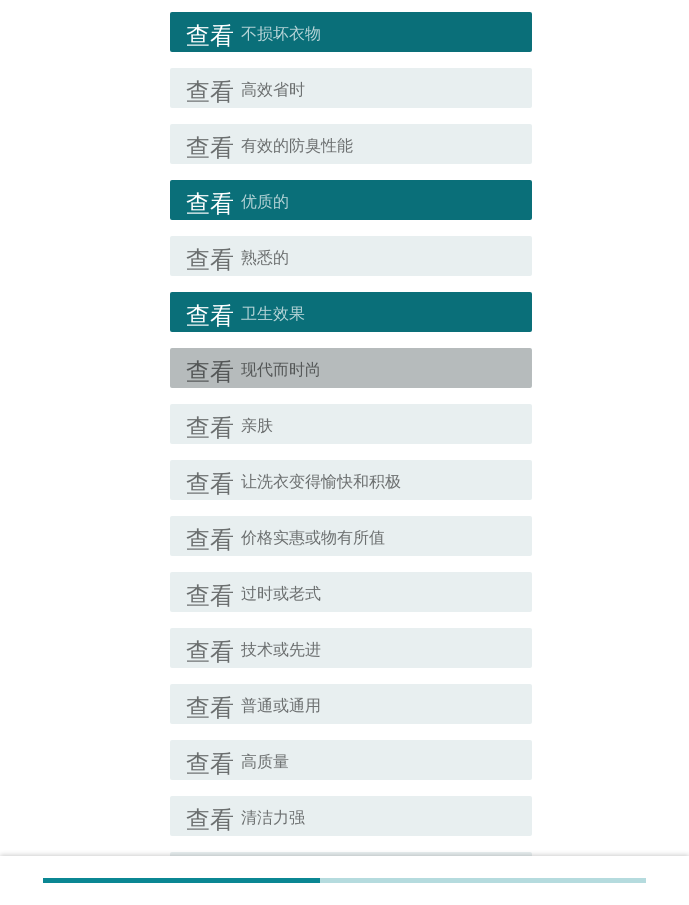
click at [312, 369] on font "现代而时尚" at bounding box center [281, 369] width 80 height 19
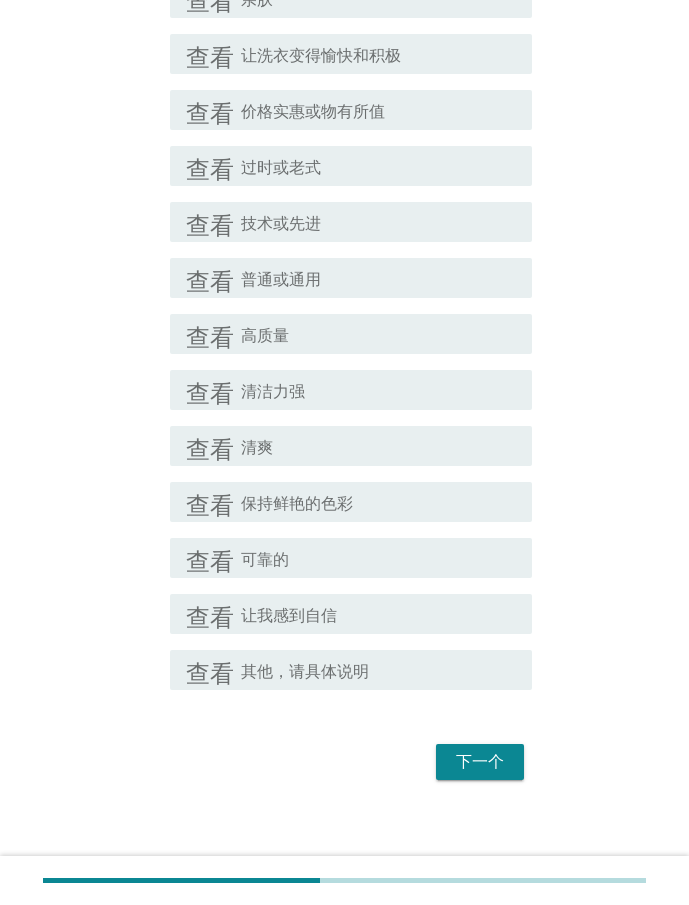
scroll to position [1136, 0]
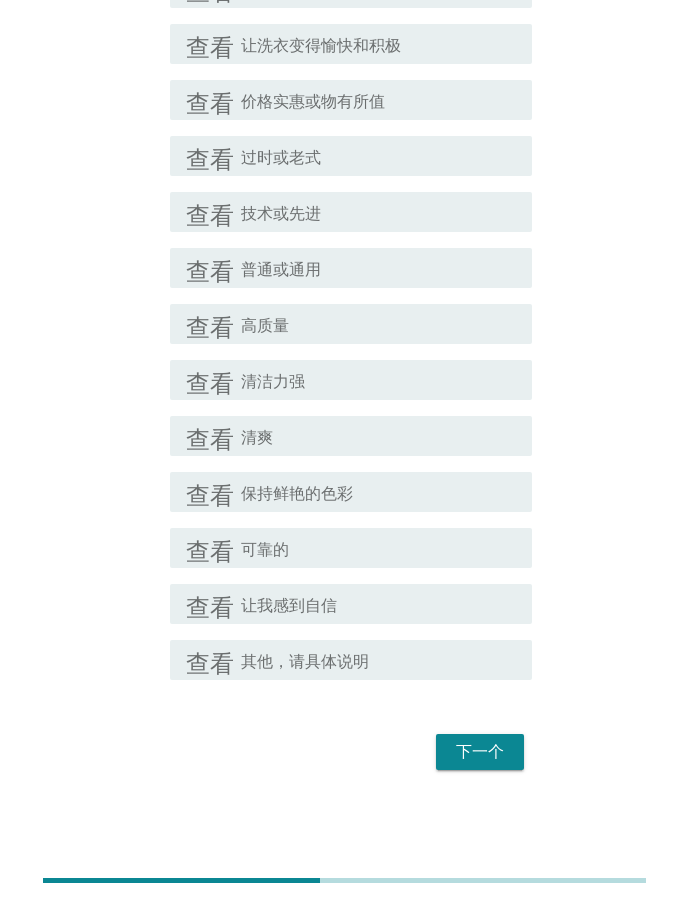
click at [323, 320] on div "复选框轮廓空白 高质量" at bounding box center [378, 324] width 275 height 24
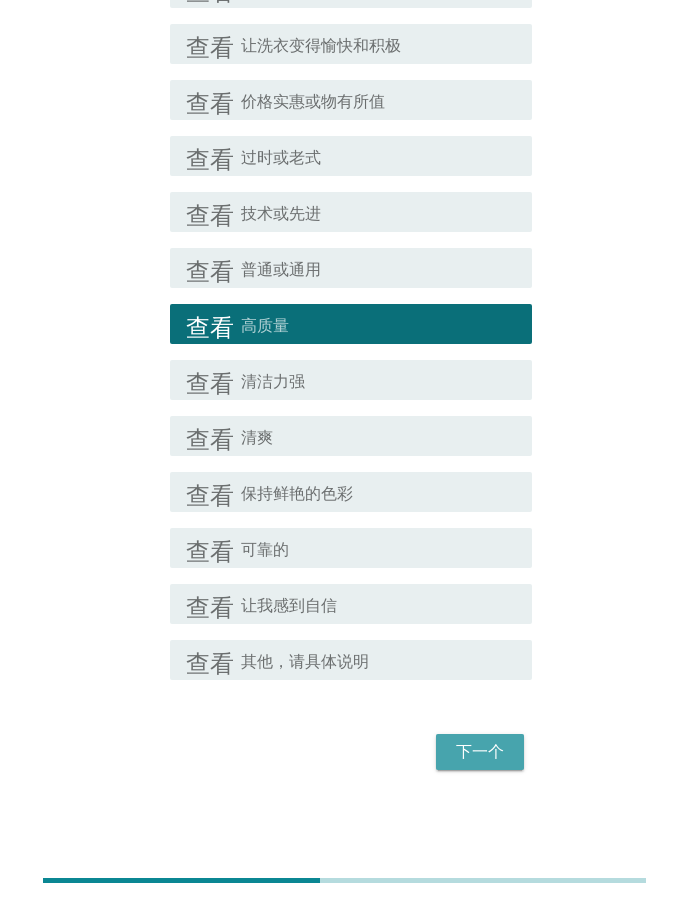
click at [454, 755] on div "下一个" at bounding box center [480, 752] width 56 height 24
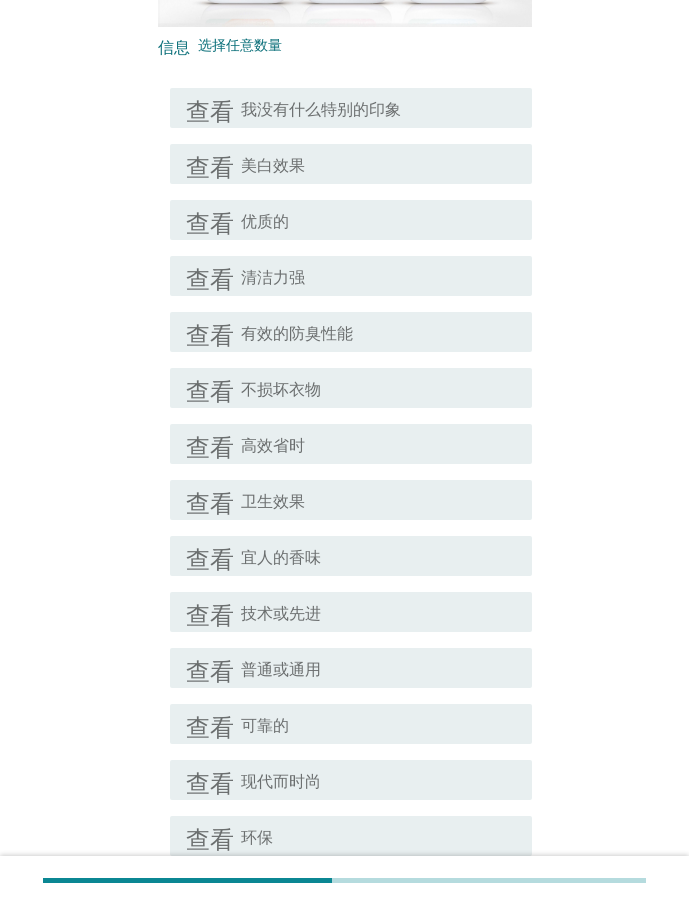
scroll to position [606, 0]
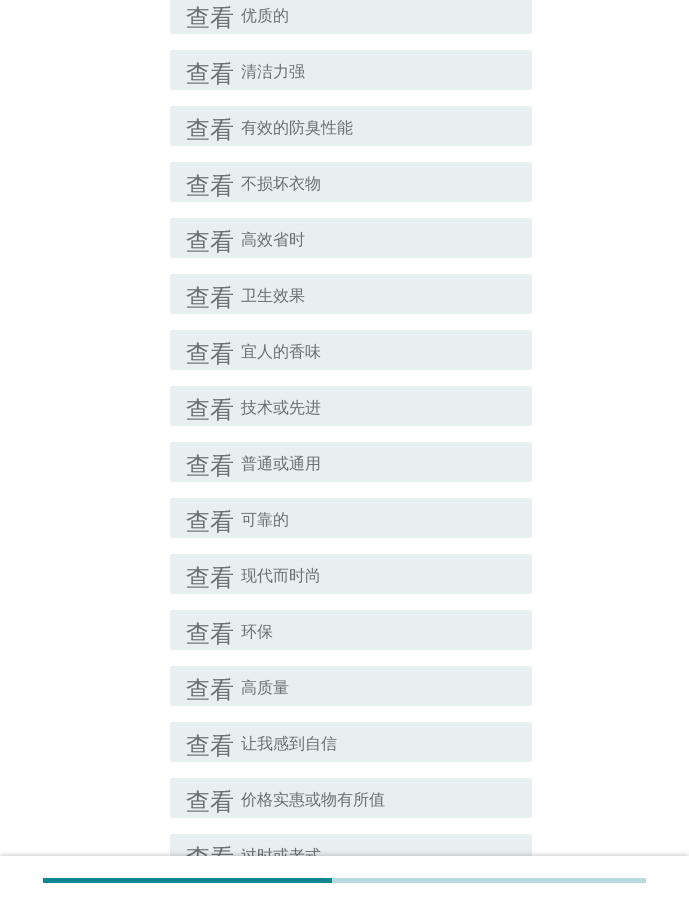
click at [317, 516] on div "复选框轮廓空白 可靠的" at bounding box center [378, 518] width 275 height 24
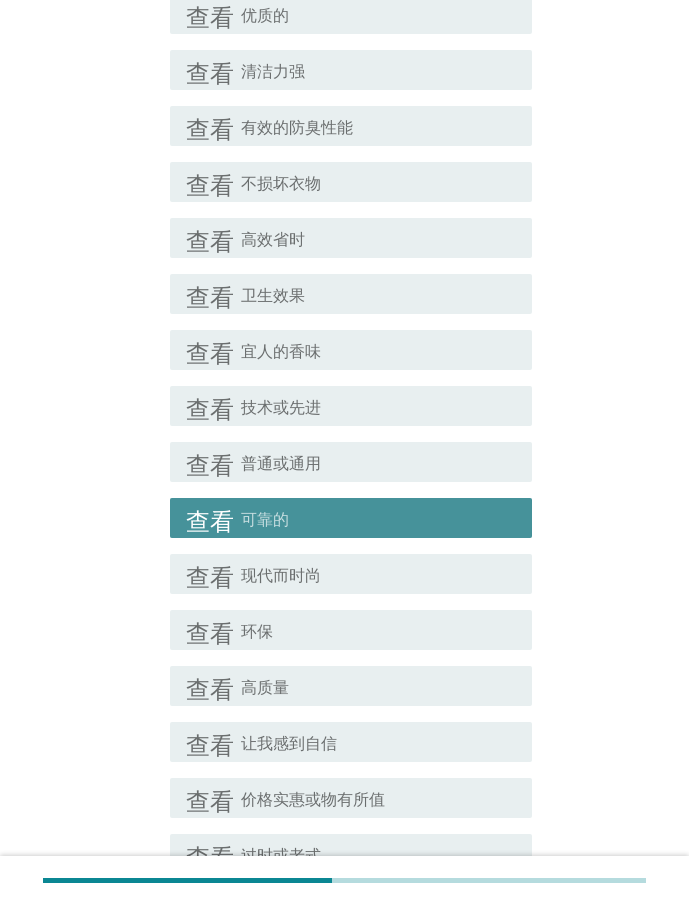
click at [314, 566] on font "现代而时尚" at bounding box center [281, 575] width 80 height 19
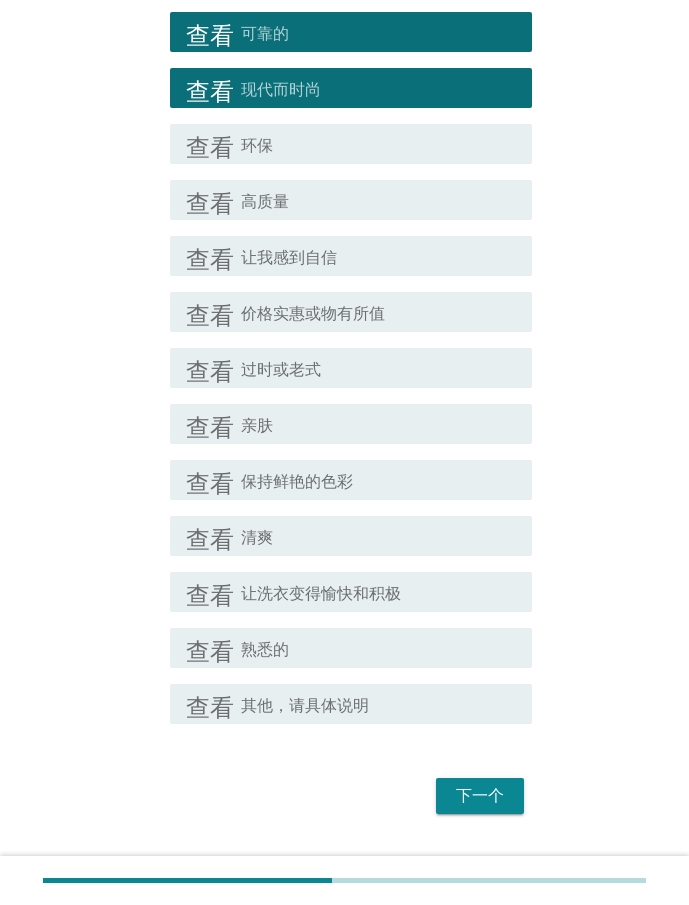
scroll to position [1106, 0]
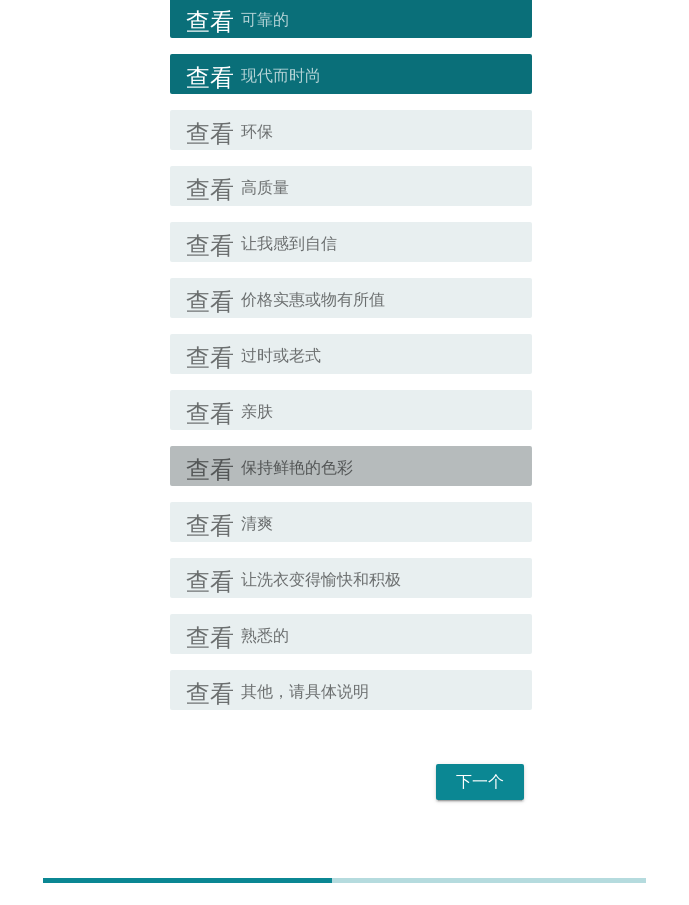
click at [345, 469] on font "保持鲜艳的色彩" at bounding box center [297, 467] width 112 height 19
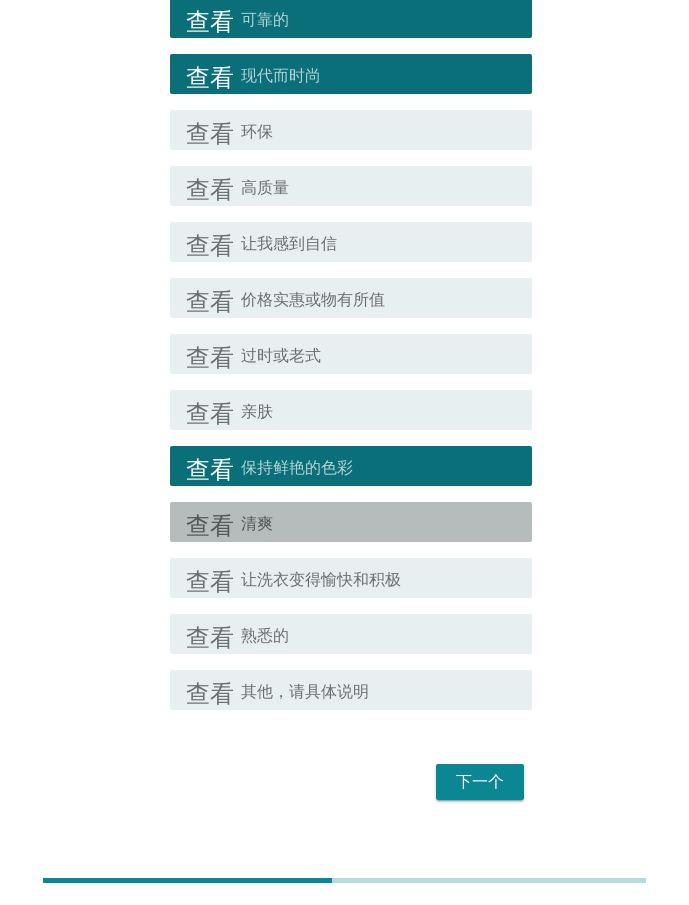
drag, startPoint x: 351, startPoint y: 510, endPoint x: 392, endPoint y: 661, distance: 156.4
click at [351, 511] on div "复选框轮廓空白 清爽" at bounding box center [378, 522] width 275 height 24
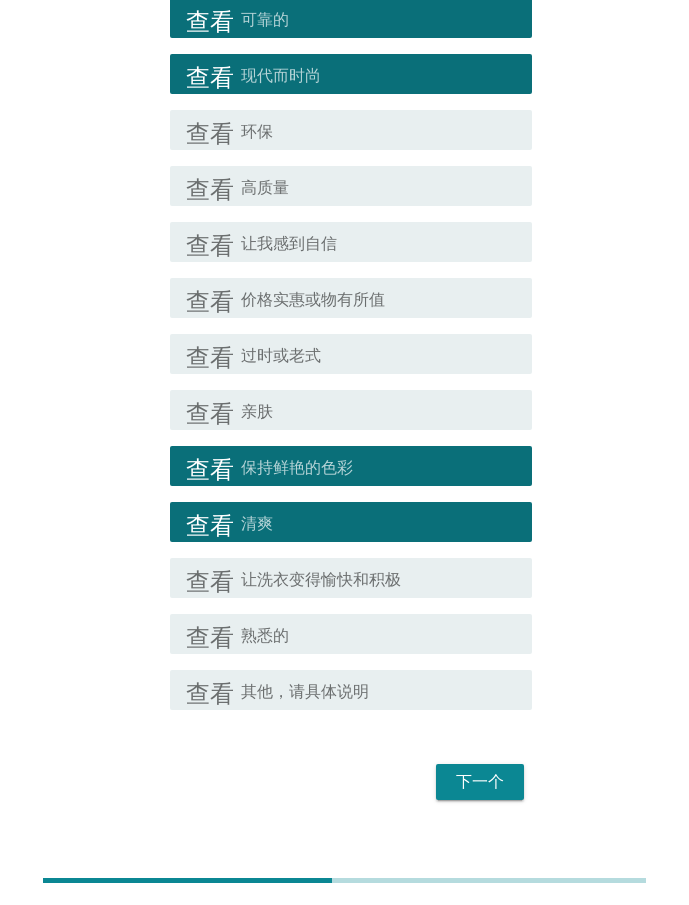
click at [477, 775] on font "下一个" at bounding box center [480, 781] width 48 height 19
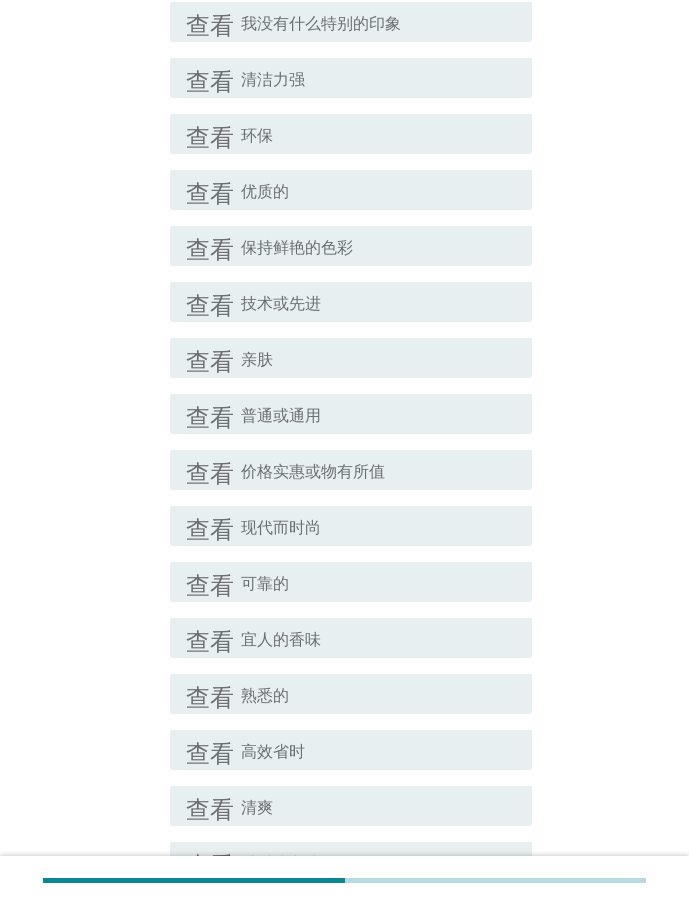
scroll to position [500, 0]
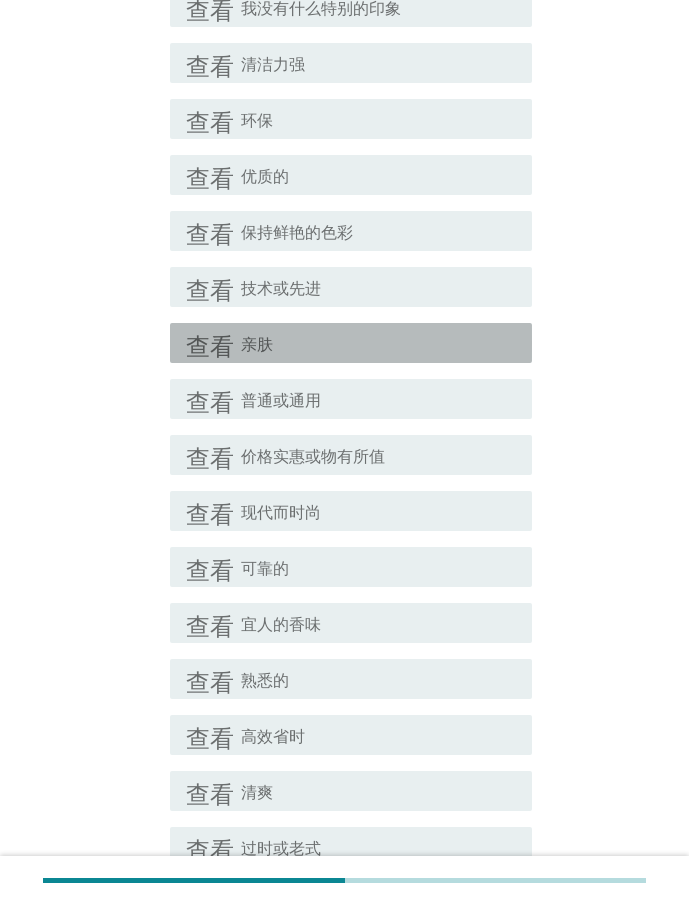
click at [306, 350] on div "复选框轮廓空白 亲肤" at bounding box center [378, 343] width 275 height 24
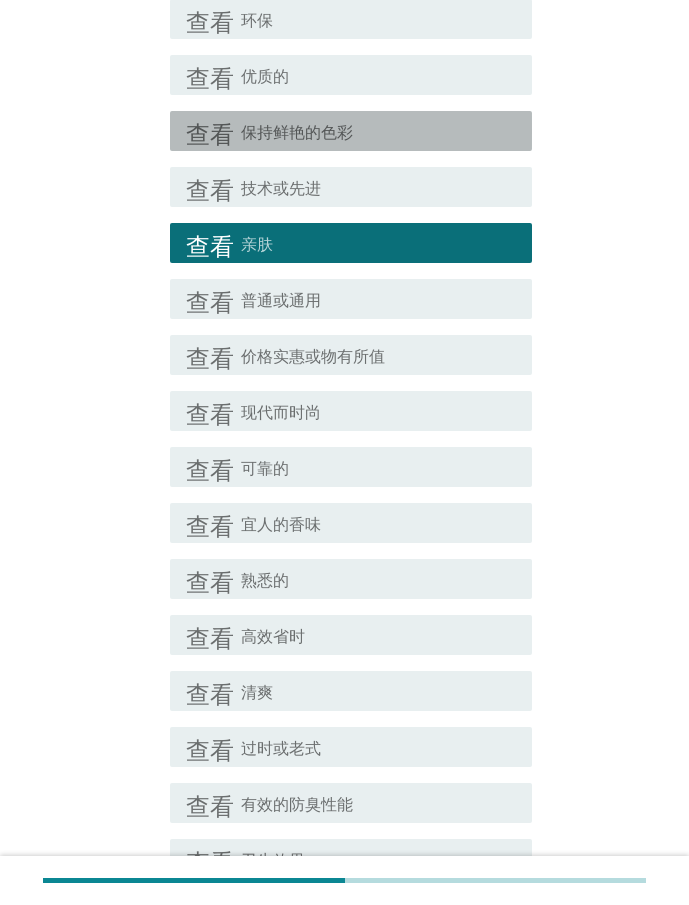
click at [325, 133] on font "保持鲜艳的色彩" at bounding box center [297, 132] width 112 height 19
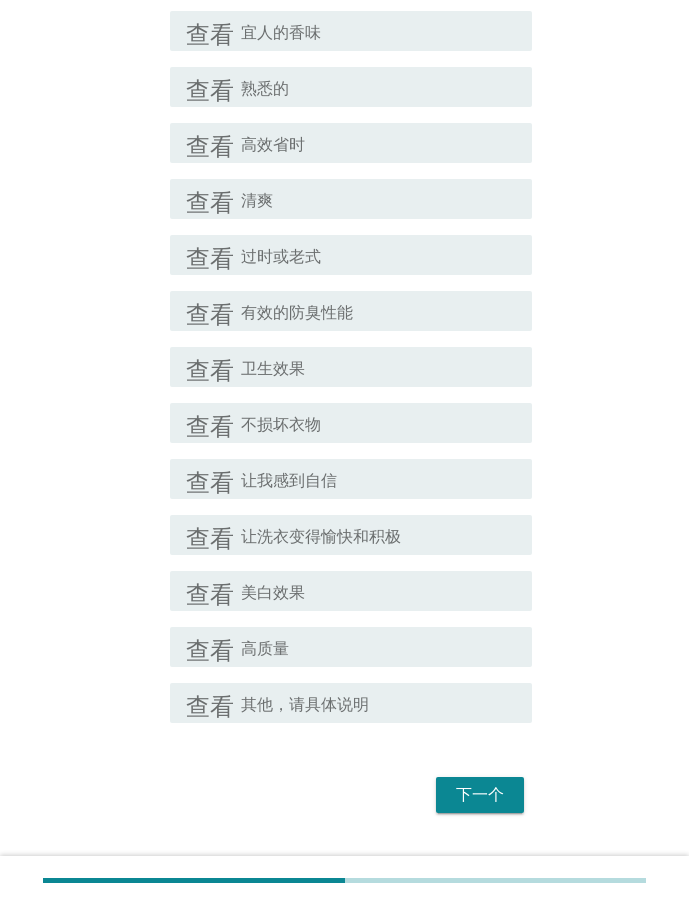
scroll to position [1100, 0]
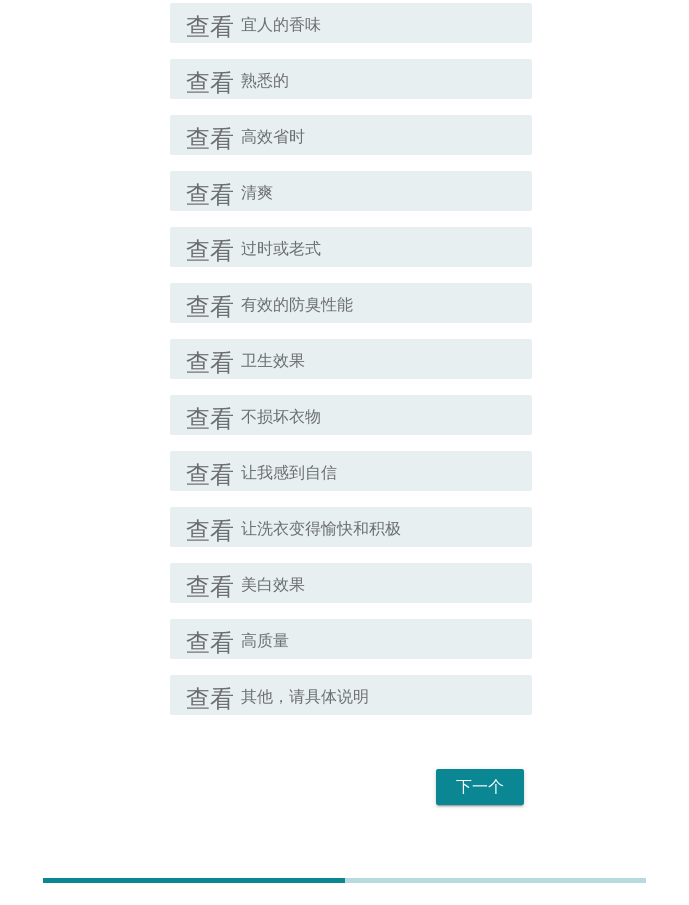
drag, startPoint x: 312, startPoint y: 414, endPoint x: 333, endPoint y: 525, distance: 112.9
click at [312, 415] on font "不损坏衣物" at bounding box center [281, 416] width 80 height 19
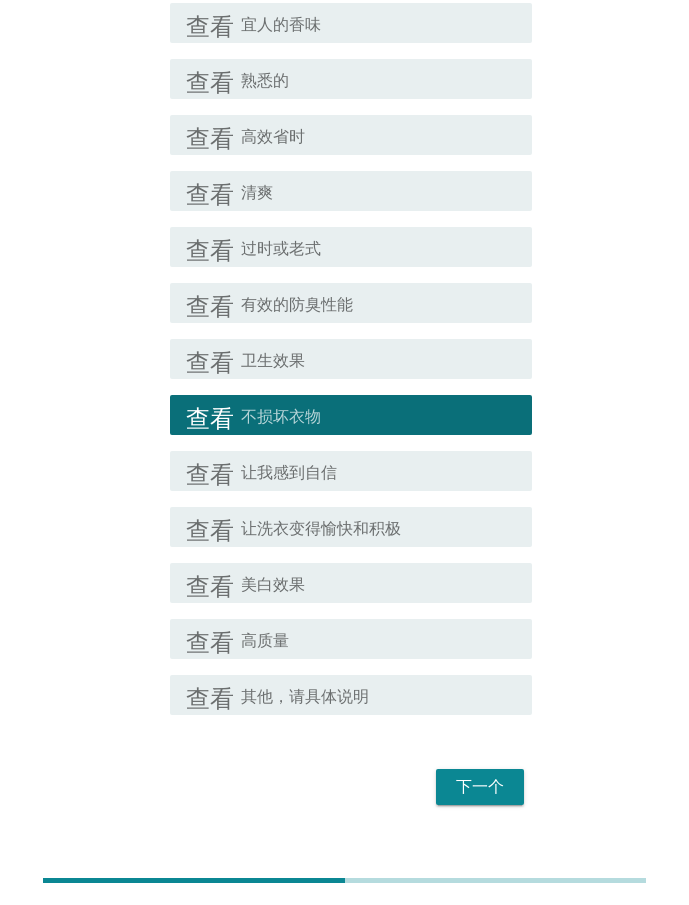
click at [475, 783] on font "下一个" at bounding box center [480, 786] width 48 height 19
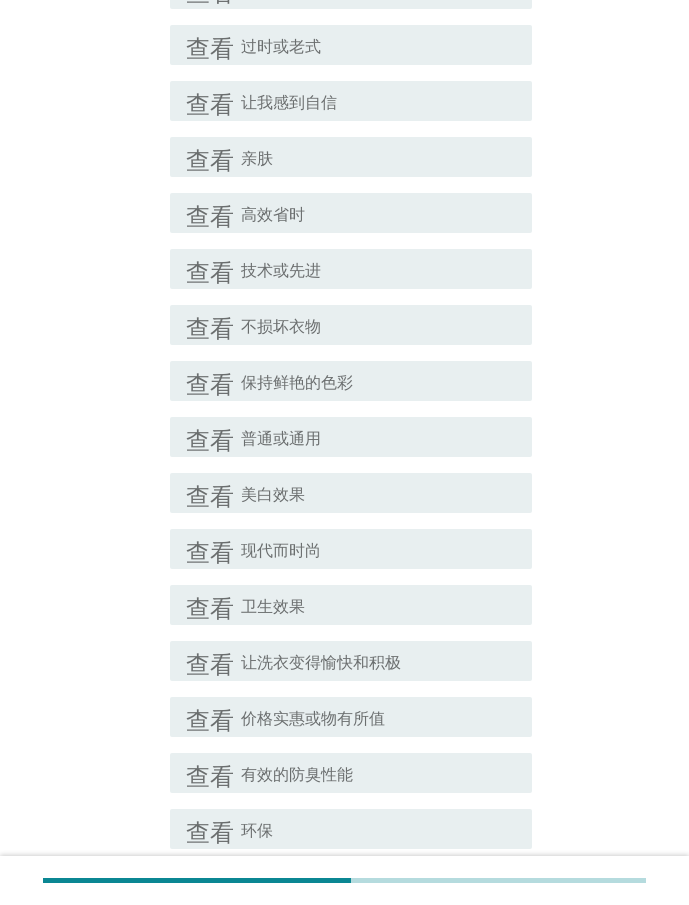
scroll to position [700, 0]
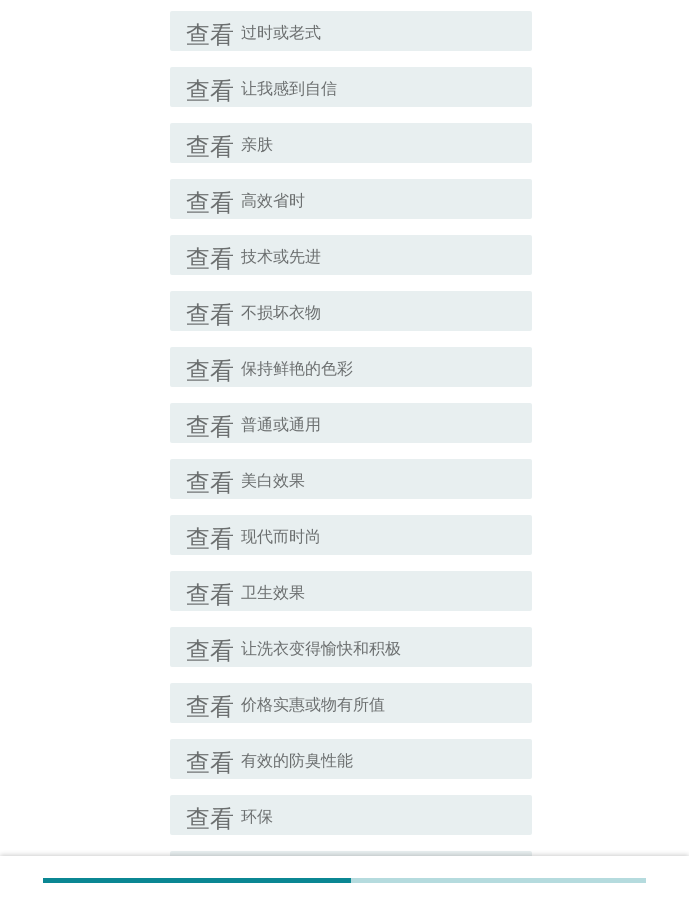
click at [324, 545] on div "复选框轮廓空白 现代而时尚" at bounding box center [378, 535] width 275 height 24
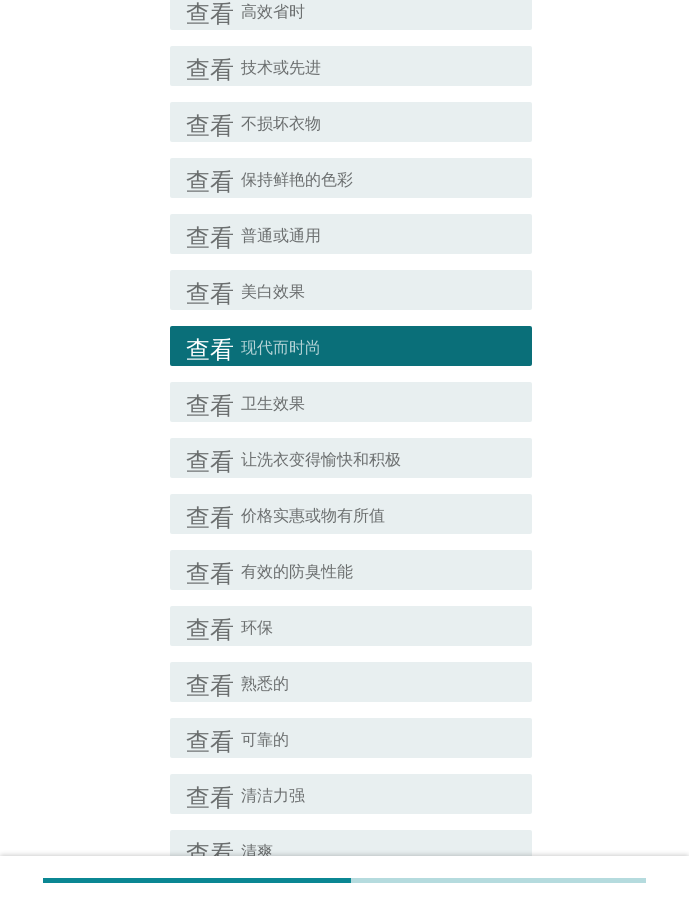
scroll to position [900, 0]
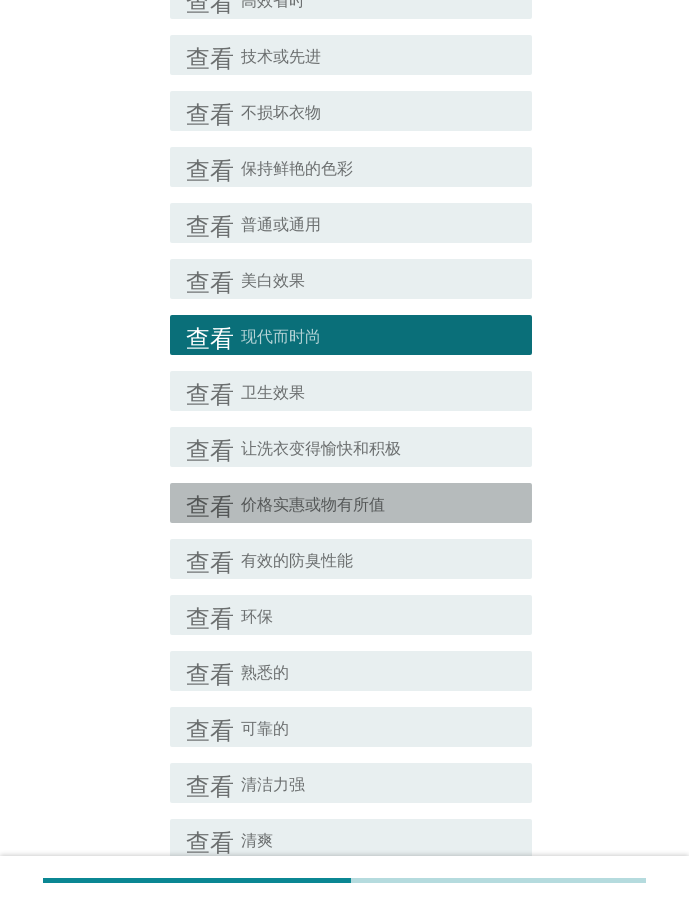
click at [346, 513] on font "价格实惠或物有所值" at bounding box center [313, 504] width 144 height 19
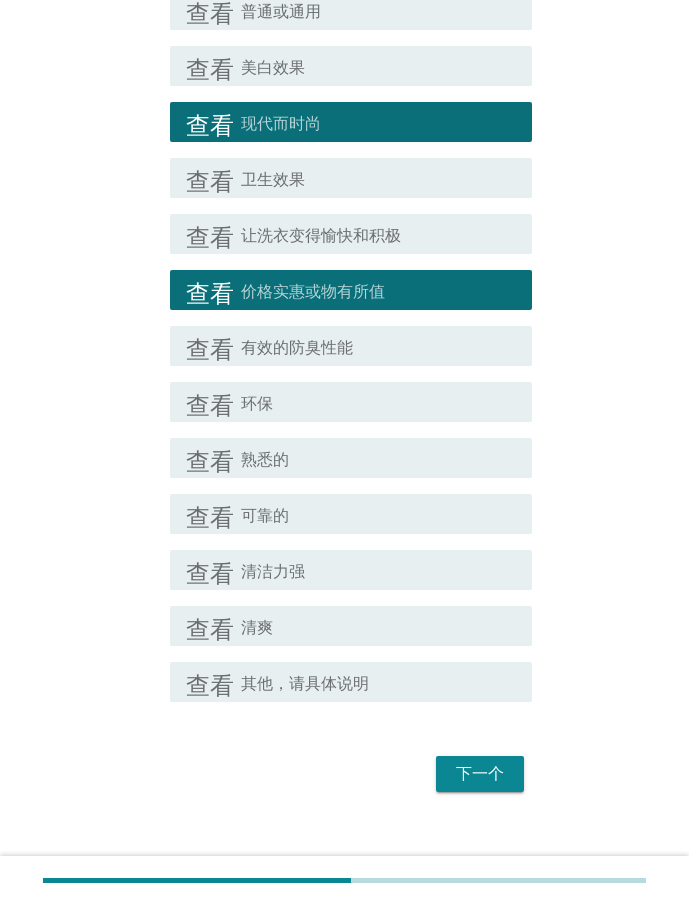
scroll to position [1135, 0]
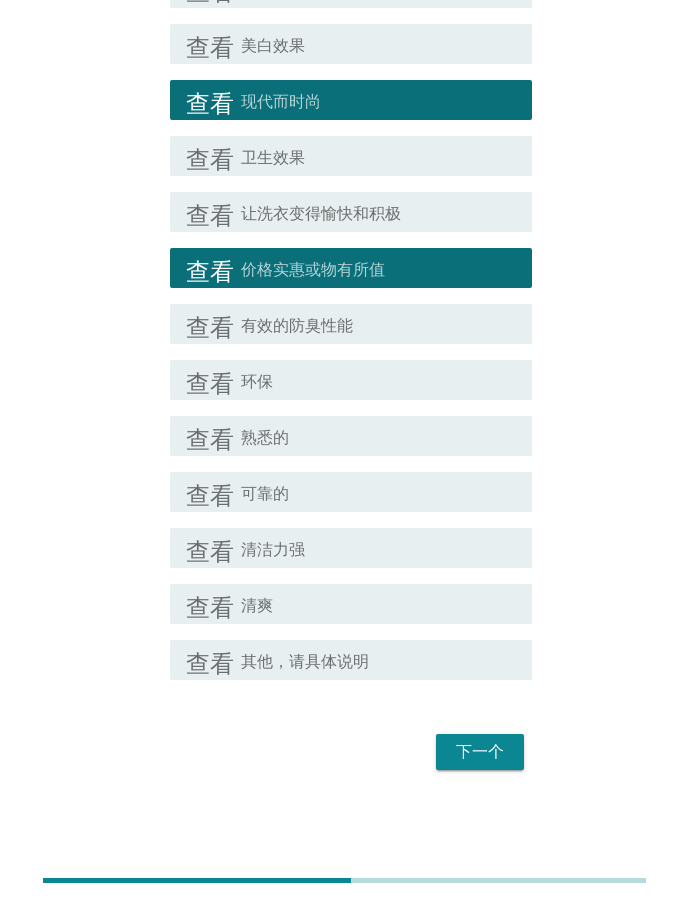
click at [348, 289] on div "查看 复选框轮廓空白 价格实惠或物有所值" at bounding box center [345, 268] width 374 height 56
click at [345, 269] on font "价格实惠或物有所值" at bounding box center [313, 269] width 144 height 19
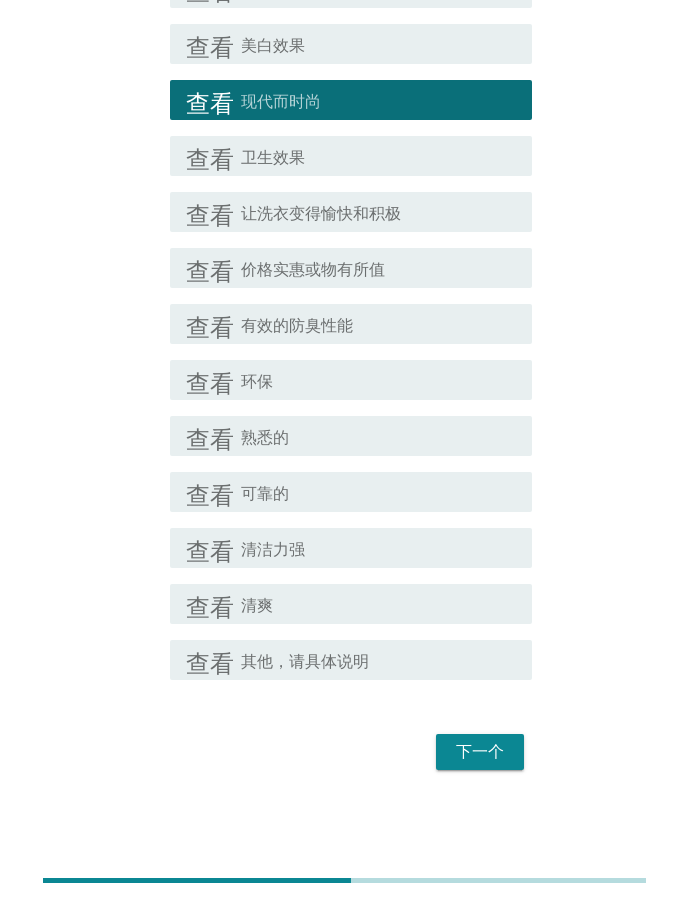
click at [320, 497] on div "复选框轮廓空白 可靠的" at bounding box center [378, 492] width 275 height 24
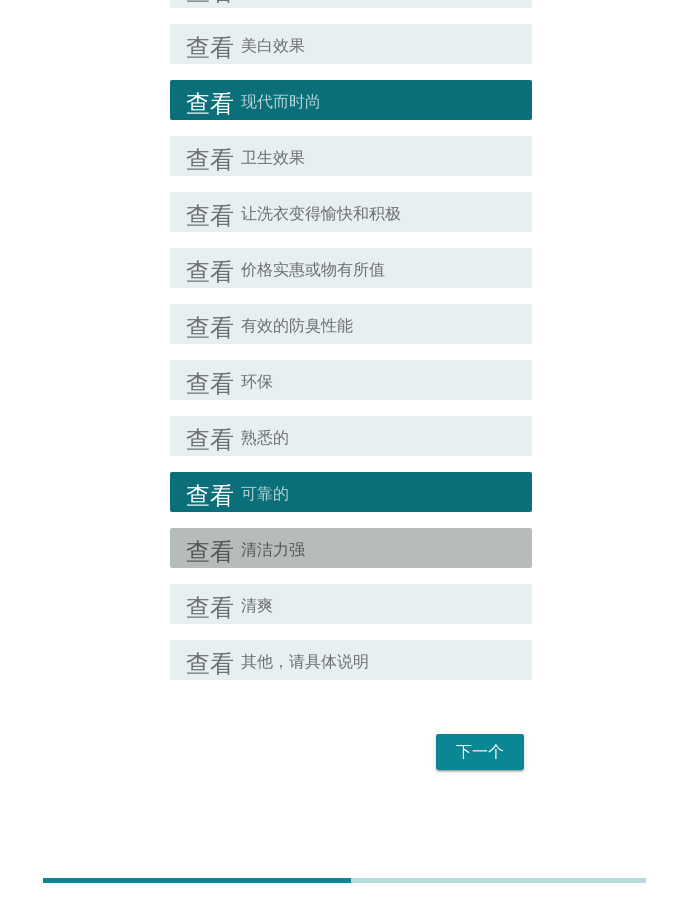
click at [350, 555] on div "复选框轮廓空白 清洁力强" at bounding box center [378, 548] width 275 height 24
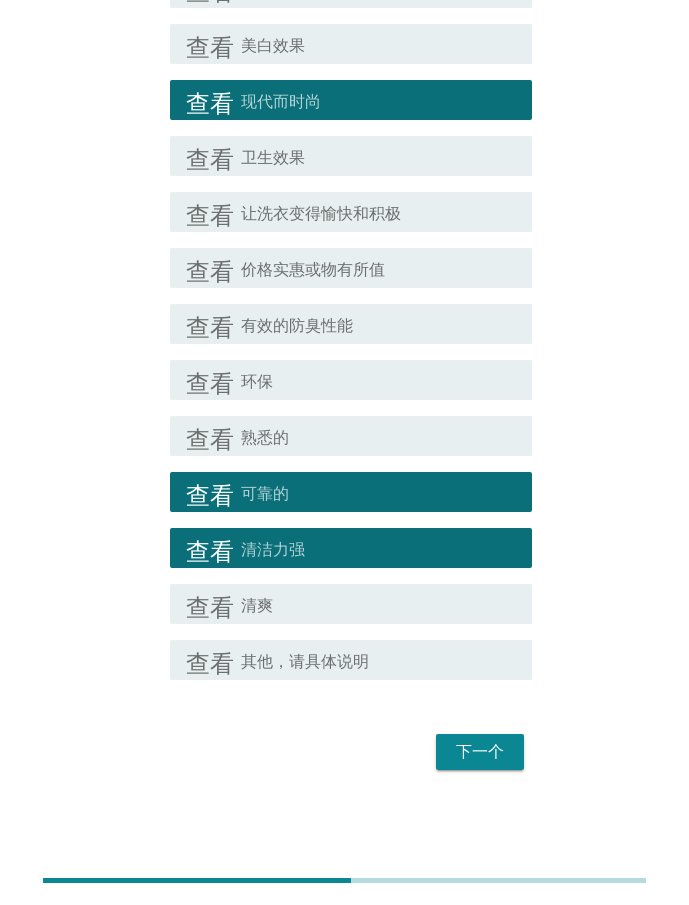
click at [476, 758] on font "下一个" at bounding box center [480, 751] width 48 height 19
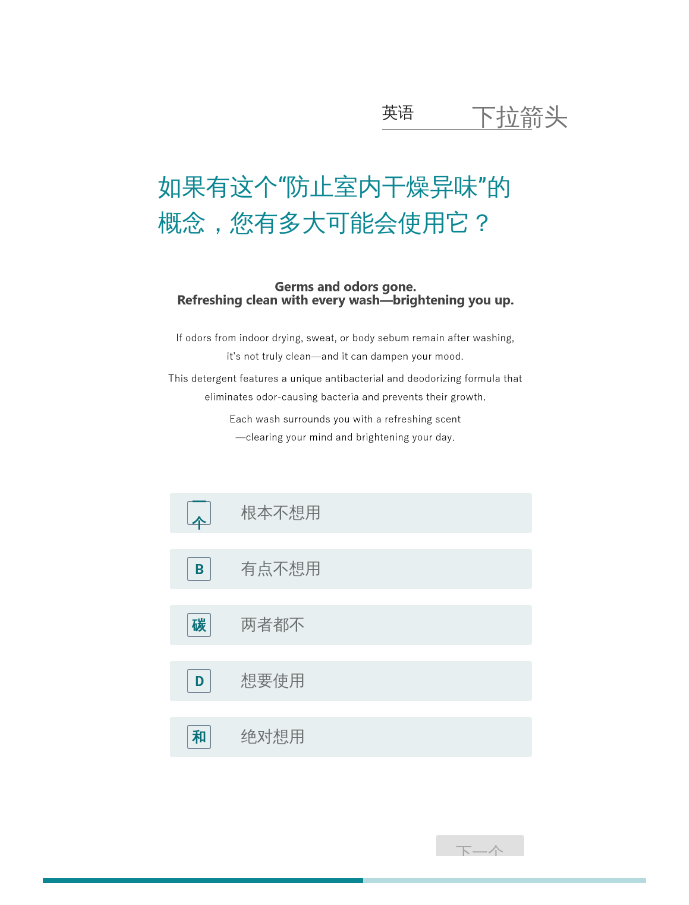
click at [324, 557] on div "radio_button_unchecked 有点不想用" at bounding box center [378, 569] width 275 height 24
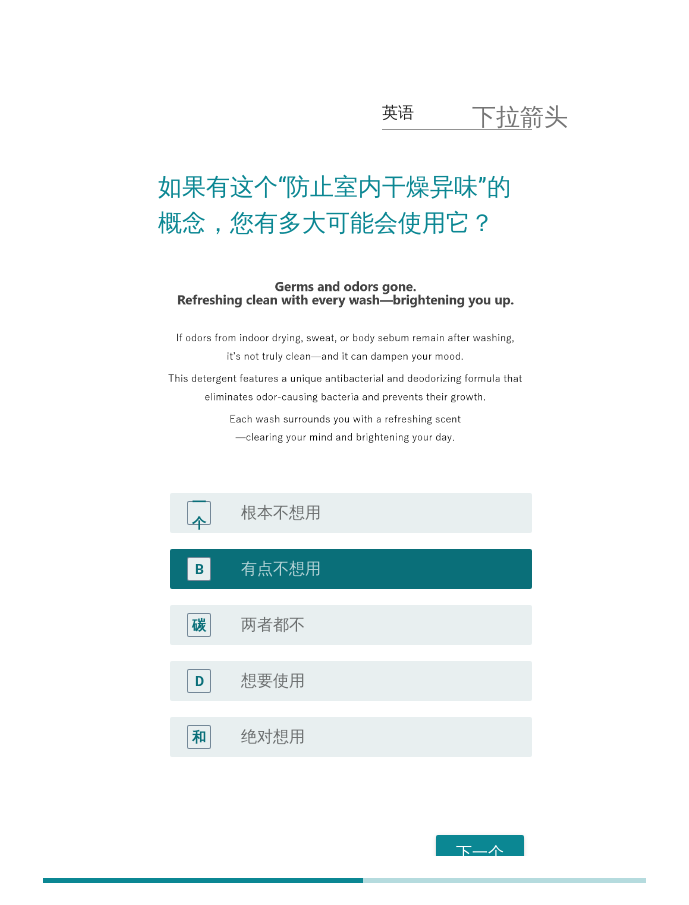
click at [328, 674] on div "radio_button_unchecked 想要使用" at bounding box center [370, 681] width 259 height 20
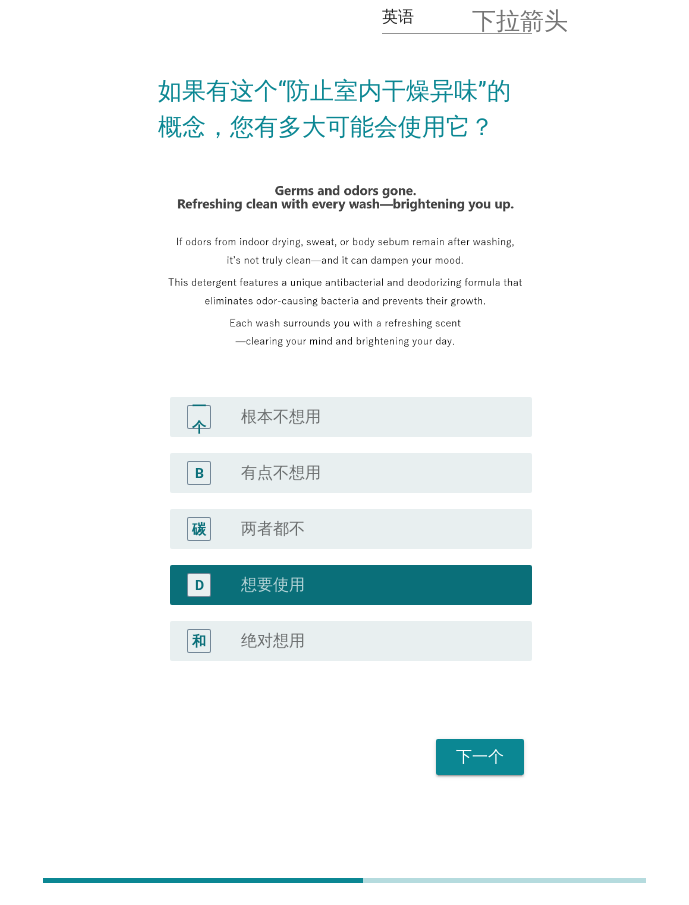
scroll to position [102, 0]
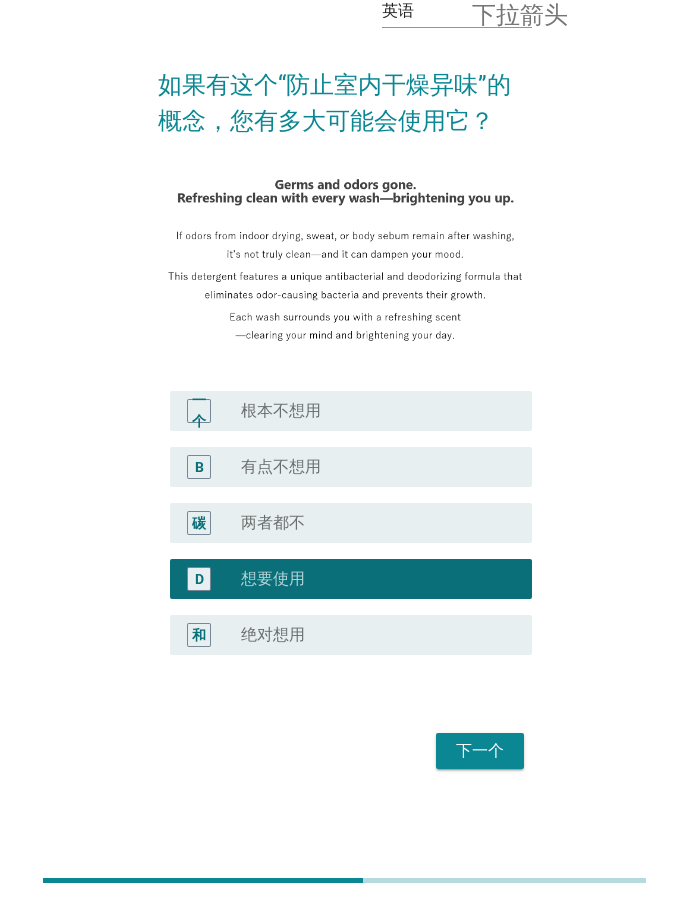
click at [479, 745] on font "下一个" at bounding box center [480, 750] width 48 height 19
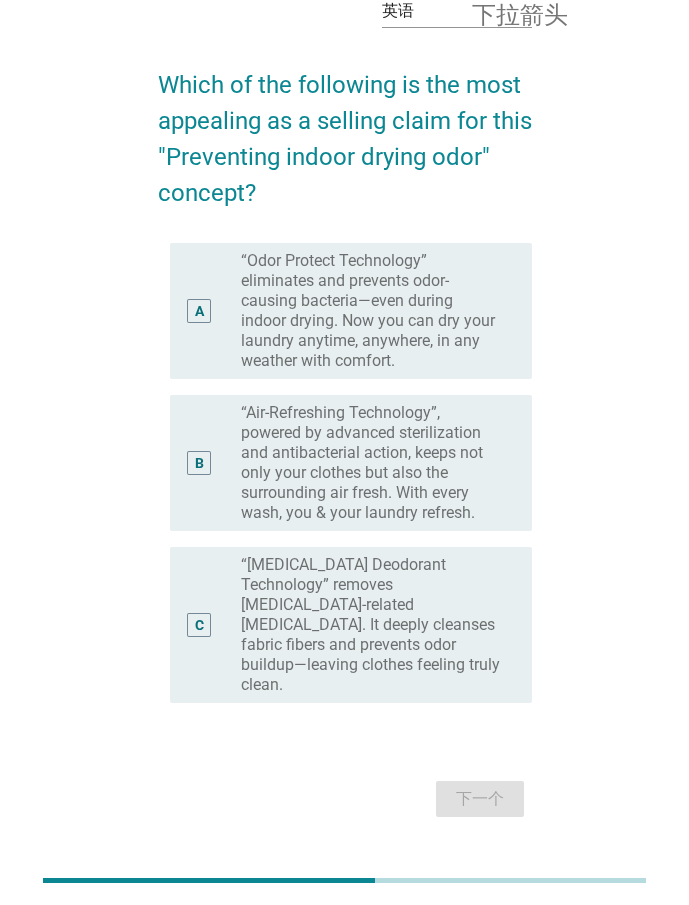
scroll to position [0, 0]
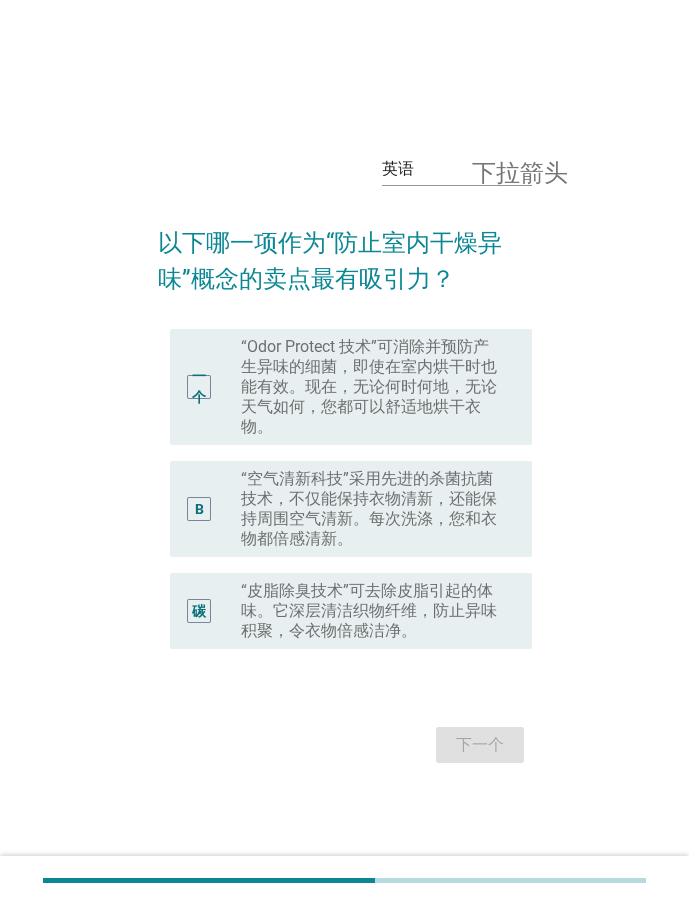
click at [411, 355] on font "“Odor Protect 技术”可消除并预防产生异味的细菌，即使在室内烘干时也能有效。现在，无论何时何地，无论天气如何，您都可以舒适地烘干衣物。" at bounding box center [369, 386] width 256 height 99
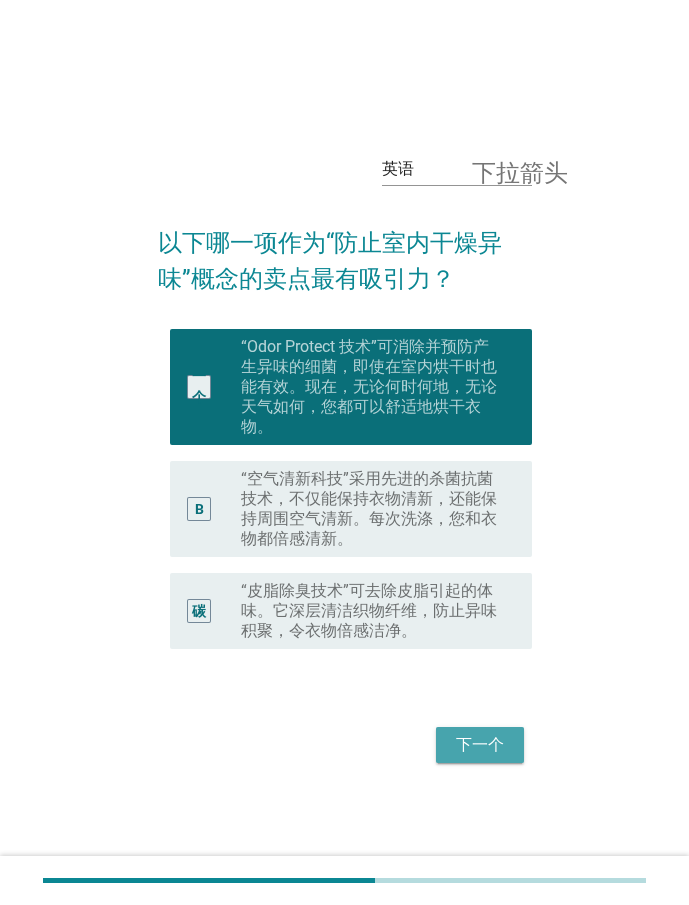
click at [493, 743] on font "下一个" at bounding box center [480, 744] width 48 height 19
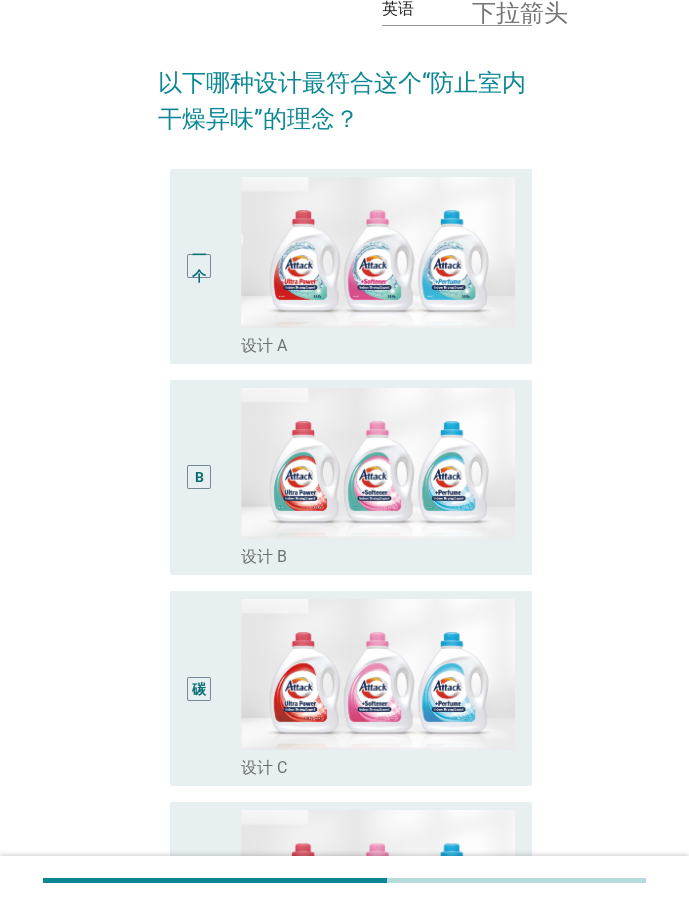
scroll to position [100, 0]
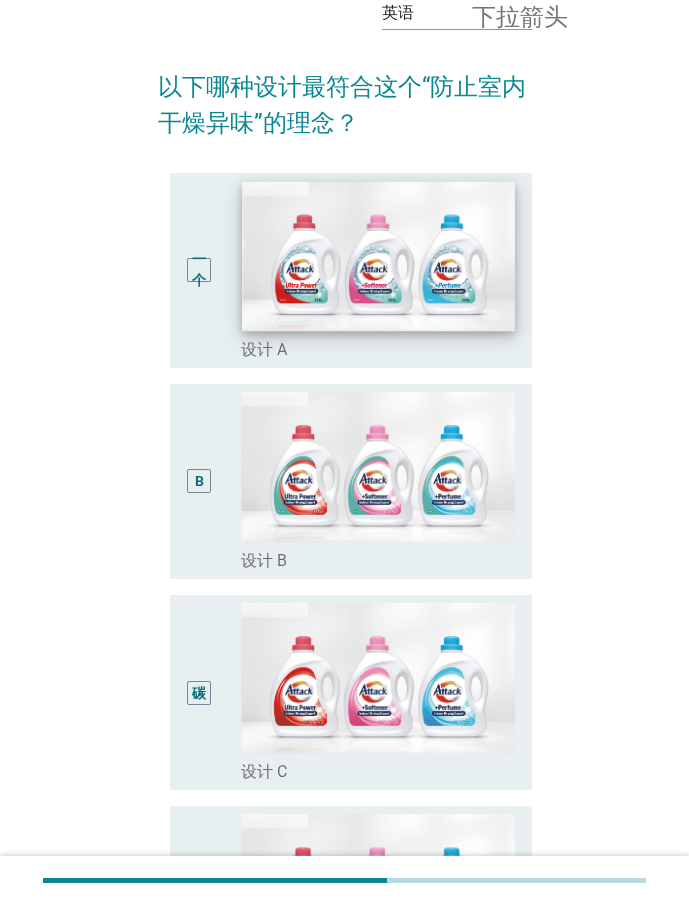
click at [284, 297] on img at bounding box center [378, 256] width 272 height 150
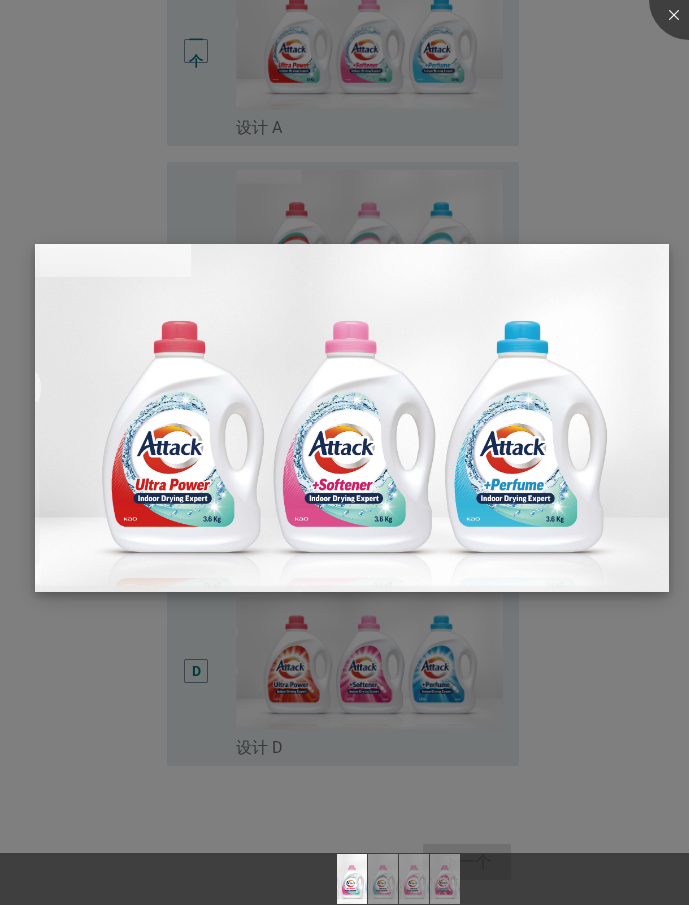
scroll to position [379, 0]
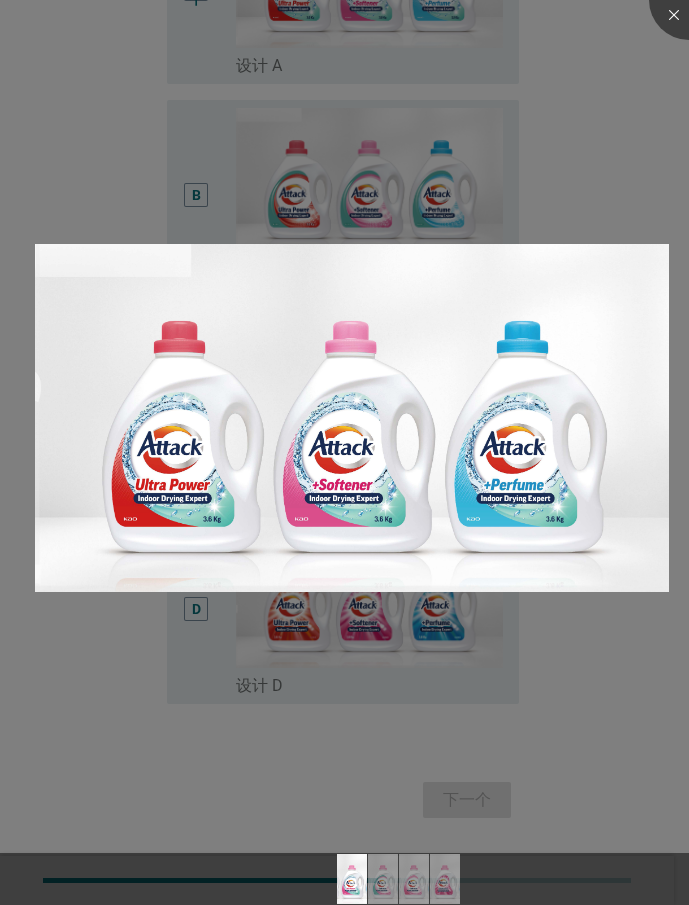
click at [575, 151] on div at bounding box center [344, 452] width 689 height 905
click at [671, 9] on div at bounding box center [689, 0] width 80 height 80
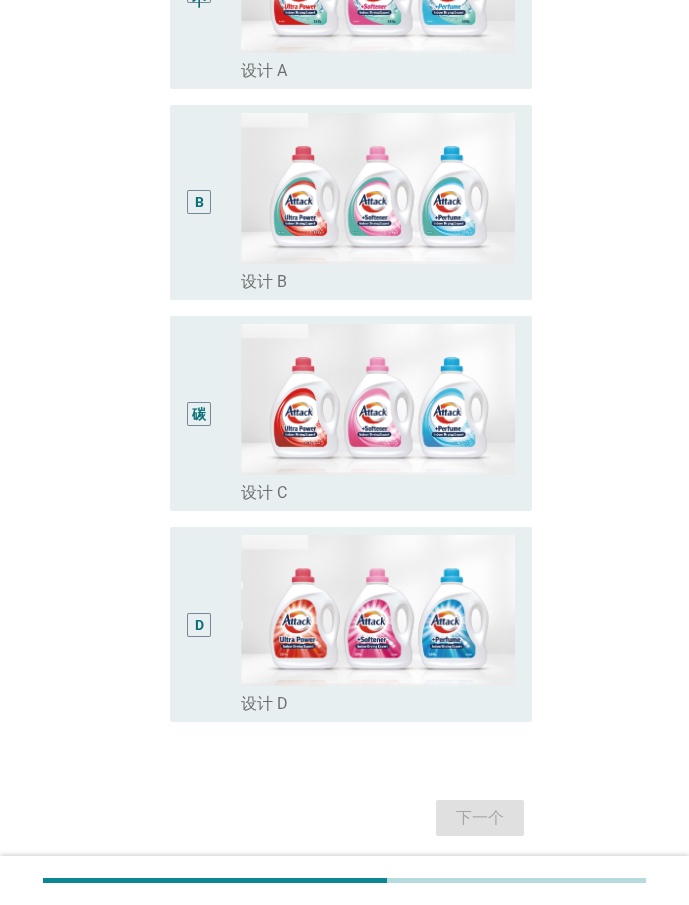
click at [372, 168] on body "英语 马来语 中文（简体） 英语 下拉箭头 以下哪种设计最符合这个“防止室内干燥异味”的理念？ 一个 radio_button_unchecked 设计 A …" at bounding box center [344, 271] width 689 height 1301
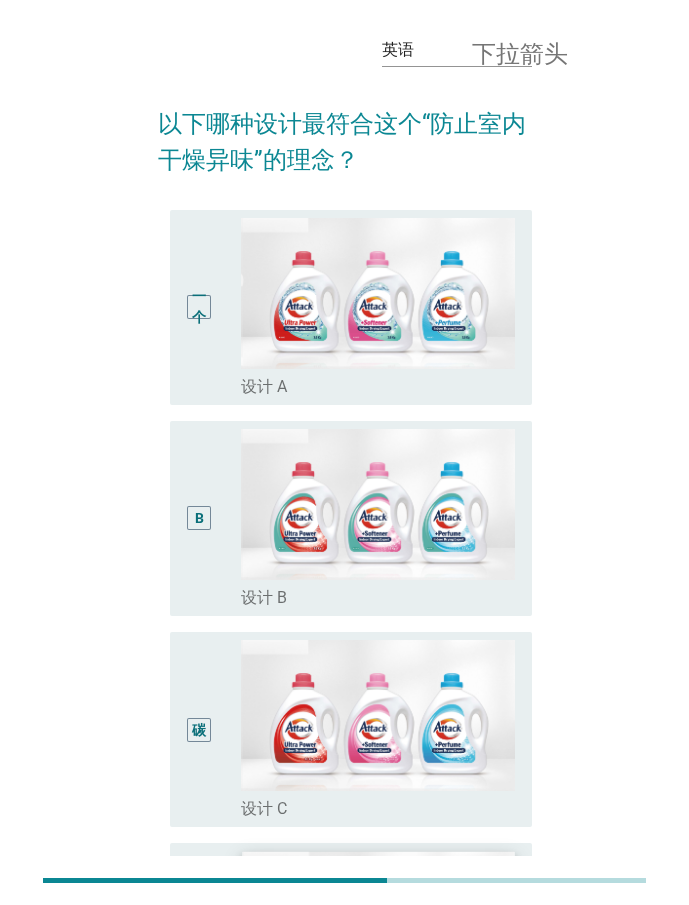
scroll to position [46, 0]
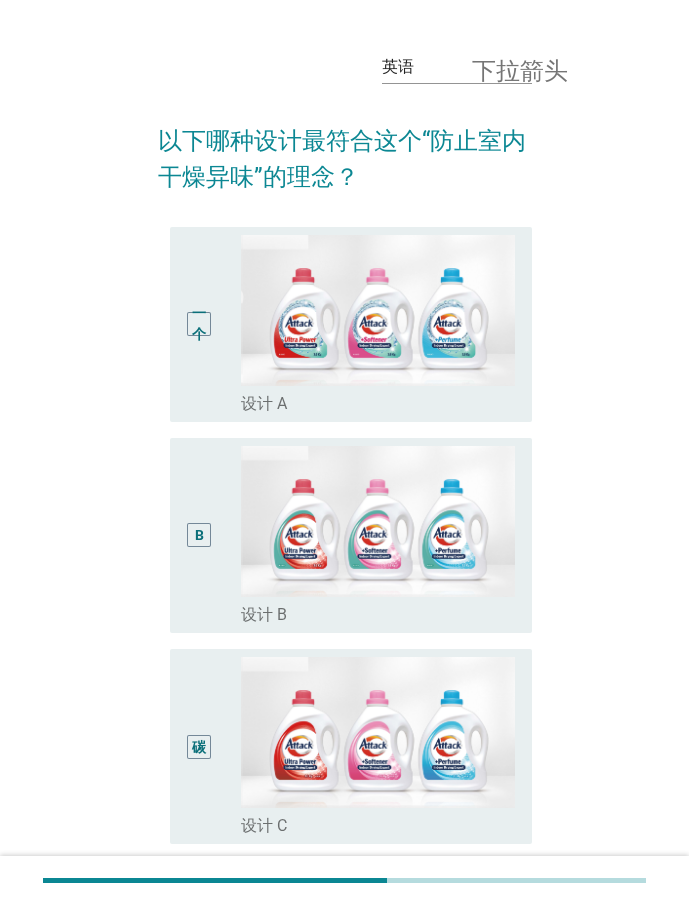
click at [192, 318] on font "一个" at bounding box center [199, 323] width 14 height 37
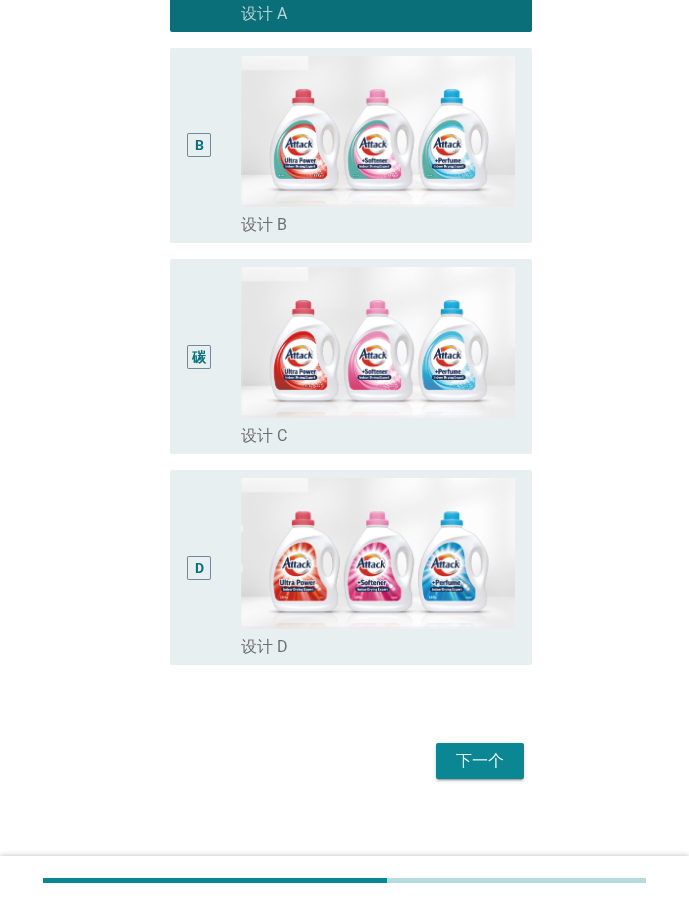
scroll to position [446, 0]
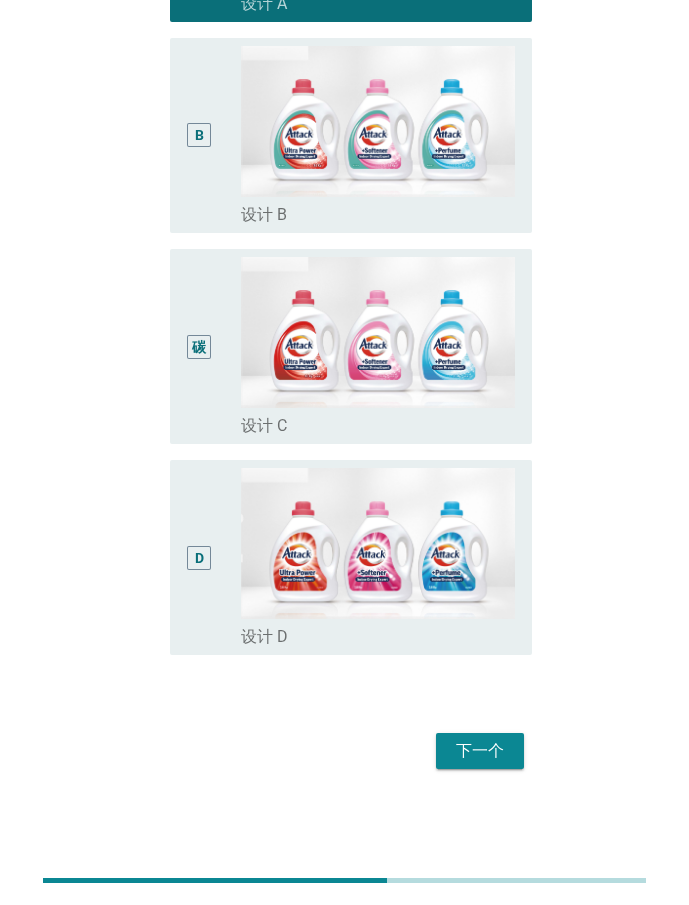
click at [480, 754] on font "下一个" at bounding box center [480, 750] width 48 height 19
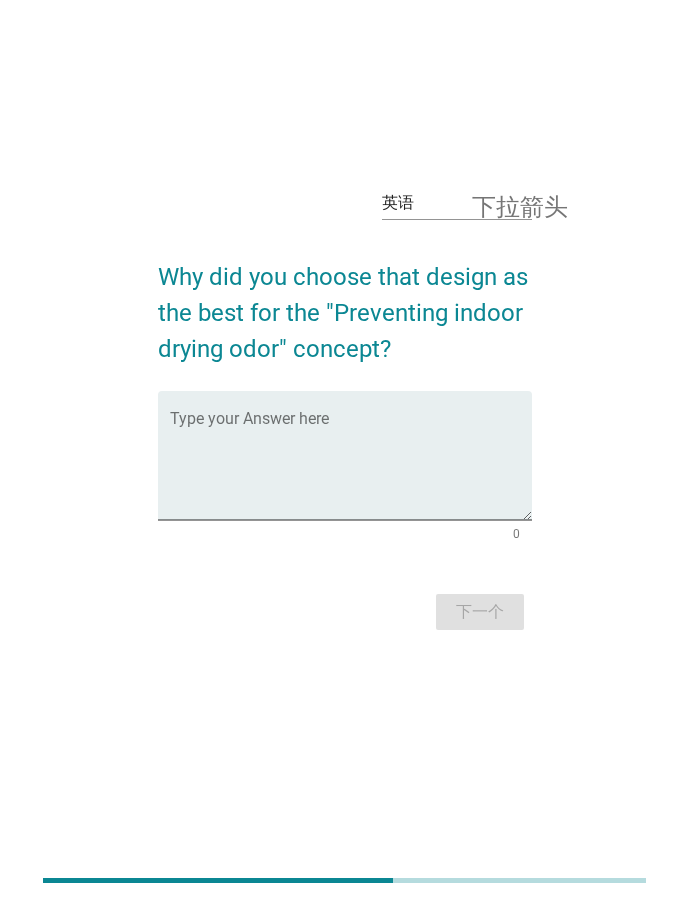
scroll to position [0, 0]
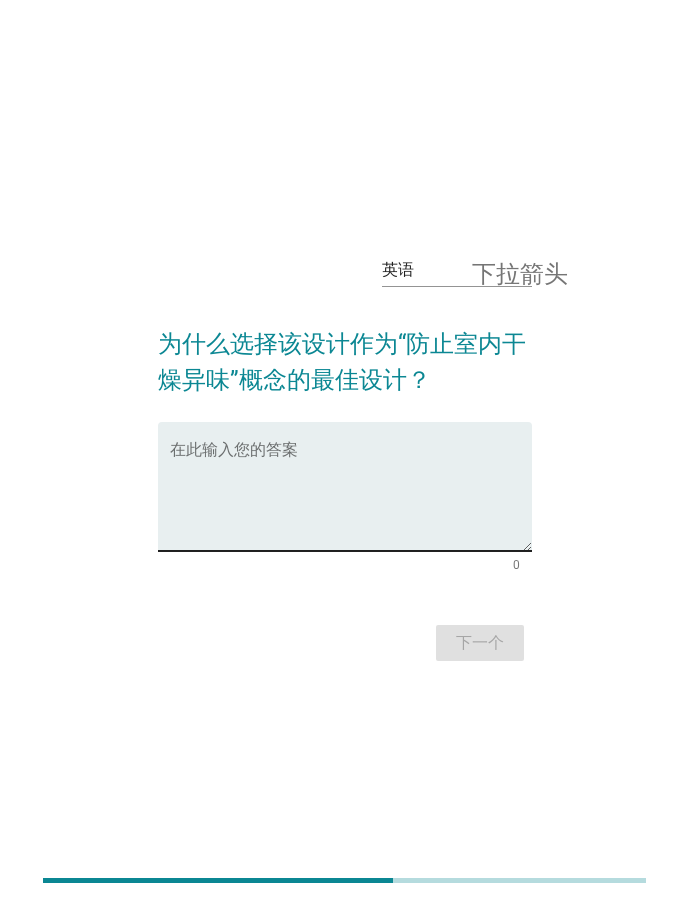
click at [266, 460] on textarea "在此输入您的答案" at bounding box center [351, 498] width 362 height 105
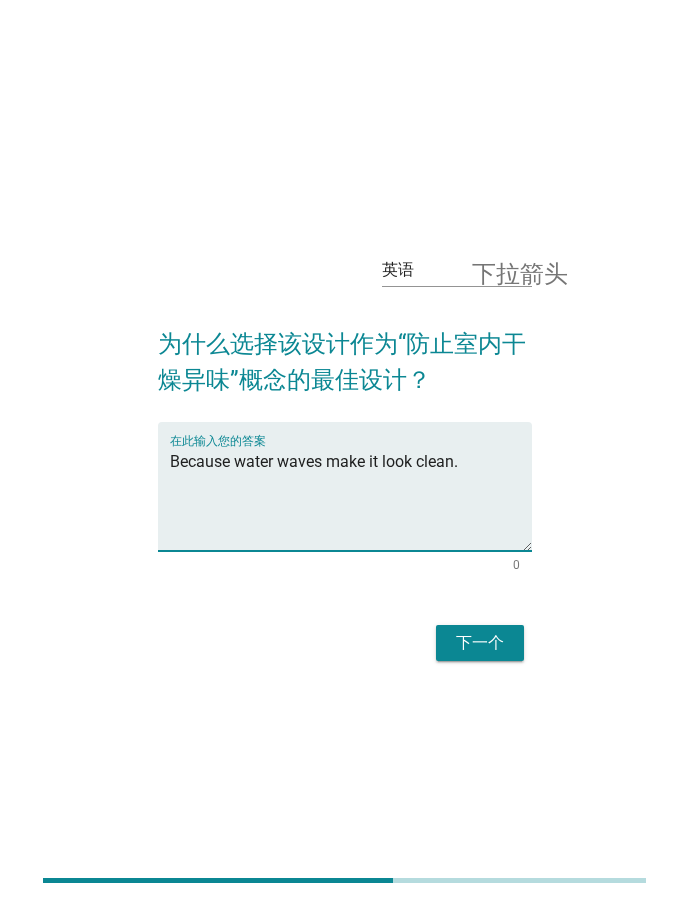
type textarea "Because water waves make it look clean."
click at [473, 636] on font "下一个" at bounding box center [480, 642] width 48 height 19
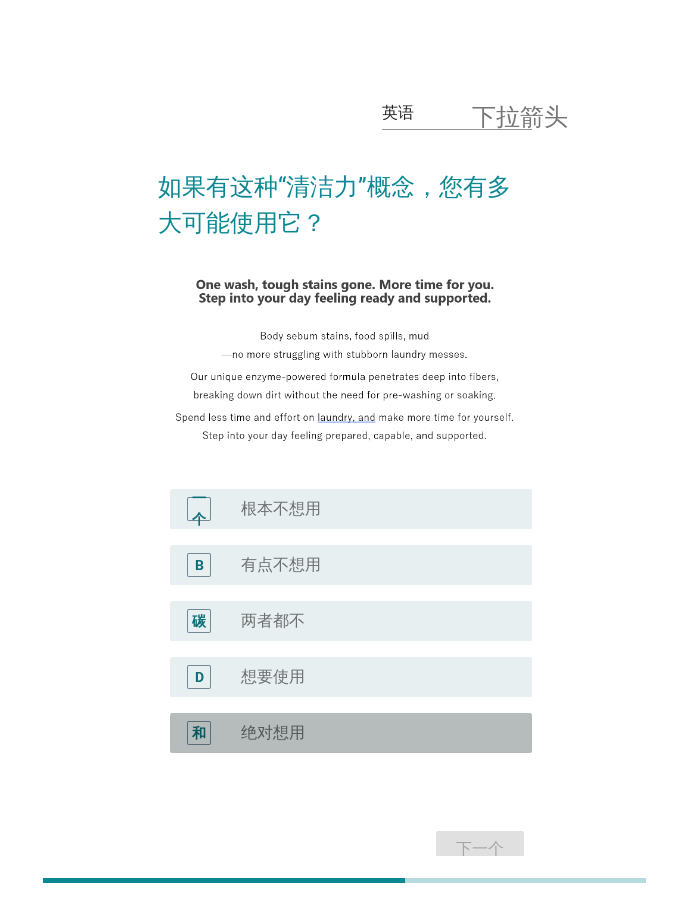
click at [280, 740] on font "绝对想用" at bounding box center [273, 732] width 64 height 19
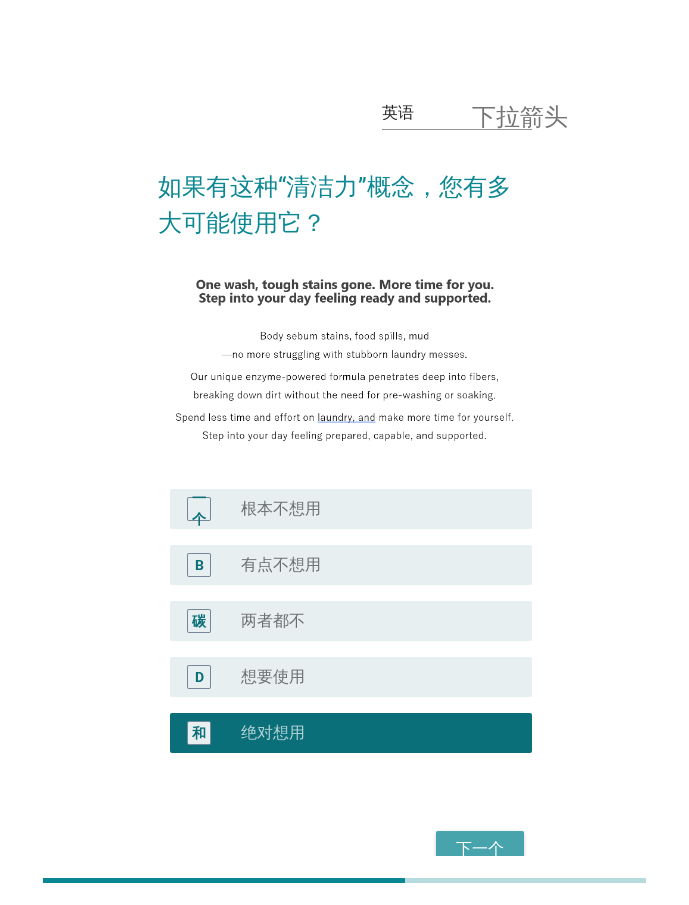
click at [471, 845] on font "下一个" at bounding box center [480, 848] width 48 height 19
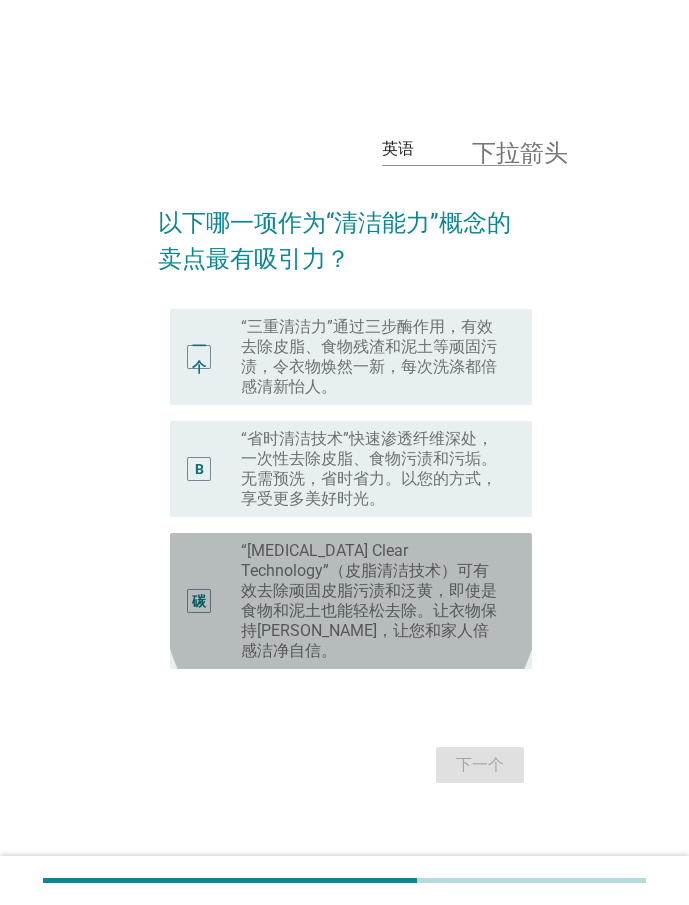
click at [394, 550] on font "“[MEDICAL_DATA] Clear Technology”（皮脂清洁技术）可有效去除顽固皮脂污渍和泛黄，即使是食物和泥土也能轻松去除。让衣物保持[PE…" at bounding box center [369, 600] width 256 height 119
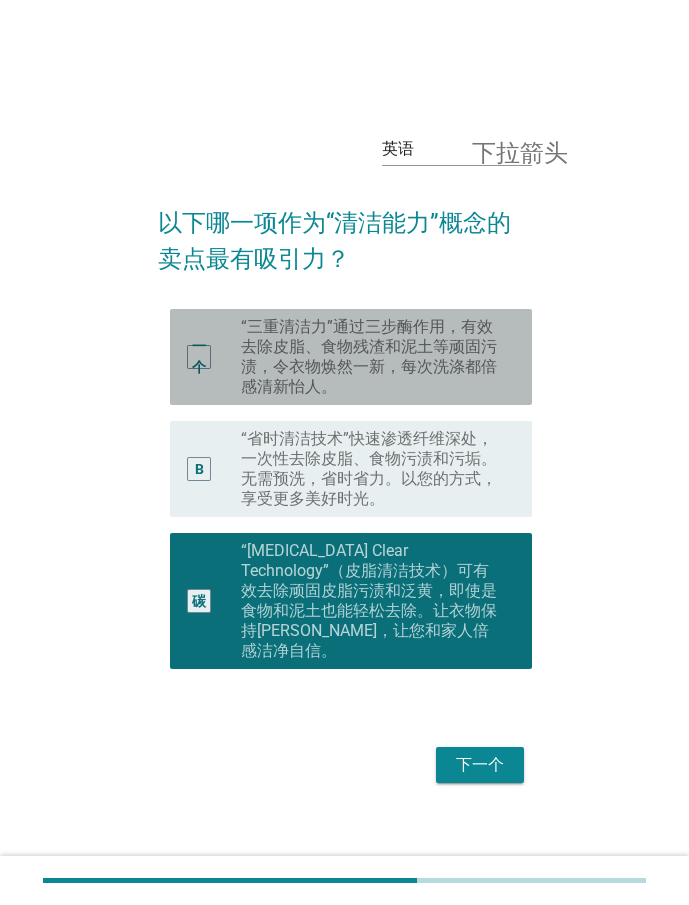
click at [364, 393] on font "“三重清洁力”通过三步酶作用，有效去除皮脂、食物残渣和泥土等顽固污渍，令衣物焕然一新，每次洗涤都倍感清新怡人。" at bounding box center [370, 357] width 259 height 80
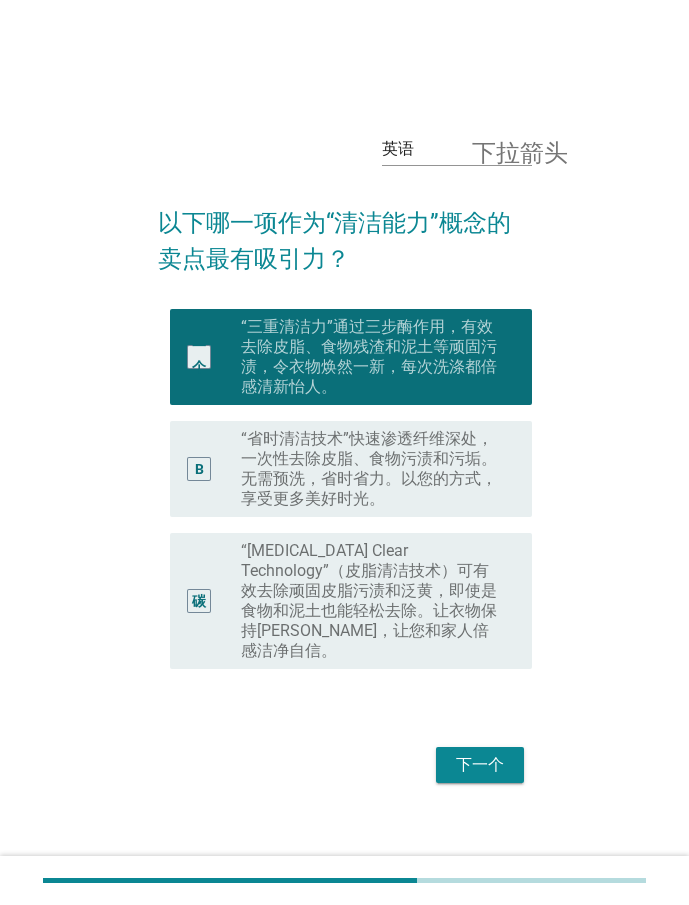
click at [454, 753] on div "下一个" at bounding box center [480, 765] width 56 height 24
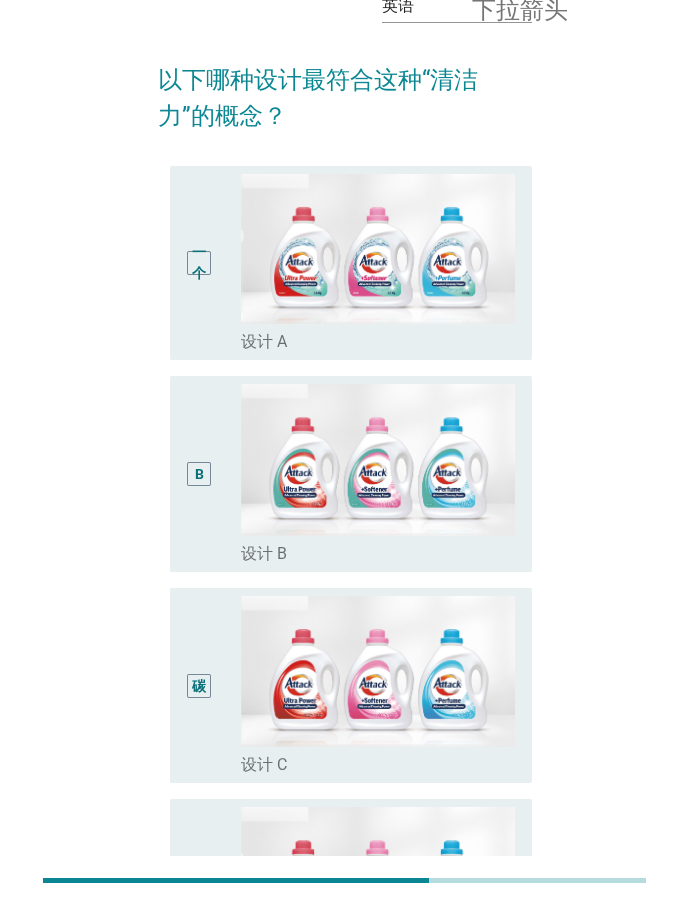
scroll to position [200, 0]
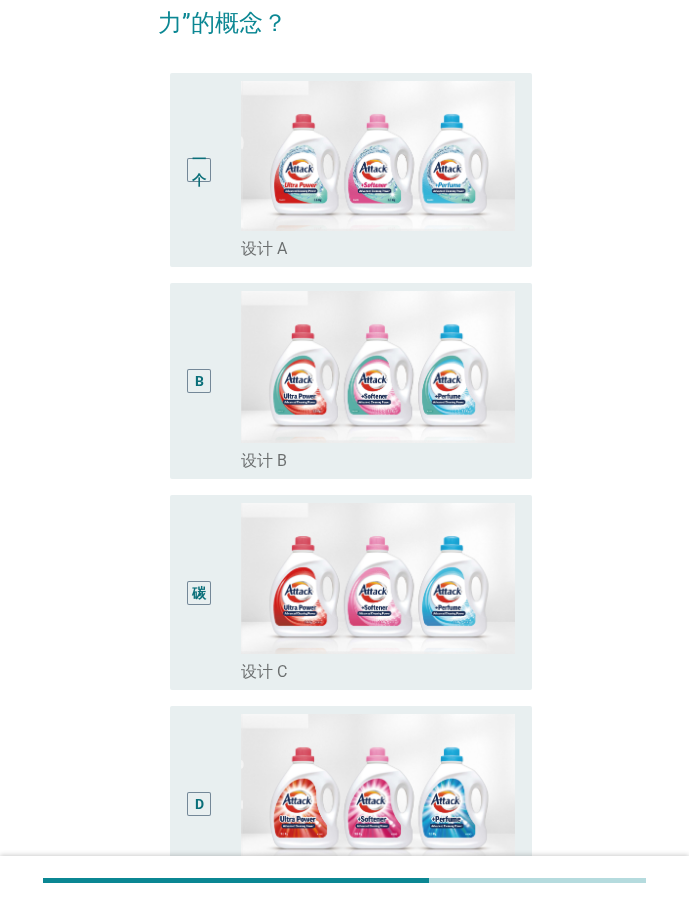
click at [214, 594] on div "碳" at bounding box center [213, 592] width 55 height 179
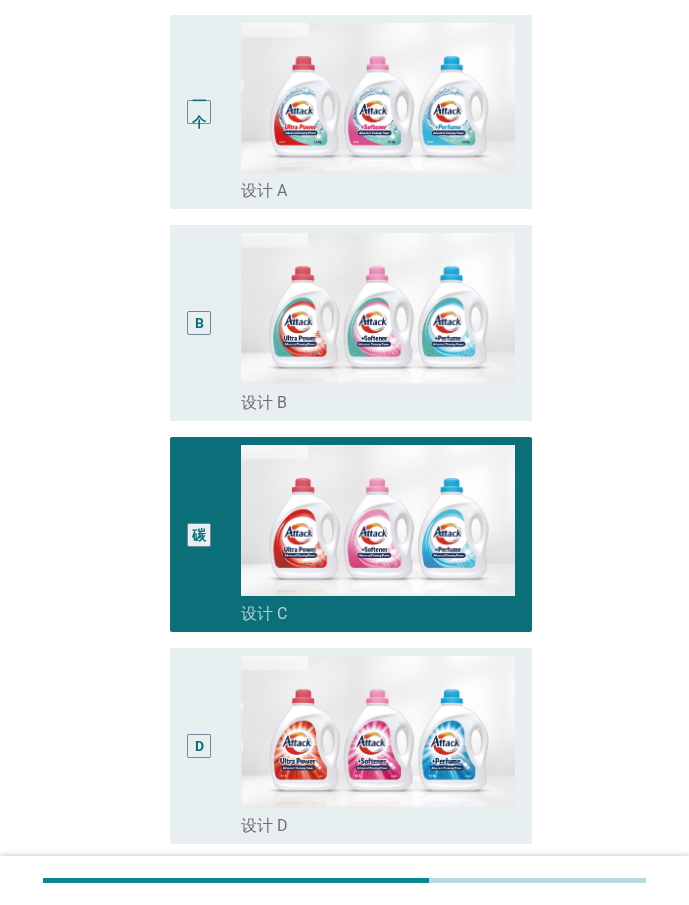
scroll to position [447, 0]
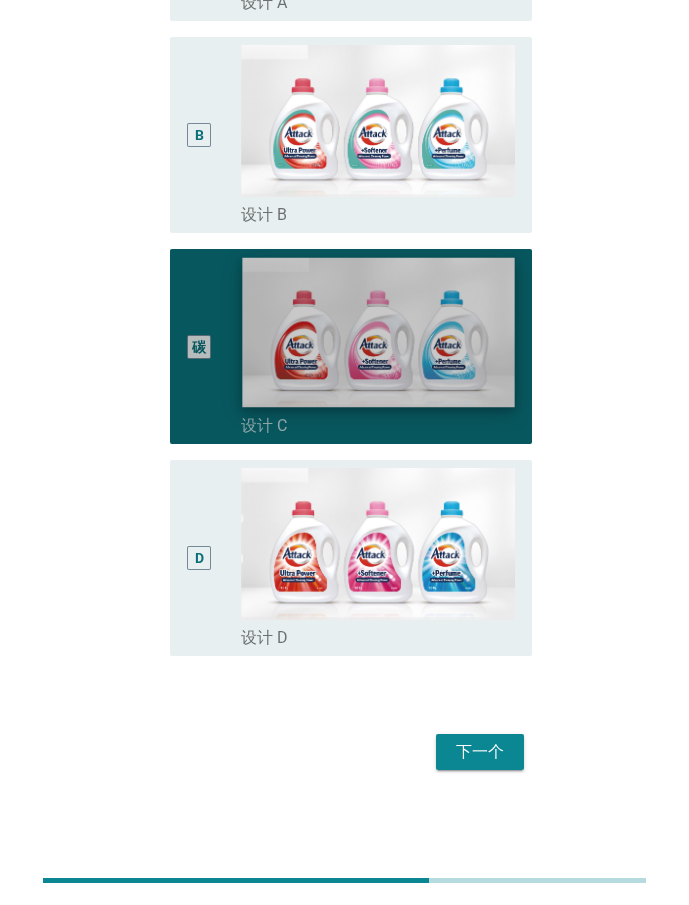
click at [404, 357] on img at bounding box center [378, 333] width 272 height 150
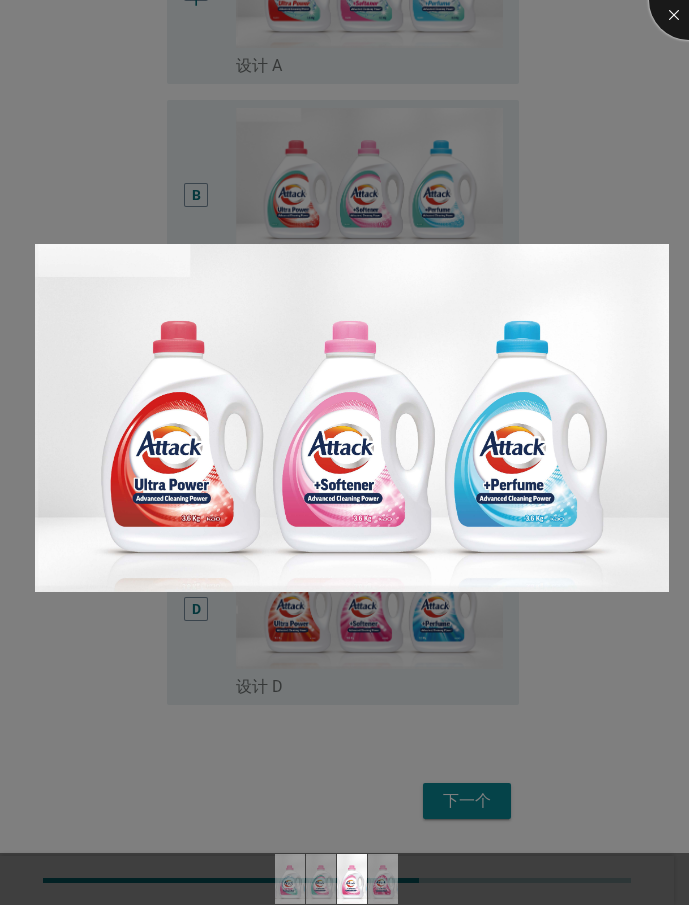
drag, startPoint x: 666, startPoint y: 14, endPoint x: 629, endPoint y: 46, distance: 48.9
click at [666, 15] on div at bounding box center [689, 0] width 80 height 80
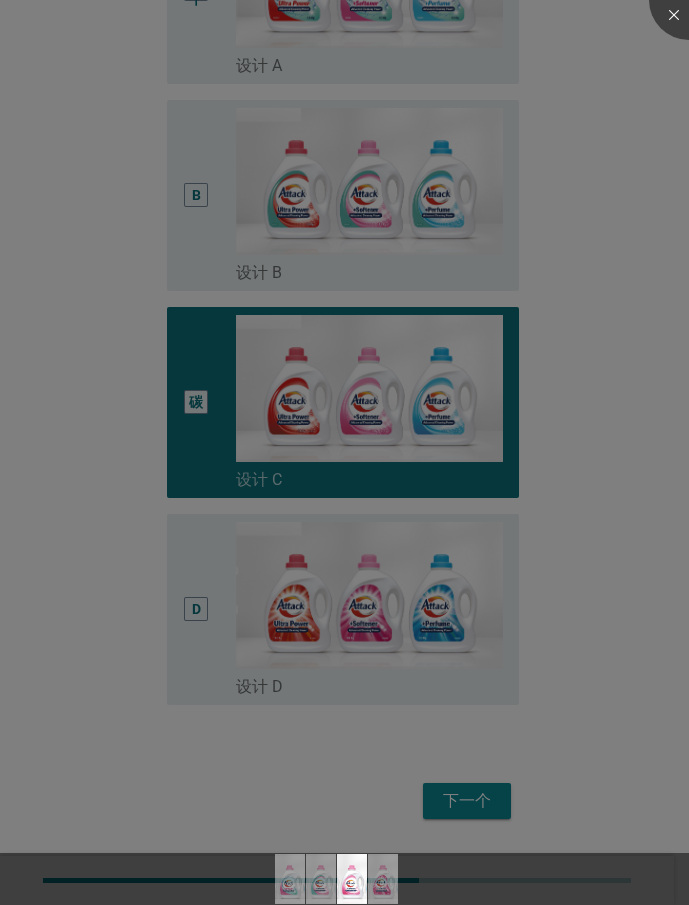
click at [367, 196] on div at bounding box center [344, 452] width 689 height 905
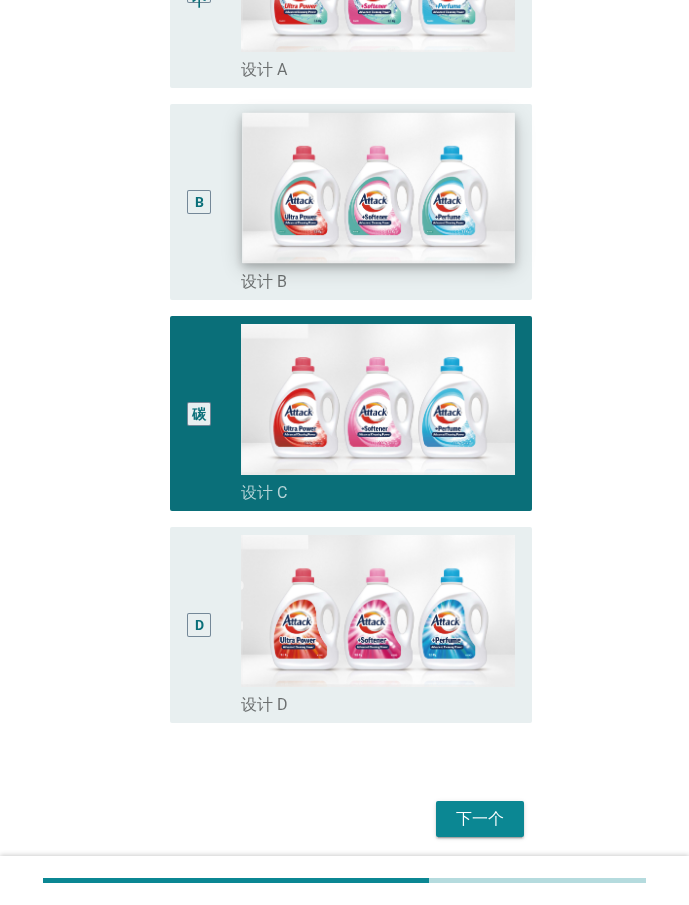
click at [357, 248] on img at bounding box center [378, 188] width 272 height 150
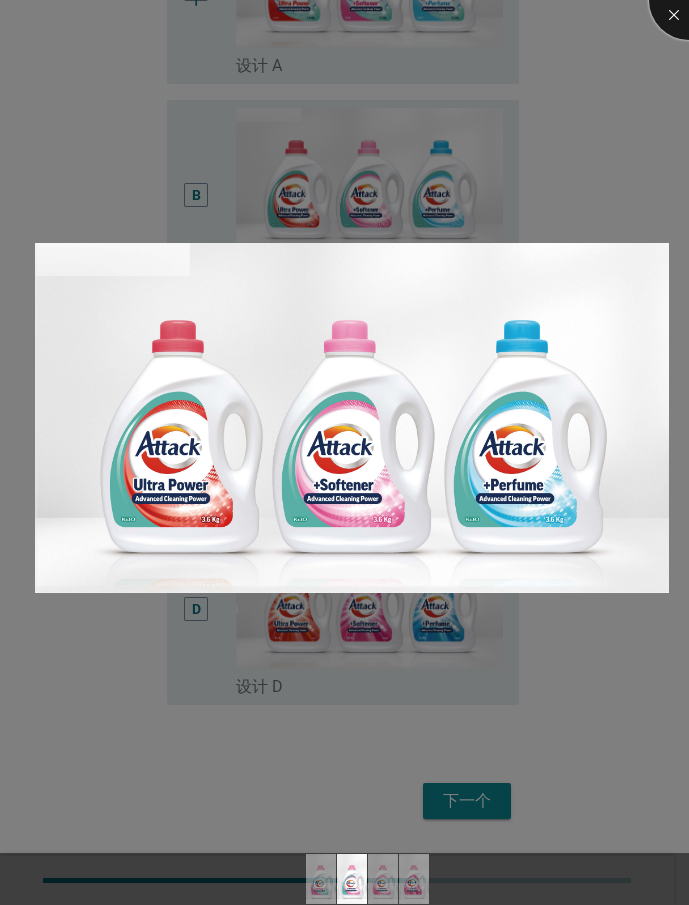
click at [678, 9] on div at bounding box center [689, 0] width 80 height 80
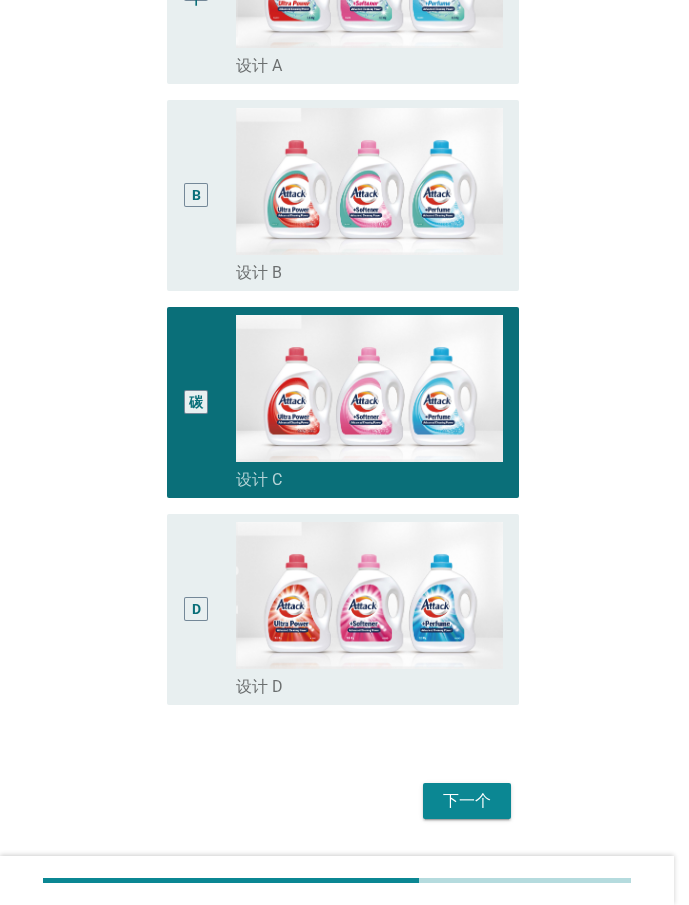
click at [318, 232] on img at bounding box center [369, 181] width 267 height 147
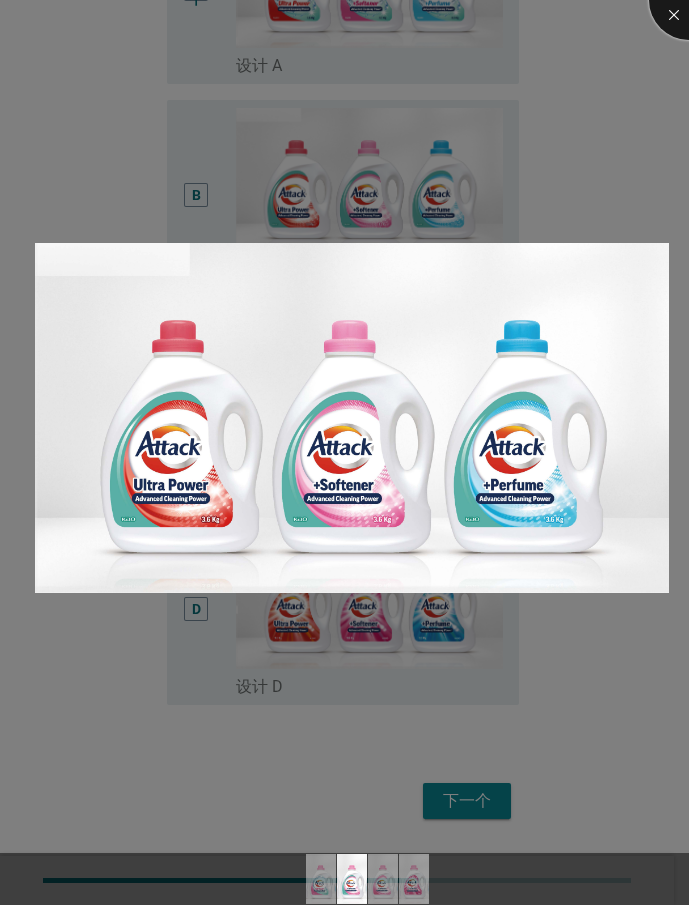
click at [673, 16] on div at bounding box center [689, 0] width 80 height 80
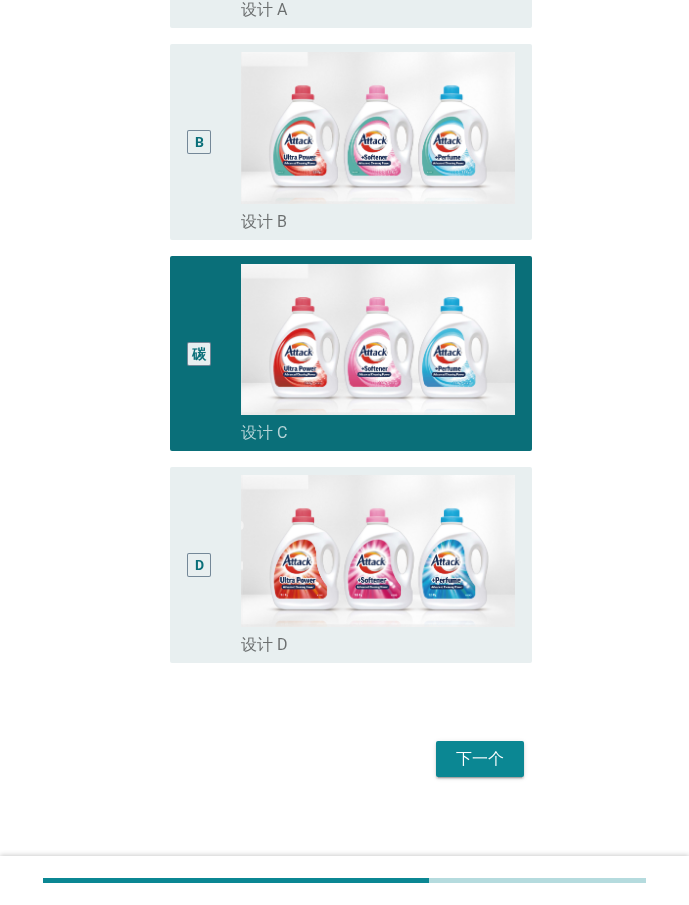
scroll to position [447, 0]
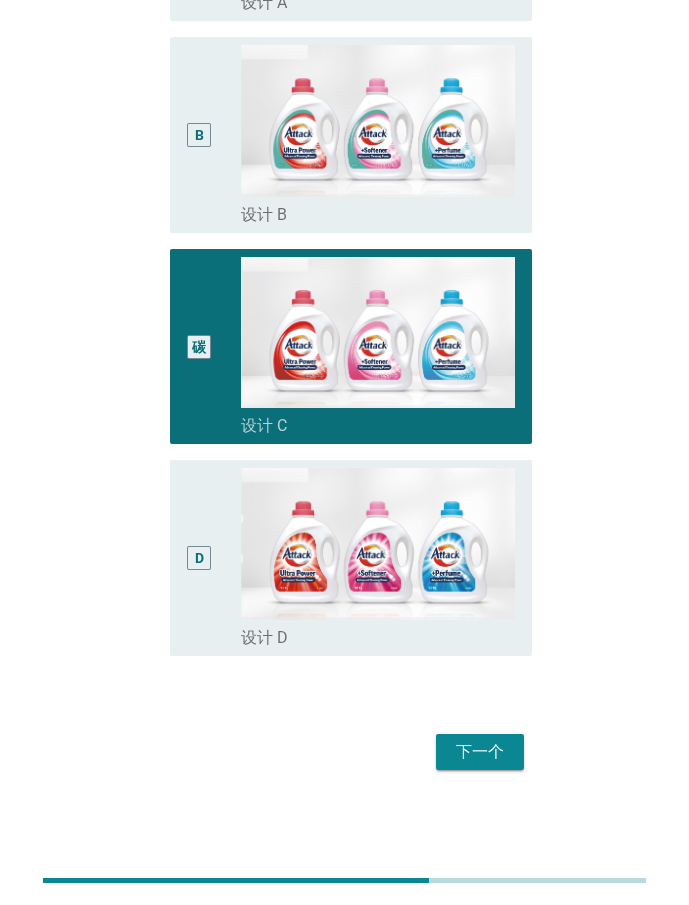
click at [490, 759] on font "下一个" at bounding box center [480, 751] width 48 height 19
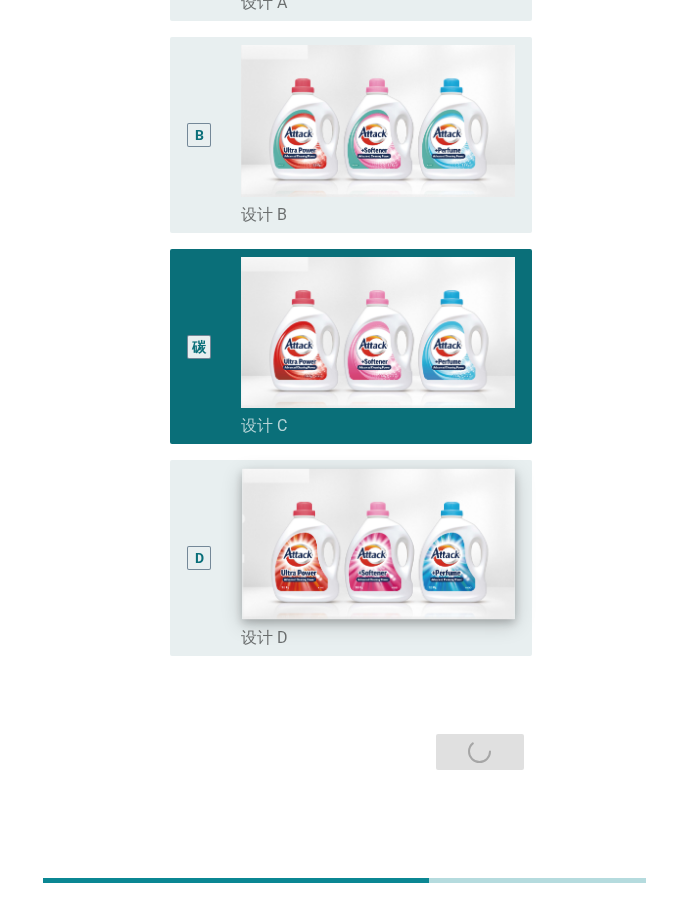
scroll to position [0, 0]
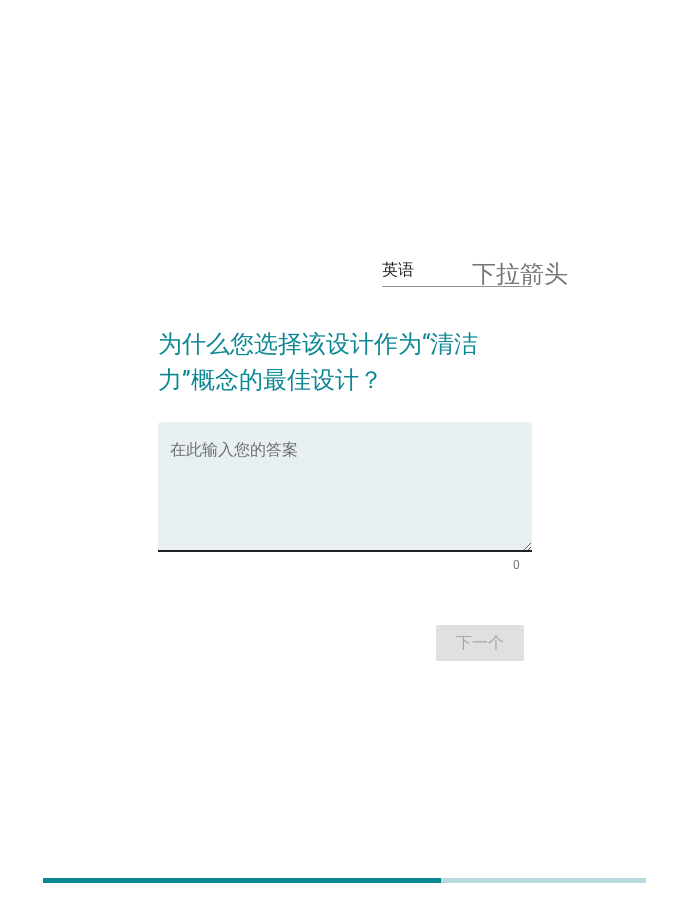
click at [368, 465] on textarea "在此输入您的答案" at bounding box center [351, 498] width 362 height 105
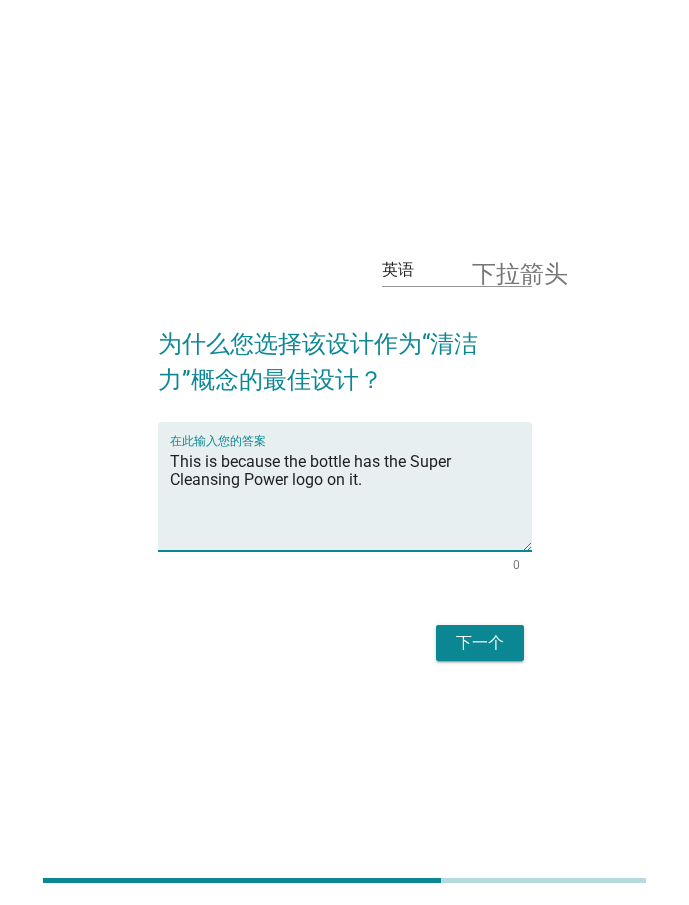
type textarea "This is because the bottle has the Super Cleansing Power logo on it."
click at [467, 645] on font "下一个" at bounding box center [480, 642] width 48 height 19
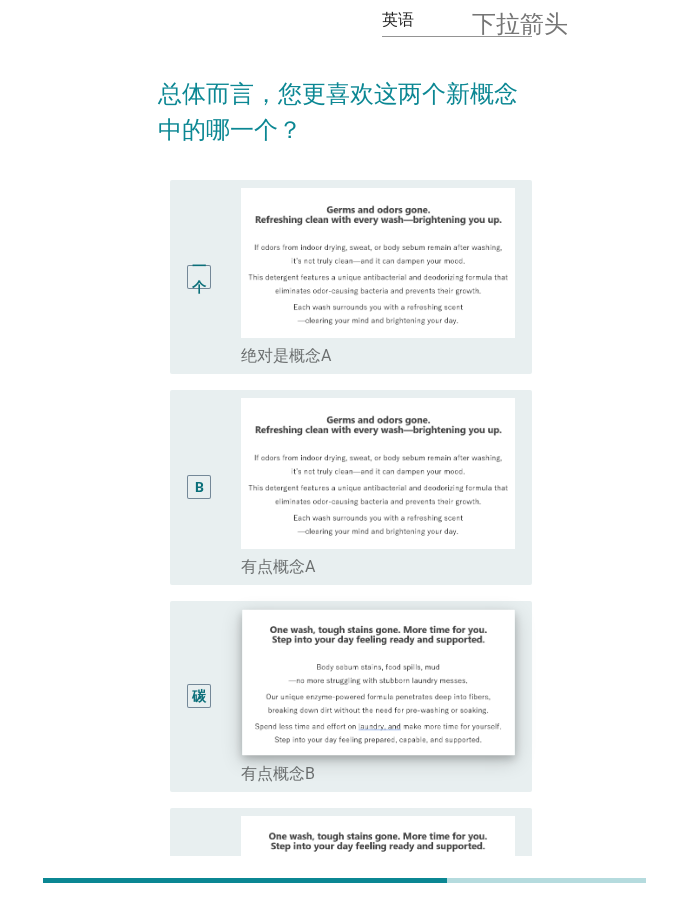
scroll to position [200, 0]
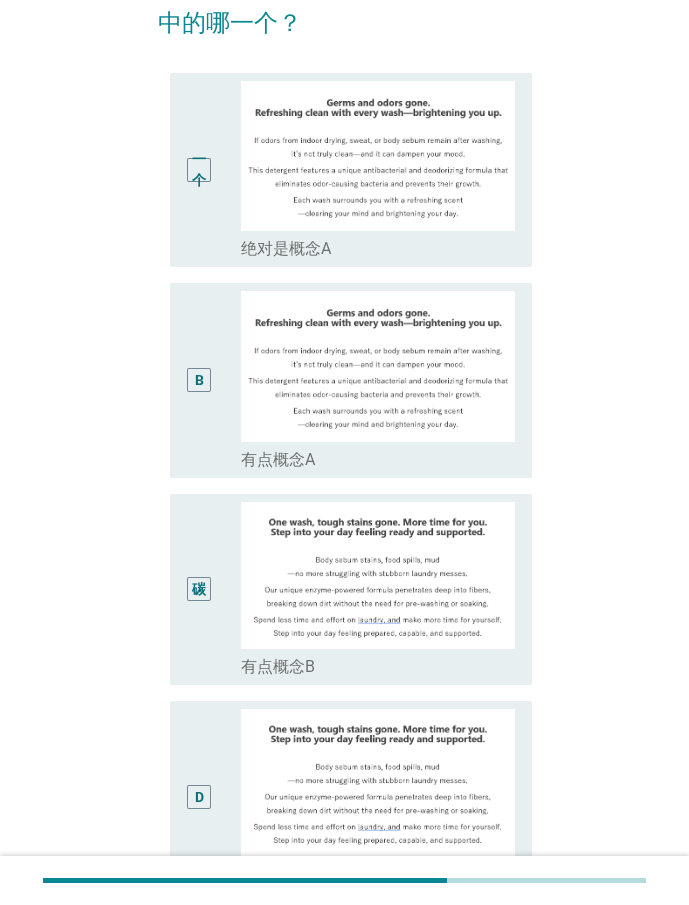
click at [182, 434] on div "B radio_button_unchecked 有点概念A" at bounding box center [351, 380] width 362 height 195
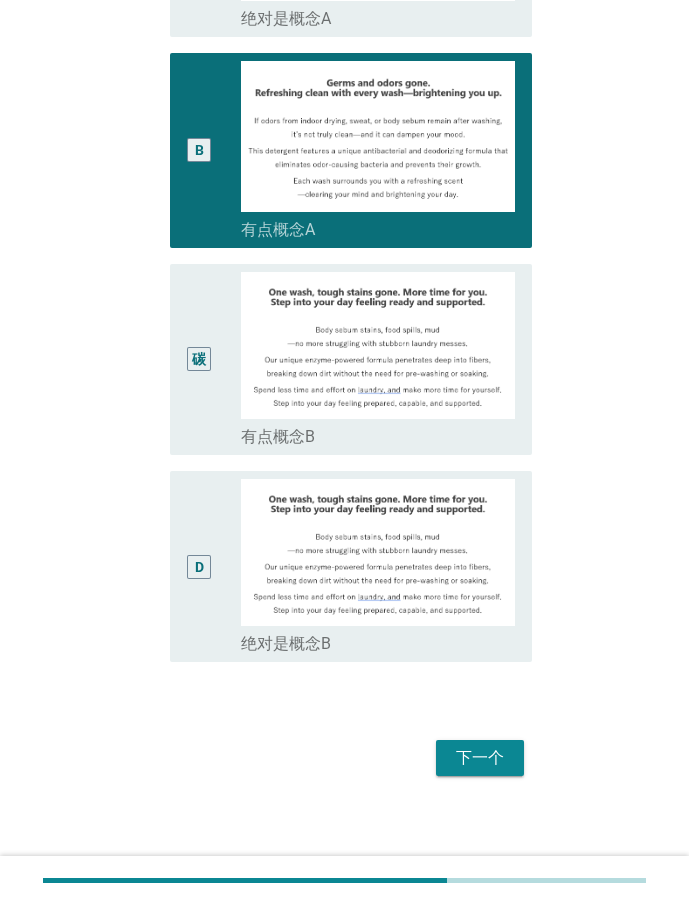
scroll to position [437, 0]
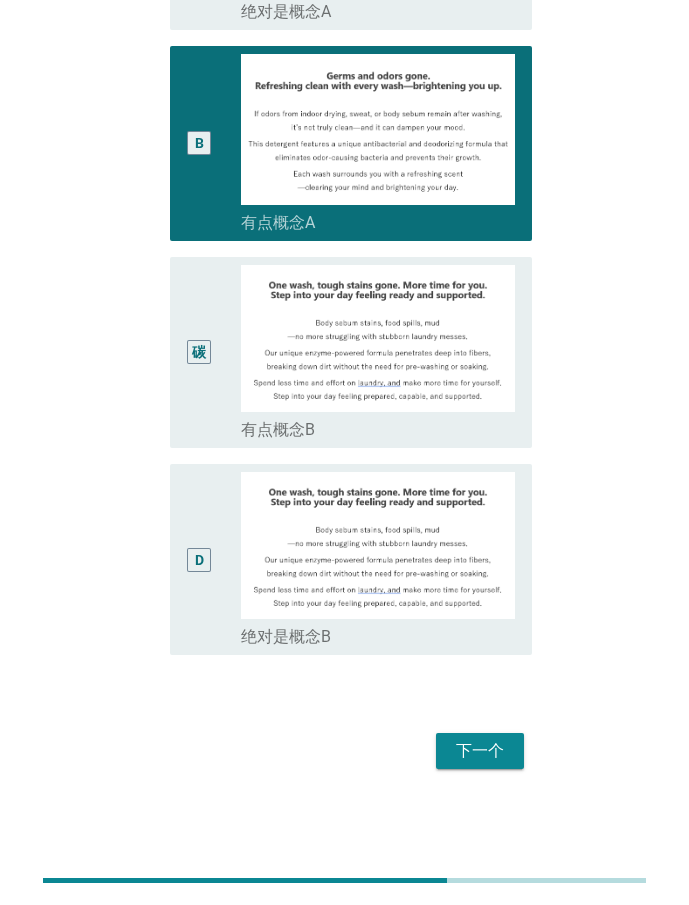
click at [476, 737] on button "下一个" at bounding box center [480, 751] width 88 height 36
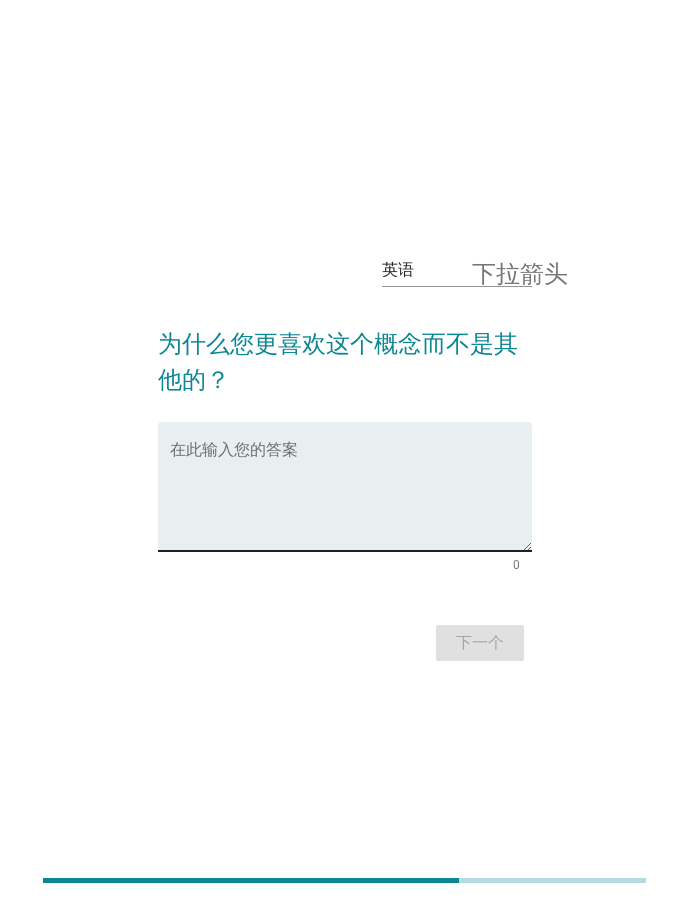
click at [382, 484] on textarea "在此输入您的答案" at bounding box center [351, 498] width 362 height 105
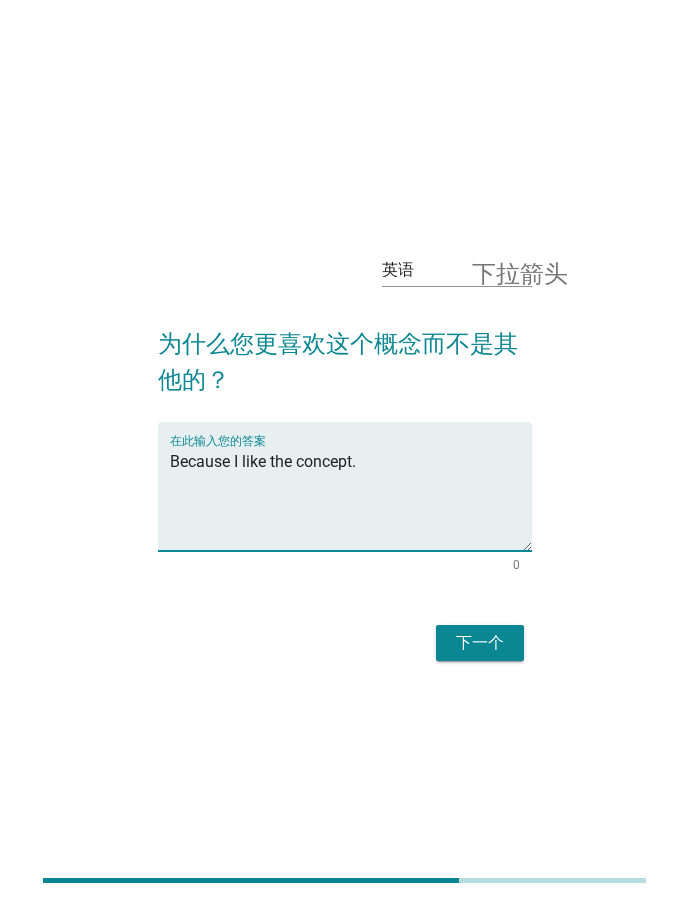
type textarea "Because I like the concept."
click at [454, 654] on div "下一个" at bounding box center [480, 643] width 56 height 24
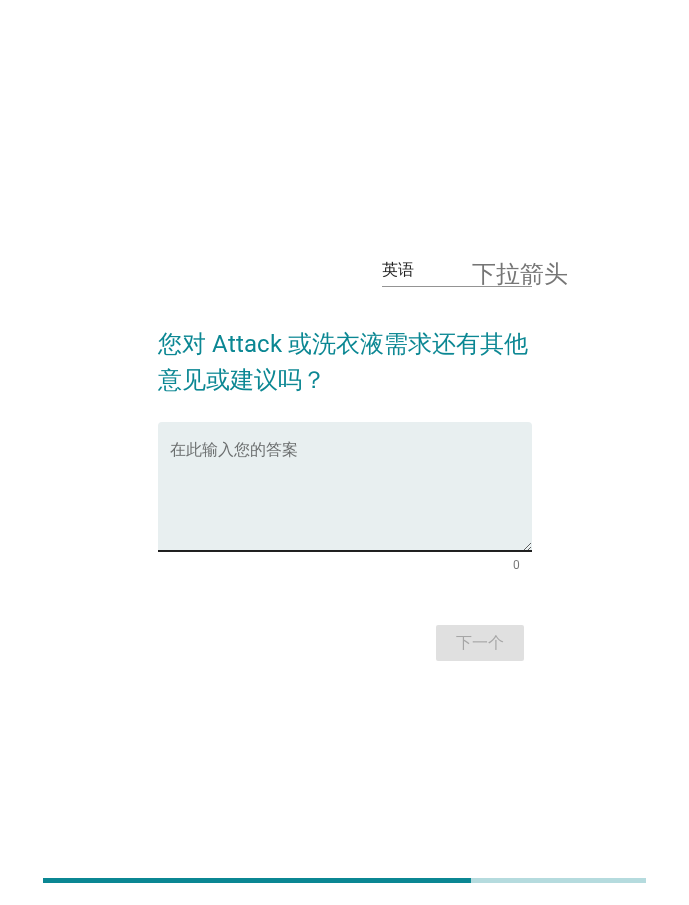
click at [353, 446] on textarea "在此输入您的答案" at bounding box center [351, 498] width 362 height 105
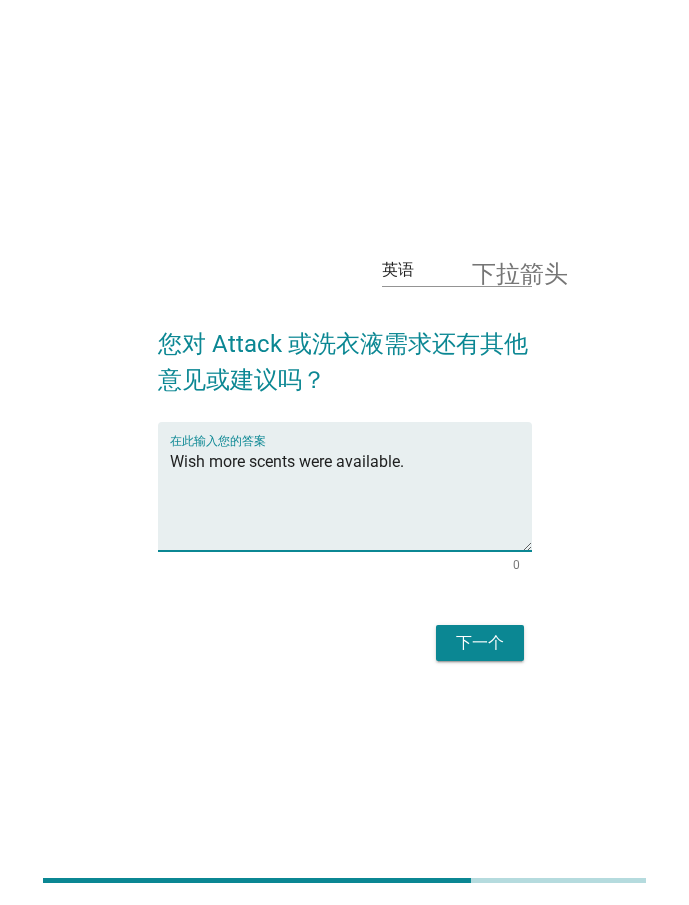
type textarea "Wish more scents were available."
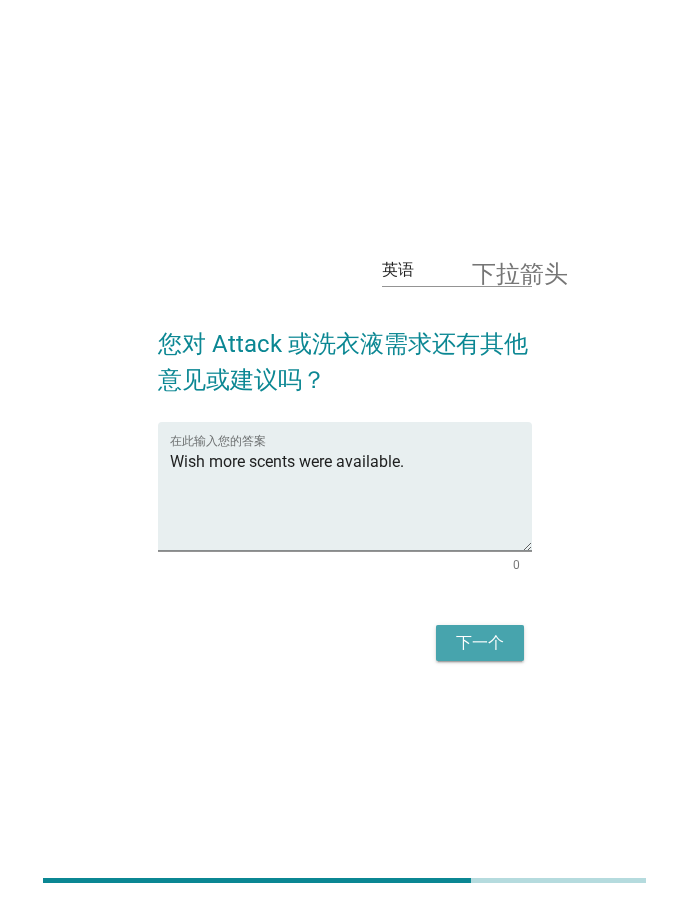
click at [469, 657] on button "下一个" at bounding box center [480, 643] width 88 height 36
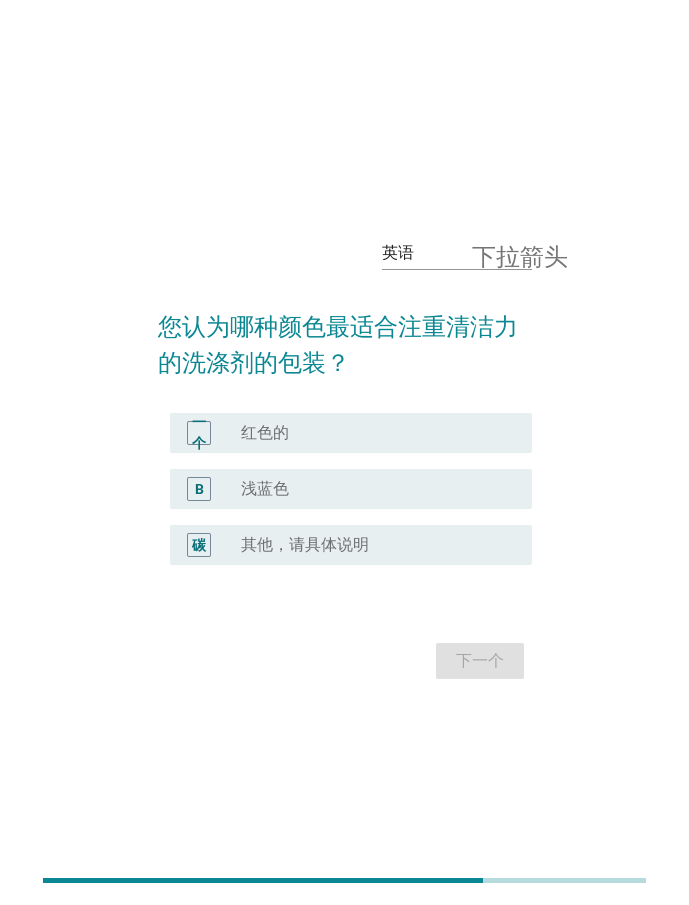
click at [339, 484] on div "radio_button_unchecked 浅蓝色" at bounding box center [370, 489] width 259 height 20
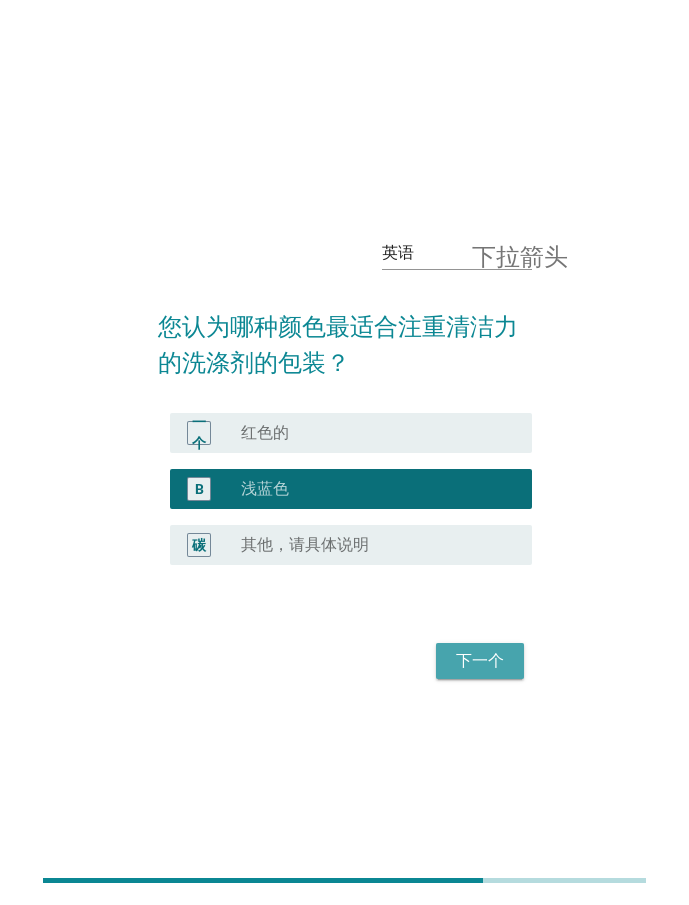
click at [477, 659] on font "下一个" at bounding box center [480, 660] width 48 height 19
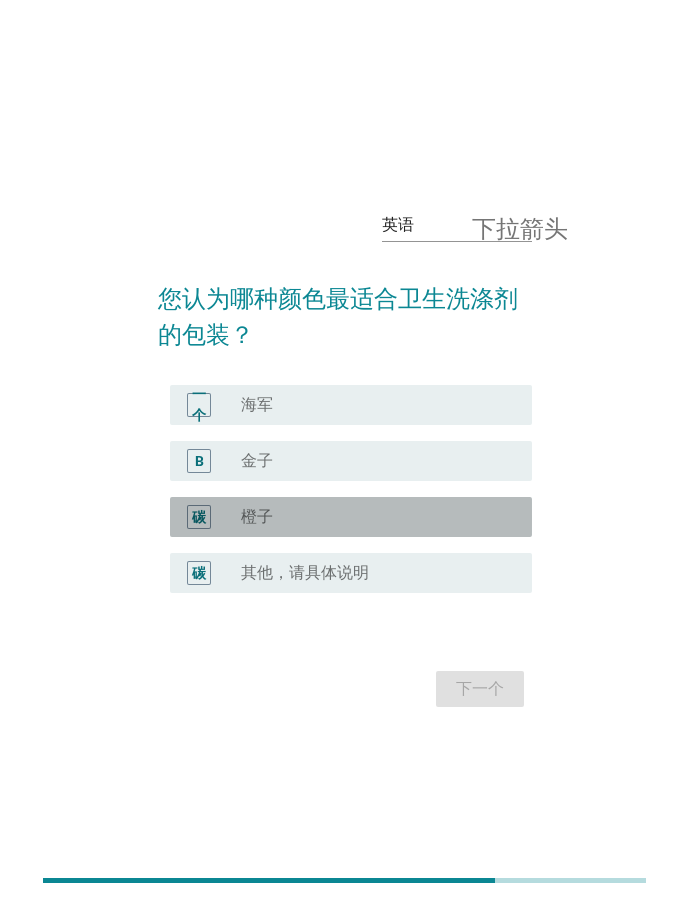
click at [294, 509] on div "radio_button_unchecked 橙子" at bounding box center [370, 517] width 259 height 20
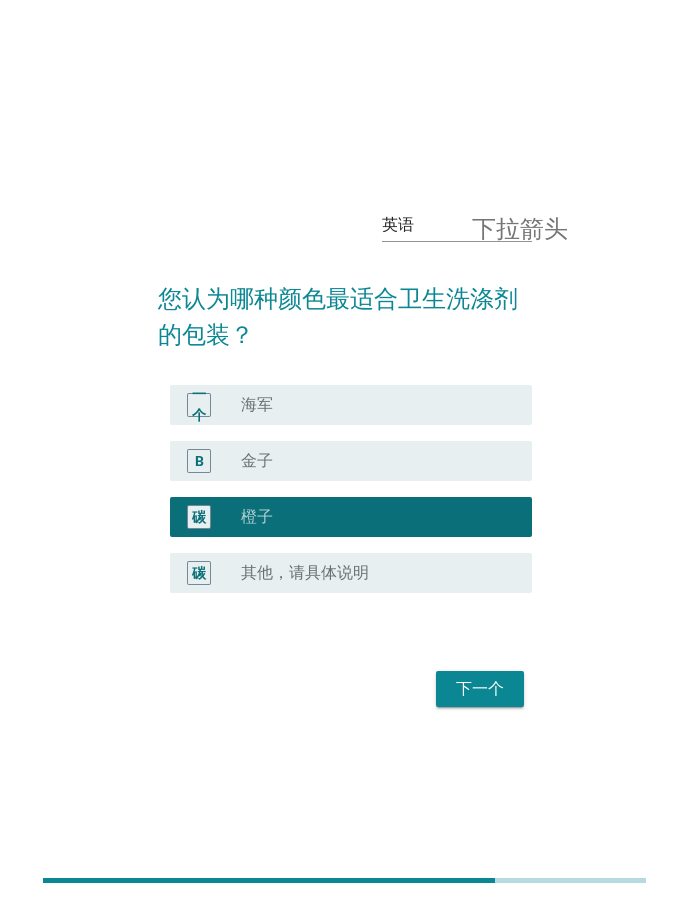
click at [489, 689] on font "下一个" at bounding box center [480, 688] width 48 height 19
